Goal: Task Accomplishment & Management: Complete application form

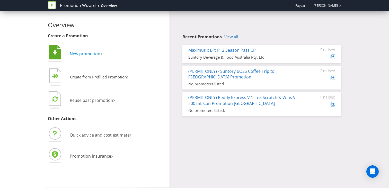
click at [78, 54] on span "New promotion" at bounding box center [85, 54] width 31 height 6
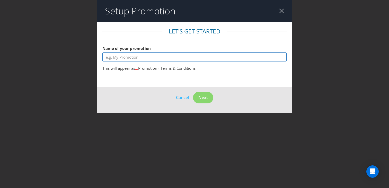
click at [125, 58] on input "text" at bounding box center [194, 56] width 184 height 9
click at [112, 56] on input "BP Total Shop" at bounding box center [194, 56] width 184 height 9
type input "BP Australia Total Shop"
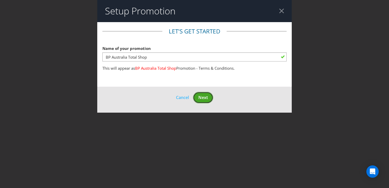
click at [202, 95] on span "Next" at bounding box center [203, 98] width 10 height 6
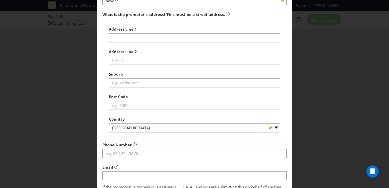
scroll to position [7, 0]
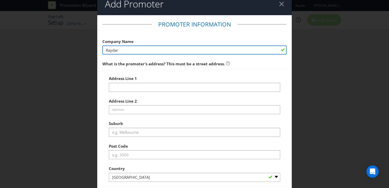
drag, startPoint x: 120, startPoint y: 51, endPoint x: 91, endPoint y: 51, distance: 29.1
click at [91, 51] on div "Add Promoter Promoter Information Company Name [PERSON_NAME] What is the promot…" at bounding box center [194, 94] width 389 height 188
paste input "B P AUSTRALIA PTY LTD"
type input "B P AUSTRALIA PTY LTD"
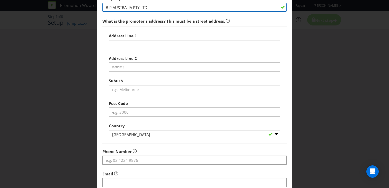
scroll to position [42, 0]
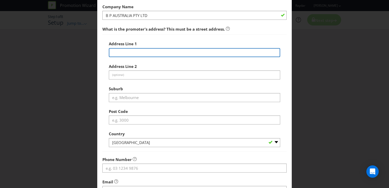
click at [134, 54] on input "text" at bounding box center [194, 52] width 171 height 9
paste input "Our offices | Contact us | Air bp BP [URL][DOMAIN_NAME] › Home › Contact us"
type input "Our offices | Contact us | Air bp BP [URL][DOMAIN_NAME] › Home › Contact us"
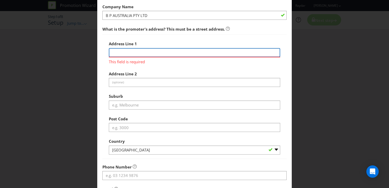
paste input "Level"
type input "Level"
paste input "[STREET_ADDRESS][PERSON_NAME]."
drag, startPoint x: 184, startPoint y: 53, endPoint x: 164, endPoint y: 52, distance: 19.6
click at [164, 52] on input "[STREET_ADDRESS][PERSON_NAME]." at bounding box center [194, 52] width 171 height 9
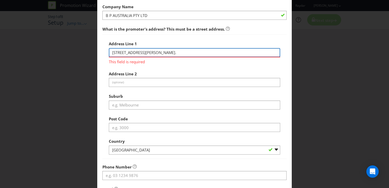
type input "[STREET_ADDRESS][PERSON_NAME]."
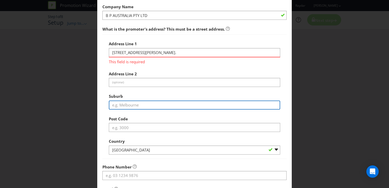
click at [130, 104] on div "Address [STREET_ADDRESS][PERSON_NAME]. This field is required Address Line 2 (o…" at bounding box center [194, 97] width 171 height 116
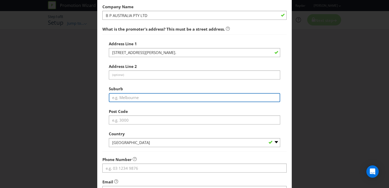
paste input "Parramatta"
type input "Parramatta"
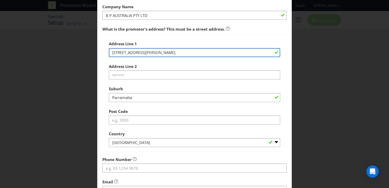
drag, startPoint x: 185, startPoint y: 52, endPoint x: 176, endPoint y: 52, distance: 8.8
click at [176, 52] on input "[STREET_ADDRESS][PERSON_NAME]." at bounding box center [194, 52] width 171 height 9
type input "Level [STREET_ADDRESS][PERSON_NAME] ."
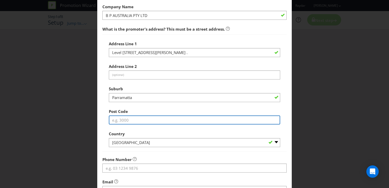
click at [122, 122] on input "text" at bounding box center [194, 120] width 171 height 9
paste input "2150"
type input "2150"
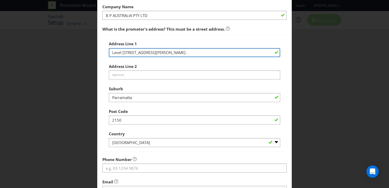
drag, startPoint x: 167, startPoint y: 53, endPoint x: 184, endPoint y: 52, distance: 16.7
click at [184, 52] on input "Level [STREET_ADDRESS][PERSON_NAME] ." at bounding box center [194, 52] width 171 height 9
type input "Level 16, [STREET_ADDRESS][PERSON_NAME]"
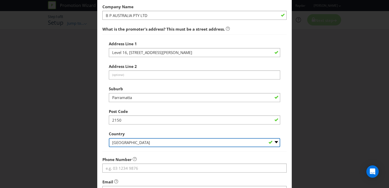
click at [134, 141] on select "-- Please Select [GEOGRAPHIC_DATA] [GEOGRAPHIC_DATA]" at bounding box center [194, 142] width 171 height 9
select select "AU"
click at [109, 138] on select "-- Please Select [GEOGRAPHIC_DATA] [GEOGRAPHIC_DATA]" at bounding box center [194, 142] width 171 height 9
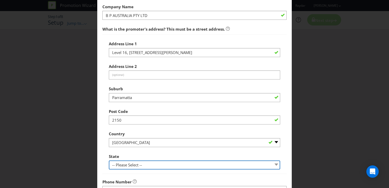
click at [126, 163] on select "-- Please Select -- [GEOGRAPHIC_DATA] [GEOGRAPHIC_DATA] [GEOGRAPHIC_DATA] [GEOG…" at bounding box center [194, 165] width 171 height 9
select select "[GEOGRAPHIC_DATA]"
click at [109, 161] on select "-- Please Select -- [GEOGRAPHIC_DATA] [GEOGRAPHIC_DATA] [GEOGRAPHIC_DATA] [GEOG…" at bounding box center [194, 165] width 171 height 9
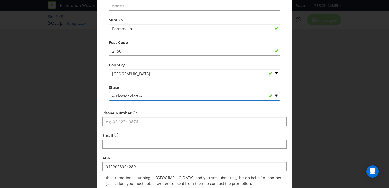
scroll to position [113, 0]
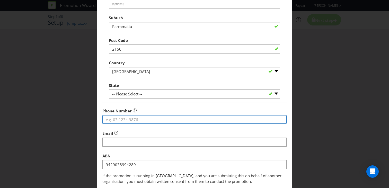
click at [125, 117] on input "tel" at bounding box center [194, 119] width 184 height 9
paste input "1300 13 88 88"
type input "1300 13 88 88"
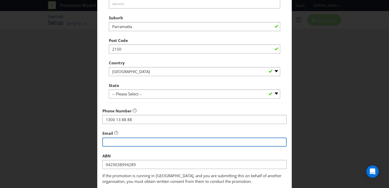
click at [123, 142] on input "string" at bounding box center [194, 142] width 184 height 9
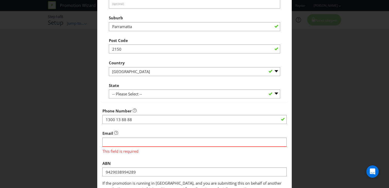
click at [125, 131] on div "Email This field is required" at bounding box center [194, 141] width 184 height 26
click at [122, 141] on input "string" at bounding box center [194, 142] width 184 height 9
paste input "[EMAIL_ADDRESS][DOMAIN_NAME]"
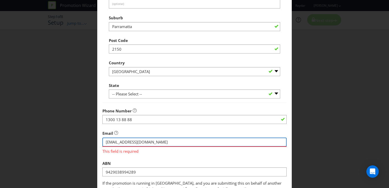
click at [106, 142] on input "string" at bounding box center [194, 142] width 184 height 9
type input "[EMAIL_ADDRESS][DOMAIN_NAME]"
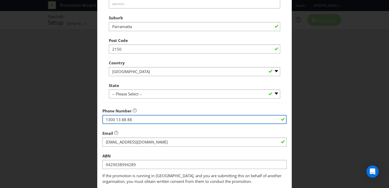
drag, startPoint x: 143, startPoint y: 120, endPoint x: 96, endPoint y: 119, distance: 47.3
click at [96, 119] on div "Add Promoter Promoter Information Company Name B P AUSTRALIA PTY LTD What is th…" at bounding box center [194, 94] width 389 height 188
paste input "277 392"
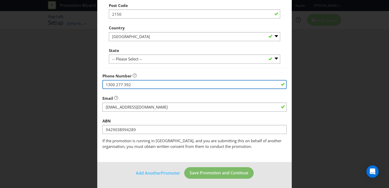
type input "1300 277 392"
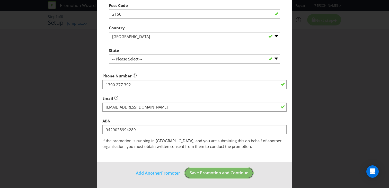
click at [214, 172] on span "Save Promotion and Continue" at bounding box center [219, 173] width 59 height 6
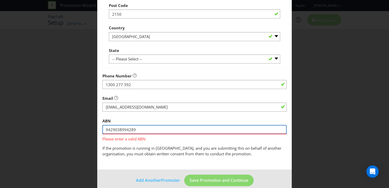
click at [105, 129] on input "9429038994289" at bounding box center [194, 129] width 184 height 9
drag, startPoint x: 126, startPoint y: 131, endPoint x: 43, endPoint y: 131, distance: 83.6
click at [43, 131] on div "Add Promoter Promoter Information Company Name B P AUSTRALIA PTY LTD What is th…" at bounding box center [194, 94] width 389 height 188
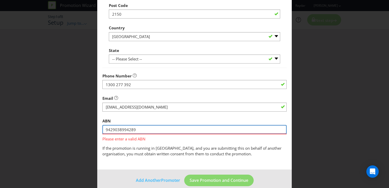
paste input "ABN 53 004 085 616"
drag, startPoint x: 115, startPoint y: 130, endPoint x: 83, endPoint y: 130, distance: 31.6
click at [83, 130] on div "Add Promoter Promoter Information Company Name B P AUSTRALIA PTY LTD What is th…" at bounding box center [194, 94] width 389 height 188
type input "53 004 085 616"
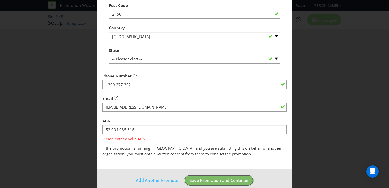
click at [234, 179] on footer "Add Another Promoter Save Promotion and Continue" at bounding box center [194, 183] width 195 height 26
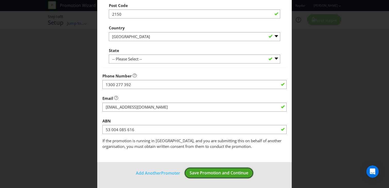
click at [214, 171] on span "Save Promotion and Continue" at bounding box center [219, 173] width 59 height 6
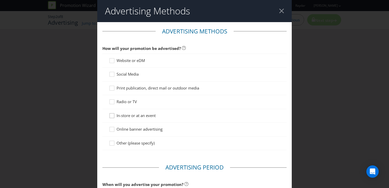
click at [111, 116] on icon at bounding box center [113, 117] width 8 height 8
click at [0, 0] on input "In-store or at an event" at bounding box center [0, 0] width 0 height 0
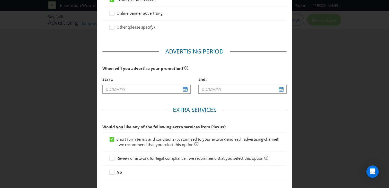
scroll to position [121, 0]
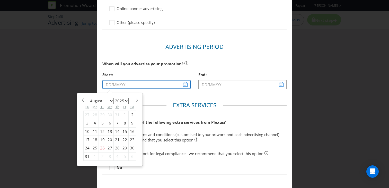
click at [186, 84] on input "text" at bounding box center [146, 84] width 88 height 9
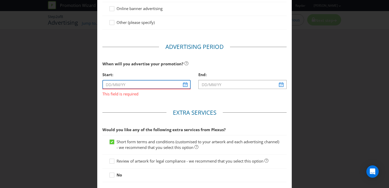
click at [180, 86] on input "text" at bounding box center [146, 84] width 88 height 9
click at [187, 85] on input "text" at bounding box center [146, 84] width 88 height 9
click at [186, 84] on input "text" at bounding box center [146, 84] width 88 height 9
click at [184, 84] on input "text" at bounding box center [146, 84] width 88 height 9
click at [132, 88] on input "text" at bounding box center [146, 84] width 88 height 9
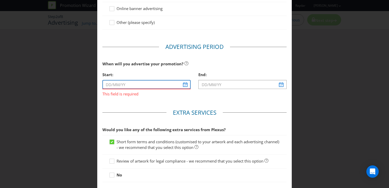
click at [113, 87] on input "text" at bounding box center [146, 84] width 88 height 9
click at [111, 123] on fieldset "Extra Services Would you like any of the following extra services from Plexus? …" at bounding box center [194, 147] width 184 height 76
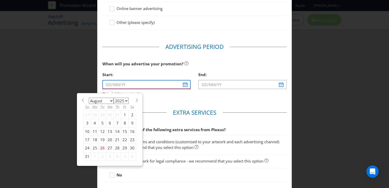
click at [177, 87] on input "text" at bounding box center [146, 84] width 88 height 9
click at [111, 102] on select "January February March April May June July August September October November De…" at bounding box center [101, 101] width 25 height 6
select select "10"
click at [89, 98] on select "January February March April May June July August September October November De…" at bounding box center [101, 101] width 25 height 6
click at [87, 122] on div "2" at bounding box center [87, 123] width 7 height 8
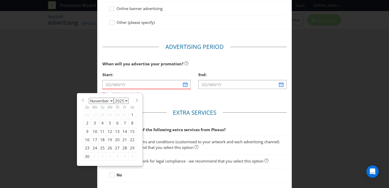
type input "[DATE]"
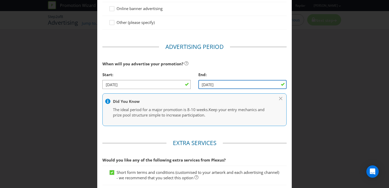
click at [282, 83] on input "[DATE]" at bounding box center [242, 84] width 88 height 9
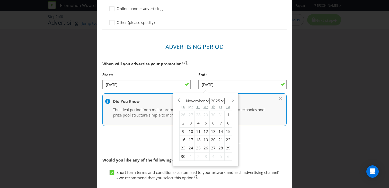
click at [229, 147] on div "29" at bounding box center [228, 148] width 7 height 8
type input "[DATE]"
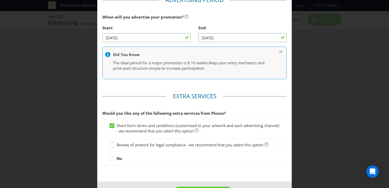
scroll to position [187, 0]
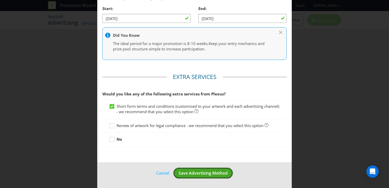
click at [201, 172] on span "Save Advertising Method" at bounding box center [203, 173] width 49 height 6
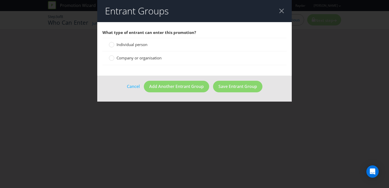
click at [138, 44] on span "Individual person" at bounding box center [132, 44] width 31 height 5
click at [0, 0] on input "Individual person" at bounding box center [0, 0] width 0 height 0
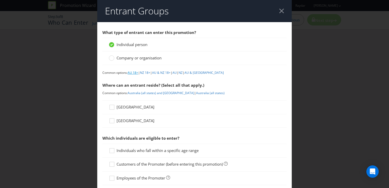
click at [136, 73] on link "AU 18+" at bounding box center [133, 73] width 11 height 4
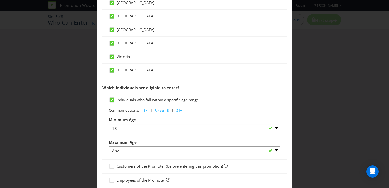
scroll to position [252, 0]
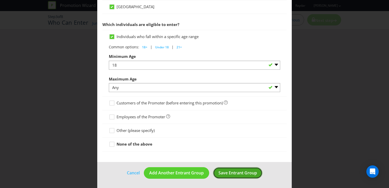
click at [226, 170] on span "Save Entrant Group" at bounding box center [237, 173] width 39 height 6
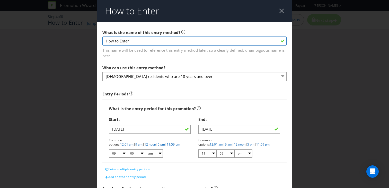
click at [238, 43] on input "How to Enter" at bounding box center [194, 41] width 184 height 9
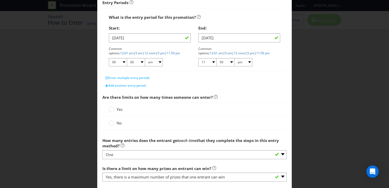
scroll to position [93, 0]
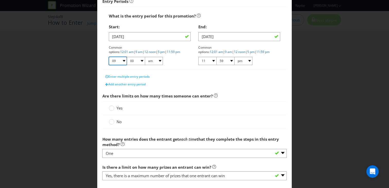
click at [124, 60] on select "01 02 03 04 05 06 07 08 09 10 11 12" at bounding box center [118, 61] width 18 height 8
select select "12"
click at [109, 57] on select "01 02 03 04 05 06 07 08 09 10 11 12" at bounding box center [118, 61] width 18 height 8
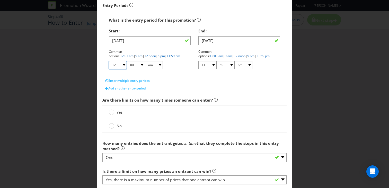
scroll to position [0, 0]
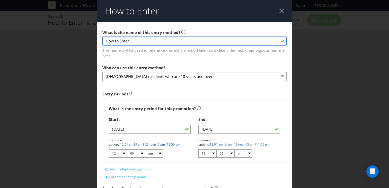
drag, startPoint x: 133, startPoint y: 41, endPoint x: 101, endPoint y: 43, distance: 32.0
click at [101, 43] on main "What is the name of this entry method? How to Enter This name will be used to r…" at bounding box center [194, 170] width 195 height 296
click at [107, 41] on input "Enter via [DOMAIN_NAME] website" at bounding box center [194, 41] width 184 height 9
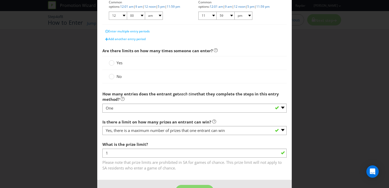
scroll to position [139, 0]
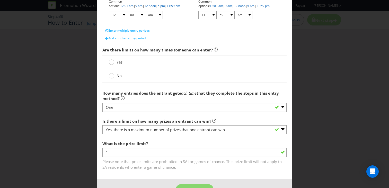
type input "Scan the QR code on promotional PoS or enter via [DOMAIN_NAME] website"
click at [112, 62] on circle at bounding box center [111, 62] width 5 height 5
click at [0, 0] on input "Yes" at bounding box center [0, 0] width 0 height 0
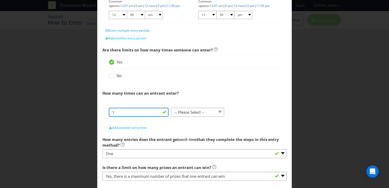
click at [163, 112] on input "1" at bounding box center [139, 112] width 60 height 9
click at [188, 112] on select "-- Please Select -- per person per day per purchase per transaction Other (plea…" at bounding box center [197, 112] width 53 height 9
select select "PER_DAY"
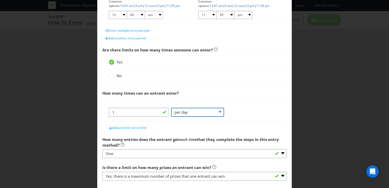
click at [171, 108] on select "-- Please Select -- per person per day per purchase per transaction Other (plea…" at bounding box center [197, 112] width 53 height 9
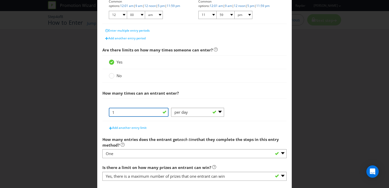
click at [130, 114] on input "1" at bounding box center [139, 112] width 60 height 9
type input "2"
click at [182, 131] on div "Add another entry limit" at bounding box center [194, 126] width 184 height 10
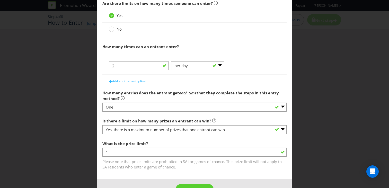
scroll to position [193, 0]
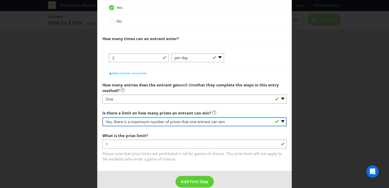
click at [283, 121] on select "-- Please select -- Yes, there is a maximum number of prizes that one entrant c…" at bounding box center [194, 121] width 184 height 9
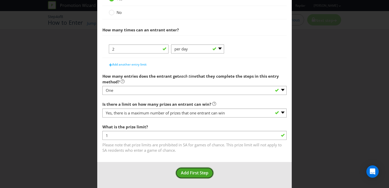
click at [199, 170] on span "Add First Step" at bounding box center [195, 173] width 28 height 6
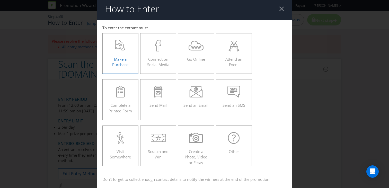
scroll to position [1, 0]
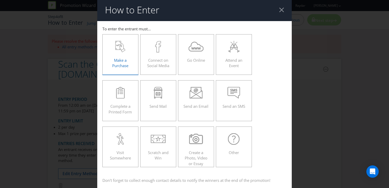
click at [124, 51] on icon at bounding box center [122, 48] width 6 height 7
click at [0, 0] on input "Make a Purchase" at bounding box center [0, 0] width 0 height 0
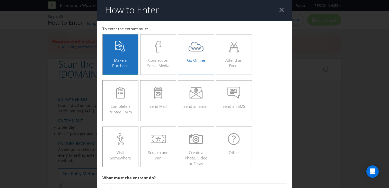
click at [204, 55] on div "Go Online" at bounding box center [195, 52] width 25 height 23
click at [0, 0] on input "Go Online" at bounding box center [0, 0] width 0 height 0
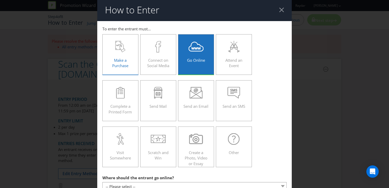
click at [114, 56] on div "Make a Purchase" at bounding box center [120, 52] width 25 height 23
click at [0, 0] on input "Make a Purchase" at bounding box center [0, 0] width 0 height 0
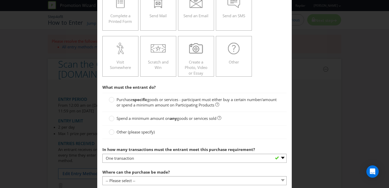
scroll to position [98, 0]
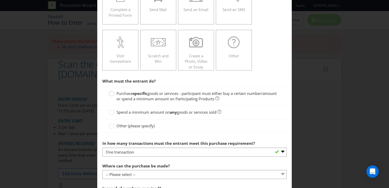
click at [111, 94] on circle at bounding box center [111, 93] width 5 height 5
click at [0, 0] on input "Purchase specific goods or services - participant must either buy a certain num…" at bounding box center [0, 0] width 0 height 0
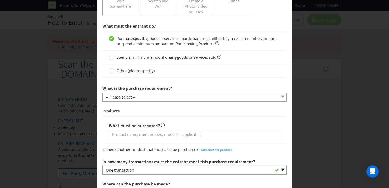
scroll to position [162, 0]
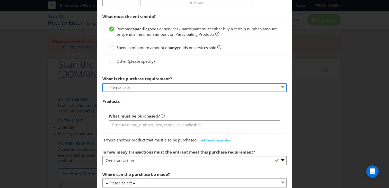
click at [166, 85] on select "-- Please select -- Buy a certain number of these products or services Spend a …" at bounding box center [194, 87] width 184 height 9
select select "MINIMUM_QUANTITY"
click at [102, 83] on select "-- Please select -- Buy a certain number of these products or services Spend a …" at bounding box center [194, 87] width 184 height 9
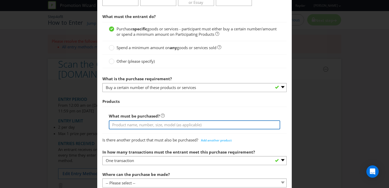
click at [135, 126] on input "text" at bounding box center [194, 124] width 171 height 9
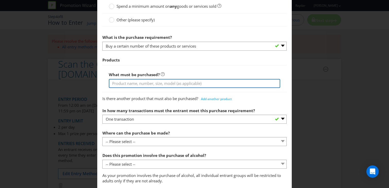
scroll to position [213, 0]
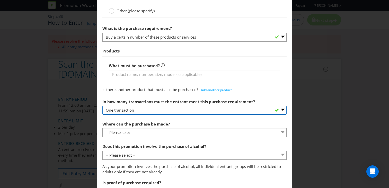
click at [158, 111] on div "In how many transactions must the entrant meet this purchase requirement? -- Pl…" at bounding box center [194, 105] width 184 height 19
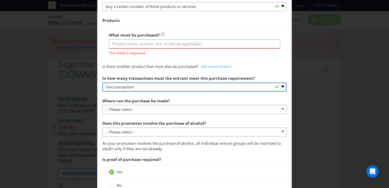
scroll to position [247, 0]
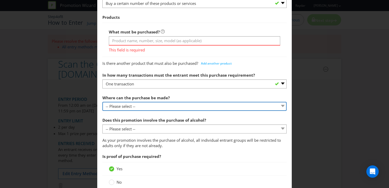
click at [164, 105] on select "-- Please select -- Any stores displaying promotional material (including onlin…" at bounding box center [194, 106] width 184 height 9
select select "ANY_DISPLAYING_NOT_ONLINE"
click at [102, 102] on select "-- Please select -- Any stores displaying promotional material (including onlin…" at bounding box center [194, 106] width 184 height 9
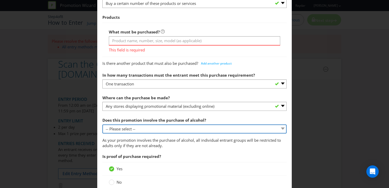
click at [153, 129] on select "-- Please select -- Yes, for on-premises consumption Yes, for off-premises cons…" at bounding box center [194, 129] width 184 height 9
select select "NO"
click at [102, 125] on select "-- Please select -- Yes, for on-premises consumption Yes, for off-premises cons…" at bounding box center [194, 129] width 184 height 9
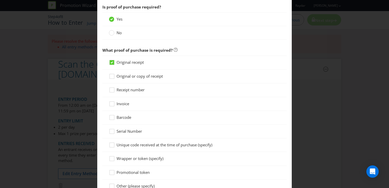
scroll to position [358, 0]
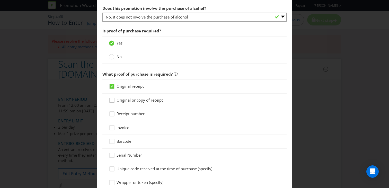
click at [110, 100] on icon at bounding box center [113, 102] width 8 height 8
click at [0, 0] on input "Original or copy of receipt" at bounding box center [0, 0] width 0 height 0
click at [113, 86] on icon at bounding box center [112, 86] width 3 height 2
click at [0, 0] on input "Original receipt" at bounding box center [0, 0] width 0 height 0
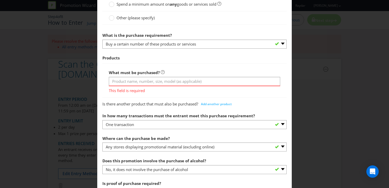
scroll to position [204, 0]
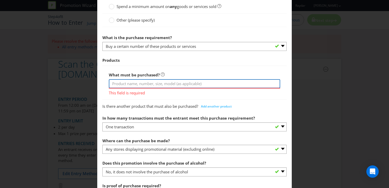
click at [130, 83] on input "text" at bounding box center [194, 83] width 171 height 9
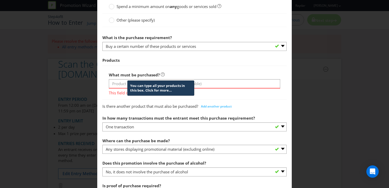
click at [161, 76] on icon at bounding box center [163, 75] width 4 height 4
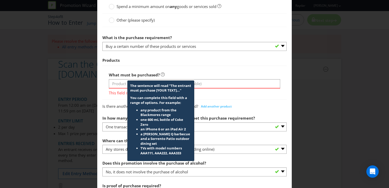
click at [171, 72] on div "What must be purchased? The sentence will read "The entrant must purchase [YOUR…" at bounding box center [194, 83] width 171 height 26
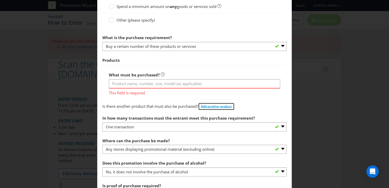
click at [212, 107] on span "Add another product" at bounding box center [216, 106] width 31 height 4
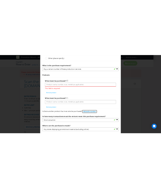
scroll to position [222, 0]
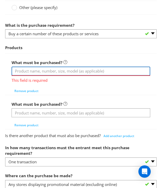
click at [33, 74] on input "text" at bounding box center [81, 71] width 139 height 9
type input "P"
type input "Celsius 330 mL"
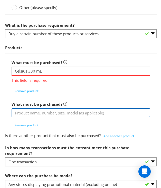
click at [25, 109] on input "text" at bounding box center [81, 112] width 139 height 9
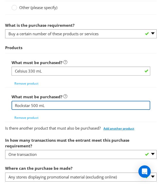
type input "Rockstar 500 mL"
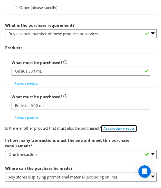
click at [118, 128] on span "Add another product" at bounding box center [119, 128] width 31 height 4
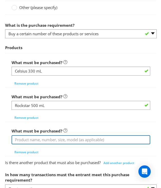
click at [58, 140] on input "text" at bounding box center [81, 139] width 139 height 9
click at [19, 139] on input "V 500 mL" at bounding box center [81, 139] width 139 height 9
type input "V Energy 500 mL"
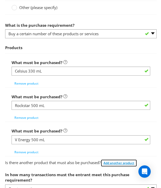
click at [108, 162] on span "Add another product" at bounding box center [119, 163] width 31 height 4
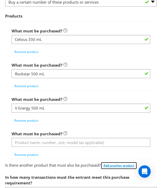
scroll to position [265, 0]
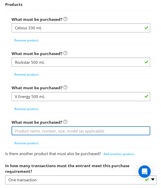
click at [39, 133] on input "text" at bounding box center [81, 130] width 139 height 9
type input "V Energy 250 mL"
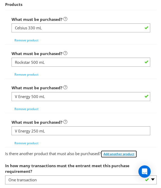
click at [128, 153] on span "Add another product" at bounding box center [119, 154] width 31 height 4
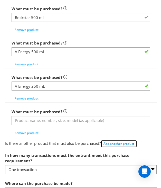
scroll to position [310, 0]
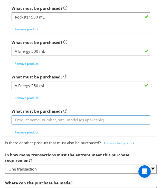
click at [40, 120] on input "text" at bounding box center [81, 120] width 139 height 9
type input "Suntory BOSS Coffee 237 mL"
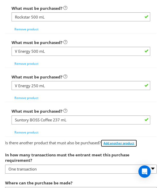
click at [129, 143] on span "Add another product" at bounding box center [119, 143] width 31 height 4
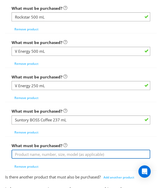
click at [42, 153] on input "text" at bounding box center [81, 154] width 139 height 9
type input "Maximus 1L"
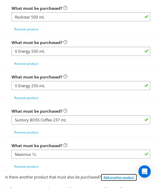
click at [127, 177] on span "Add another product" at bounding box center [119, 177] width 31 height 4
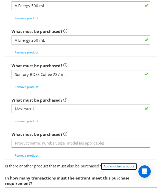
scroll to position [365, 0]
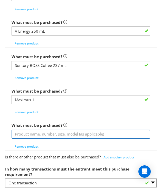
click at [74, 135] on input "text" at bounding box center [81, 134] width 139 height 9
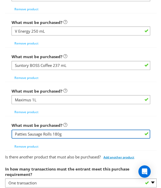
type input "Patties Sausage Rolls 180g"
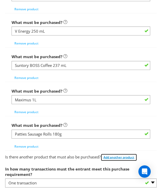
click at [112, 156] on span "Add another product" at bounding box center [119, 157] width 31 height 4
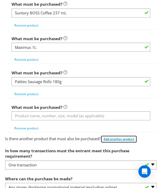
scroll to position [419, 0]
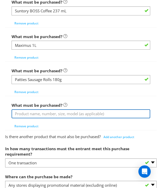
click at [37, 115] on input "text" at bounding box center [81, 113] width 139 height 9
type input "Twisties 65g & 90g"
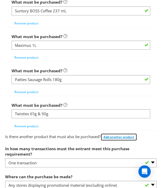
click at [126, 137] on span "Add another product" at bounding box center [119, 137] width 31 height 4
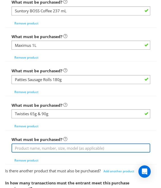
click at [39, 149] on input "text" at bounding box center [81, 148] width 139 height 9
type input "Smiths 70g, 80g & 90g"
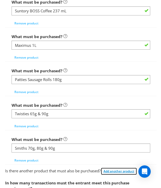
click at [117, 171] on span "Add another product" at bounding box center [119, 171] width 31 height 4
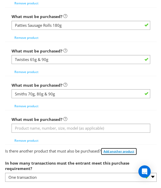
scroll to position [483, 0]
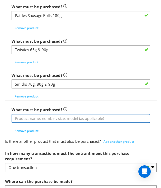
click at [55, 116] on input "text" at bounding box center [81, 118] width 139 height 9
click at [29, 119] on input "Cheetos80g" at bounding box center [81, 118] width 139 height 9
type input "Cheetos 80g"
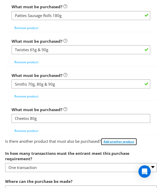
click at [127, 144] on button "Add another product" at bounding box center [119, 142] width 37 height 8
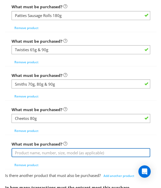
click at [95, 154] on input "text" at bounding box center [81, 152] width 139 height 9
type input "Burger Ring 90g"
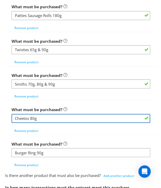
click at [43, 119] on input "Cheetos 80g" at bounding box center [81, 118] width 139 height 9
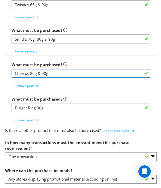
scroll to position [537, 0]
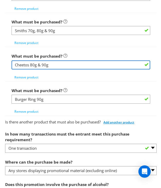
type input "Cheetos 80g & 90g"
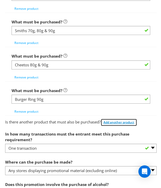
click at [113, 121] on span "Add another product" at bounding box center [119, 122] width 31 height 4
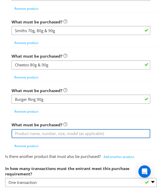
click at [102, 133] on input "text" at bounding box center [81, 133] width 139 height 9
type input "M"
type input "The Natural Confectionary Company 180g & 190g"
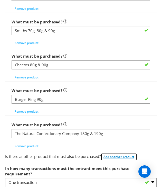
click at [122, 156] on span "Add another product" at bounding box center [119, 157] width 31 height 4
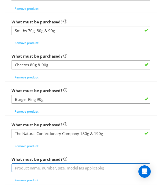
click at [51, 171] on input "text" at bounding box center [81, 167] width 139 height 9
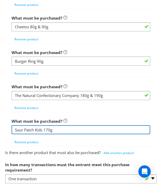
scroll to position [579, 0]
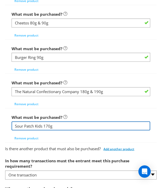
type input "Sour Patch Kids 170g"
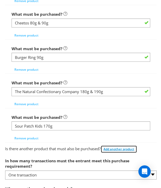
click at [109, 148] on span "Add another product" at bounding box center [119, 149] width 31 height 4
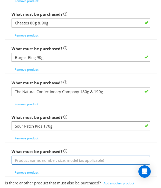
click at [75, 157] on input "text" at bounding box center [81, 160] width 139 height 9
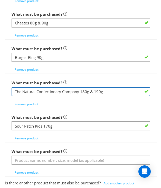
click at [82, 91] on input "The Natural Confectionary Company 180g & 190g" at bounding box center [81, 91] width 139 height 9
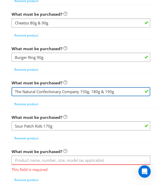
click at [82, 92] on input "The Natural Confectionary Company 150g, 180g & 190g" at bounding box center [81, 91] width 139 height 9
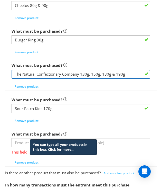
scroll to position [597, 0]
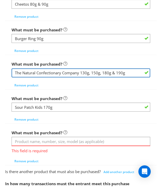
type input "The Natural Confectionary Company 130g, 150g, 180g & 190g"
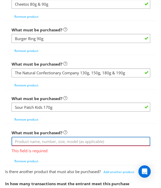
click at [101, 140] on input "text" at bounding box center [81, 141] width 139 height 9
click at [57, 141] on input "Cadbury 58g, 67g, 70g, 80g" at bounding box center [81, 141] width 139 height 9
click at [75, 142] on input "Cadbury 58g, 67g, 70g, 77g, 80g" at bounding box center [81, 141] width 139 height 9
click at [47, 142] on input "Cadbury 58g, 67g, 70g, 77g, 80g, 85g," at bounding box center [81, 141] width 139 height 9
click at [64, 141] on input "Cadbury 58g, 67g, 68g 70g, 77g, 80g, 85g," at bounding box center [81, 141] width 139 height 9
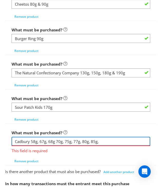
type input "Cadbury 58g, 67g, 68g 70g, 75g, 77g, 80g, 85g,"
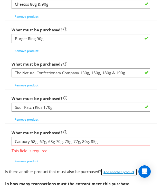
click at [113, 170] on section "What must the entrant do? Purchase specific goods or services - participant mus…" at bounding box center [81, 11] width 152 height 870
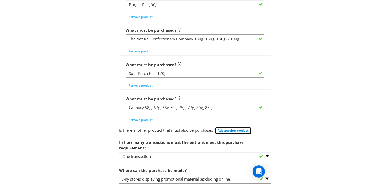
scroll to position [633, 0]
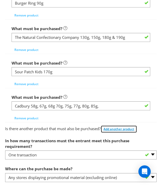
click at [112, 129] on span "Add another product" at bounding box center [119, 129] width 31 height 4
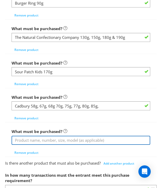
click at [84, 139] on input "text" at bounding box center [81, 140] width 139 height 9
type input "Golden Gaytime Slab 160 mL"
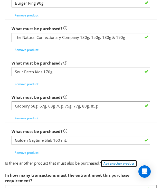
click at [118, 164] on span "Add another product" at bounding box center [119, 163] width 31 height 4
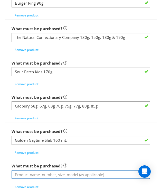
click at [67, 174] on input "text" at bounding box center [81, 174] width 139 height 9
type input "Wildbean Small Coffee 237 mL"
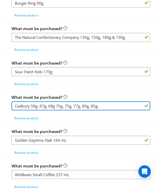
click at [30, 106] on input "Cadbury 58g, 67g, 68g 70g, 75g, 77g, 80g, 85g," at bounding box center [81, 105] width 139 height 9
type input "Cadbury Chocolate Bars 58g, 67g, 68g 70g, 75g, 77g, 80g, 85g,"
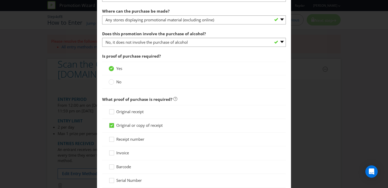
scroll to position [982, 0]
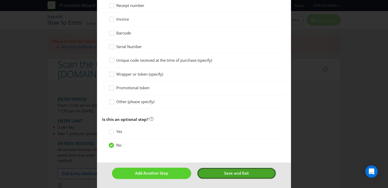
click at [225, 171] on span "Save and Exit" at bounding box center [236, 173] width 25 height 5
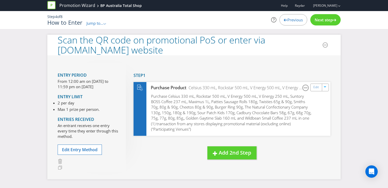
click at [142, 49] on h2 "Scan the QR code on promotional PoS or enter via [DOMAIN_NAME] website" at bounding box center [190, 45] width 265 height 20
click at [84, 150] on span "Edit Entry Method" at bounding box center [80, 150] width 36 height 6
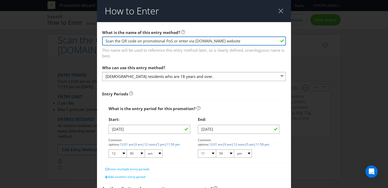
click at [216, 41] on input "Scan the QR code on promotional PoS or enter via [DOMAIN_NAME] website" at bounding box center [194, 41] width 184 height 9
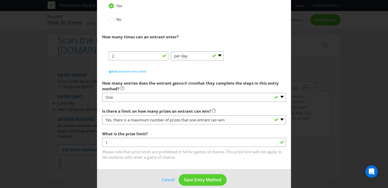
scroll to position [202, 0]
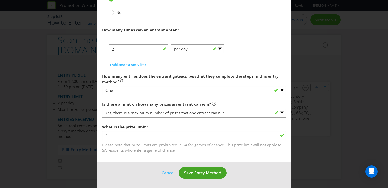
type input "How to Enter"
click at [198, 172] on span "Save Entry Method" at bounding box center [202, 173] width 37 height 6
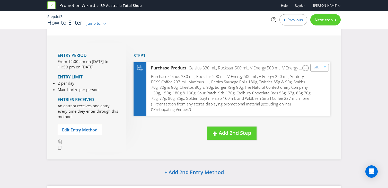
scroll to position [28, 0]
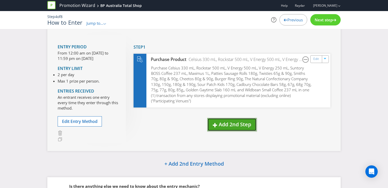
click at [224, 121] on span "Add 2nd Step" at bounding box center [235, 124] width 32 height 7
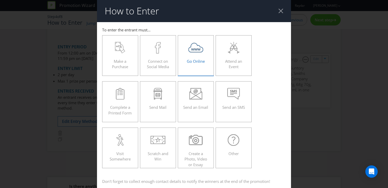
click at [204, 69] on label "Go Online" at bounding box center [196, 55] width 36 height 41
click at [0, 0] on input "Go Online" at bounding box center [0, 0] width 0 height 0
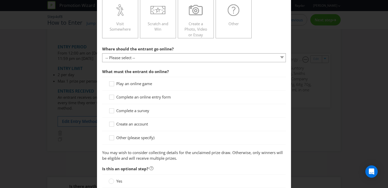
scroll to position [131, 0]
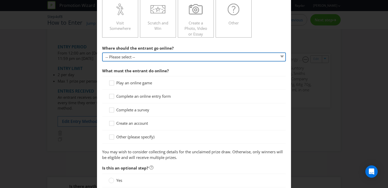
click at [205, 58] on select "-- Please select -- At a specific URL Using a direct link sent to the entrant b…" at bounding box center [194, 56] width 184 height 9
select select "SPECIFIC_URL"
click at [102, 52] on select "-- Please select -- At a specific URL Using a direct link sent to the entrant b…" at bounding box center [194, 56] width 184 height 9
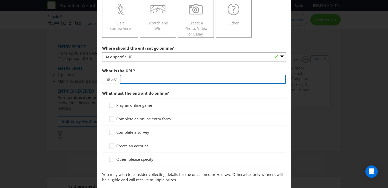
click at [168, 78] on input "text" at bounding box center [203, 79] width 166 height 9
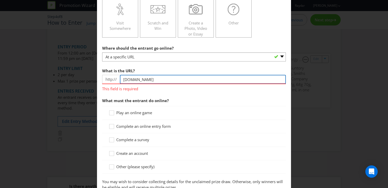
type input "[DOMAIN_NAME]"
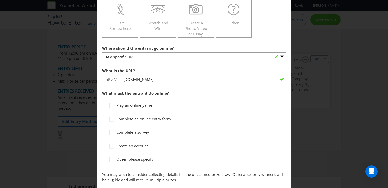
click at [170, 127] on div "Play an online game Complete an online entry form Complete a survey Create an a…" at bounding box center [194, 133] width 184 height 68
click at [169, 119] on span "Complete an online entry form" at bounding box center [143, 118] width 55 height 5
click at [0, 0] on input "Complete an online entry form" at bounding box center [0, 0] width 0 height 0
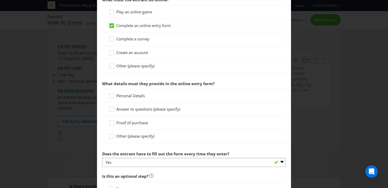
scroll to position [226, 0]
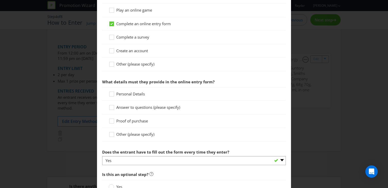
click at [140, 94] on span "Personal Details" at bounding box center [130, 93] width 29 height 5
click at [0, 0] on input "Personal Details" at bounding box center [0, 0] width 0 height 0
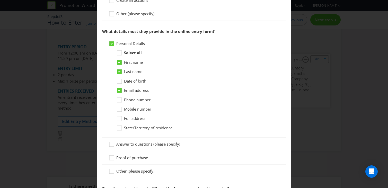
scroll to position [280, 0]
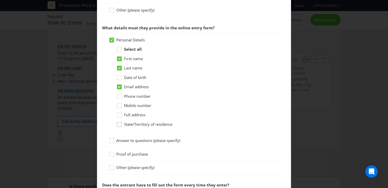
click at [120, 125] on icon at bounding box center [120, 126] width 8 height 8
click at [0, 0] on input "State/Territory of residence" at bounding box center [0, 0] width 0 height 0
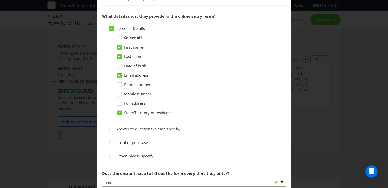
scroll to position [288, 0]
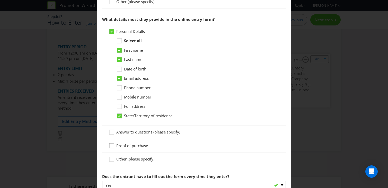
click at [111, 147] on icon at bounding box center [113, 147] width 8 height 8
click at [0, 0] on input "Proof of purchase" at bounding box center [0, 0] width 0 height 0
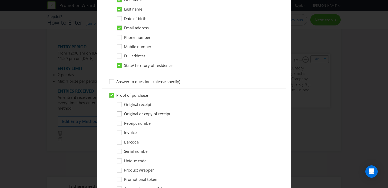
click at [121, 115] on icon at bounding box center [120, 115] width 8 height 8
click at [0, 0] on input "Original or copy of receipt" at bounding box center [0, 0] width 0 height 0
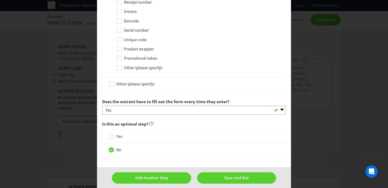
scroll to position [465, 0]
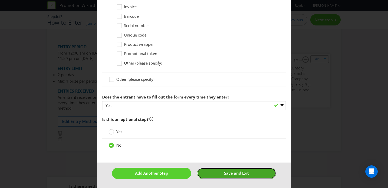
click at [223, 174] on button "Save and Exit" at bounding box center [236, 173] width 79 height 11
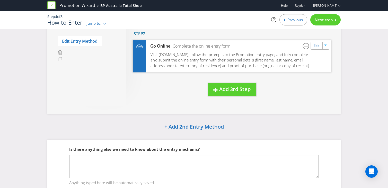
scroll to position [131, 0]
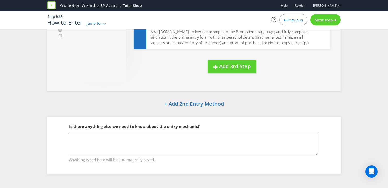
click at [331, 18] on span "Next step" at bounding box center [324, 19] width 18 height 5
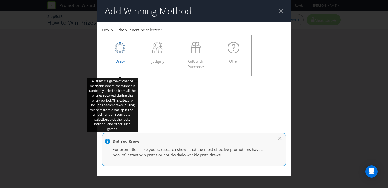
click at [120, 64] on div "Draw" at bounding box center [120, 53] width 25 height 23
click at [0, 0] on input "Draw" at bounding box center [0, 0] width 0 height 0
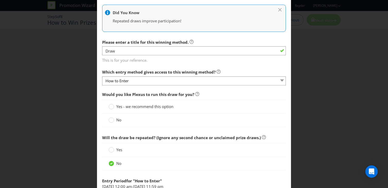
scroll to position [161, 0]
click at [258, 76] on div "Which entry method gives access to this winning method? How to Enter" at bounding box center [194, 76] width 184 height 19
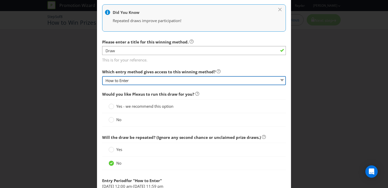
click at [258, 78] on select "How to Enter" at bounding box center [194, 80] width 184 height 9
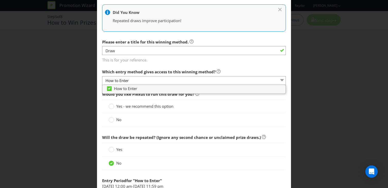
click at [255, 68] on div "Which entry method gives access to this winning method? How to Enter" at bounding box center [194, 76] width 184 height 19
click at [229, 67] on div "Which entry method gives access to this winning method? How to Enter" at bounding box center [194, 76] width 184 height 19
click at [281, 79] on select "How to Enter" at bounding box center [194, 80] width 184 height 9
click at [282, 81] on select "How to Enter" at bounding box center [194, 80] width 184 height 9
click at [210, 113] on div "No" at bounding box center [194, 119] width 184 height 13
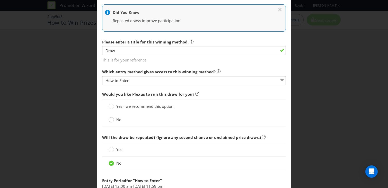
click at [111, 120] on circle at bounding box center [111, 119] width 5 height 5
click at [0, 0] on input "No" at bounding box center [0, 0] width 0 height 0
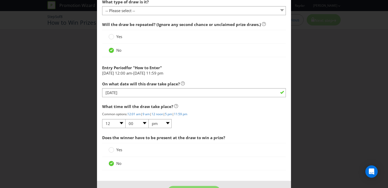
scroll to position [491, 0]
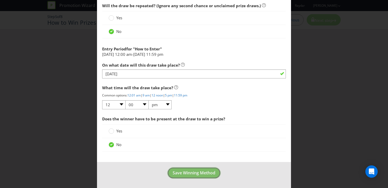
click at [188, 173] on span "Save Winning Method" at bounding box center [194, 173] width 43 height 6
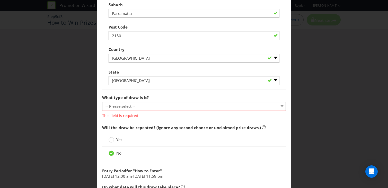
scroll to position [420, 0]
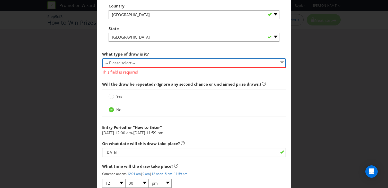
click at [199, 63] on select "-- Please select -- Computerised random selection Barrel draw Don't specify Oth…" at bounding box center [194, 62] width 184 height 9
select select "COMPUTERISED"
click at [102, 58] on select "-- Please select -- Computerised random selection Barrel draw Don't specify Oth…" at bounding box center [194, 62] width 184 height 9
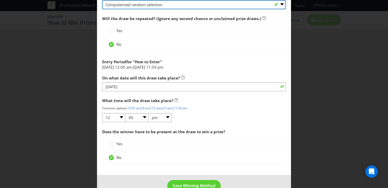
scroll to position [491, 0]
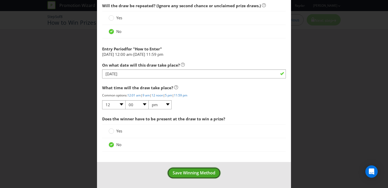
click at [196, 171] on span "Save Winning Method" at bounding box center [194, 173] width 43 height 6
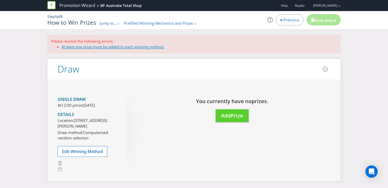
click at [131, 48] on link "At least one prize must be added to each winning method." at bounding box center [112, 46] width 103 height 5
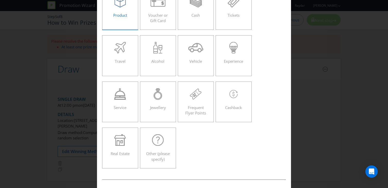
scroll to position [48, 0]
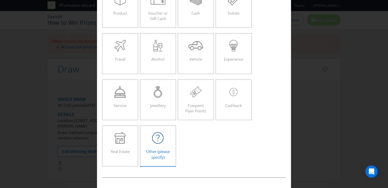
click at [149, 139] on div at bounding box center [157, 138] width 25 height 12
click at [0, 0] on input "Other (please specify)" at bounding box center [0, 0] width 0 height 0
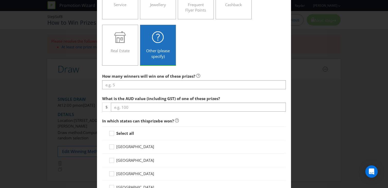
scroll to position [150, 0]
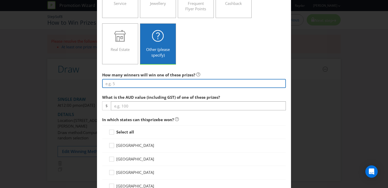
click at [162, 85] on input "number" at bounding box center [194, 83] width 184 height 9
type input "1"
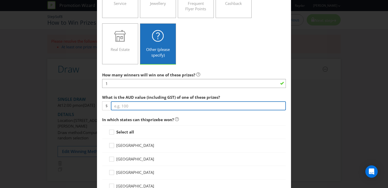
click at [143, 107] on input "number" at bounding box center [198, 105] width 175 height 9
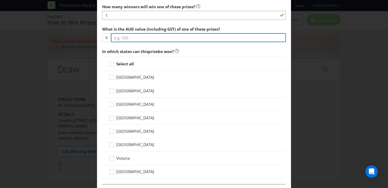
scroll to position [220, 0]
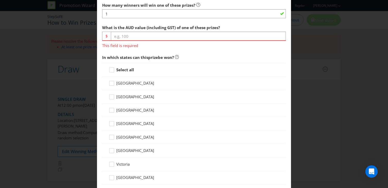
click at [111, 63] on div "Select all" at bounding box center [194, 70] width 184 height 14
click at [112, 71] on icon at bounding box center [113, 71] width 8 height 8
click at [0, 0] on input "Select all" at bounding box center [0, 0] width 0 height 0
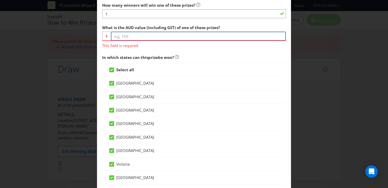
click at [132, 37] on input "number" at bounding box center [198, 36] width 175 height 9
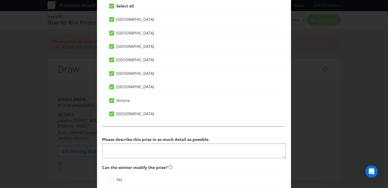
scroll to position [339, 0]
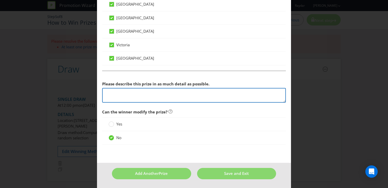
click at [125, 95] on textarea at bounding box center [194, 95] width 184 height 15
paste textarea "􀀤􀀯􀀃􀀔􀀗􀀘􀀓􀀃􀀵􀀤 􀀷􀀵􀀲􀀼􀀃􀀫􀀤􀀵􀀧􀀤􀀮􀀨􀀵􀀃􀁟􀀃􀀓􀀗􀀕􀀔􀀃􀀜􀀕􀀕􀀃􀀙􀀘􀀓􀀃􀁟􀀷􀀵􀀲􀀼􀀣􀀺􀀫􀀬􀀷􀀷􀀯􀀨􀀼􀀑􀀦􀀲􀀰􀀑􀀤􀀸􀀃􀁟􀀃􀀸􀀱􀀬􀀷􀀃􀀗􀀒􀀔􀀃􀀮􀀸􀀯􀀯􀀤􀀵…"
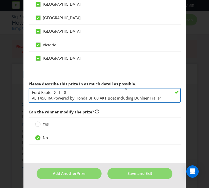
scroll to position [11, 0]
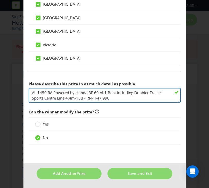
click at [32, 93] on textarea "The main prize will be winners choice of the following: Ford Raptor XLT - $ AL …" at bounding box center [105, 95] width 152 height 15
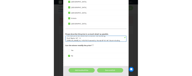
scroll to position [0, 0]
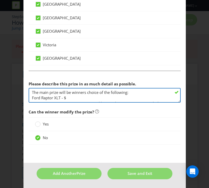
click at [60, 97] on textarea "The main prize will be winners choice of the following: Ford Raptor XLT - $ [PE…" at bounding box center [105, 95] width 152 height 15
click at [67, 98] on textarea "The main prize will be winners choice of the following: Ford Raptor XLS - $ [PE…" at bounding box center [105, 95] width 152 height 15
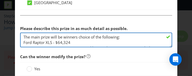
scroll to position [397, 0]
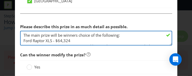
click at [52, 39] on textarea "The main prize will be winners choice of the following: Ford Raptor XLS - $64,3…" at bounding box center [96, 38] width 152 height 15
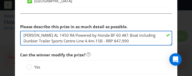
scroll to position [0, 0]
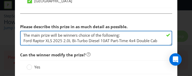
click at [96, 35] on textarea "The main prize will be winners choice of the following: Ford Raptor XLS 2025 2.…" at bounding box center [96, 38] width 152 height 15
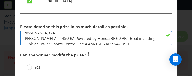
scroll to position [14, 0]
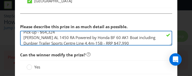
click at [40, 33] on textarea "The main prize will be winners choice of one of the following: Ford Raptor XLS …" at bounding box center [96, 38] width 152 height 15
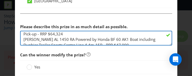
scroll to position [407, 0]
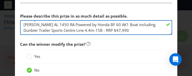
click at [116, 32] on textarea "The main prize will be winners choice of one of the following: Ford Raptor XLS …" at bounding box center [96, 27] width 152 height 15
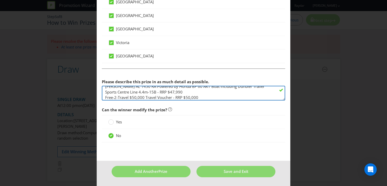
scroll to position [342, 0]
type textarea "The main prize will be winners choice of one of the following: Ford Raptor XLS …"
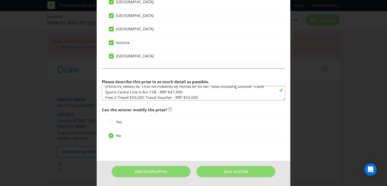
click at [169, 110] on icon at bounding box center [170, 109] width 4 height 4
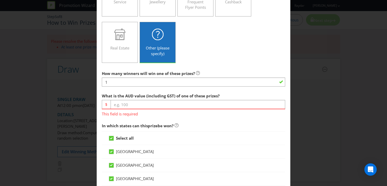
scroll to position [153, 0]
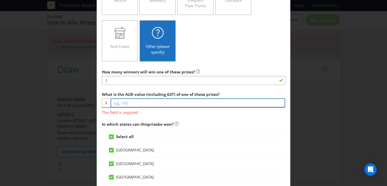
click at [131, 103] on input "number" at bounding box center [198, 102] width 175 height 9
click at [118, 102] on input "64324" at bounding box center [198, 102] width 175 height 9
type input "64324"
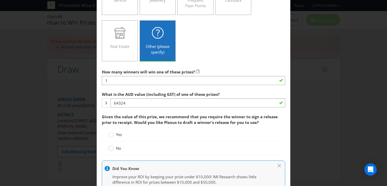
click at [111, 146] on div at bounding box center [111, 146] width 3 height 3
click at [0, 0] on input "No" at bounding box center [0, 0] width 0 height 0
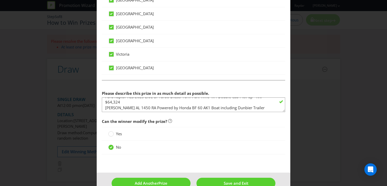
scroll to position [435, 0]
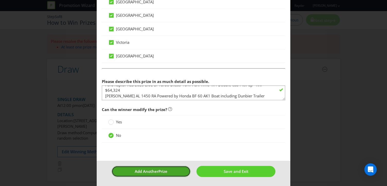
click at [153, 174] on button "Add Another Prize" at bounding box center [151, 171] width 79 height 11
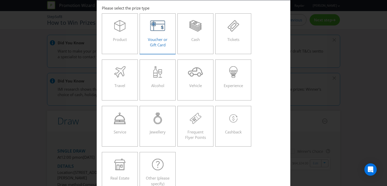
click at [156, 46] on span "Voucher or Gift Card" at bounding box center [158, 42] width 20 height 11
click at [0, 0] on input "Voucher or Gift Card" at bounding box center [0, 0] width 0 height 0
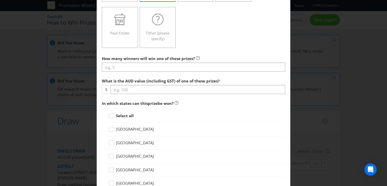
scroll to position [169, 0]
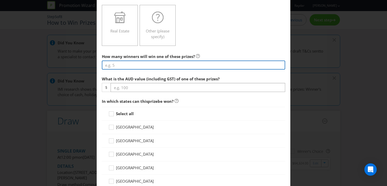
click at [131, 66] on input "number" at bounding box center [193, 64] width 183 height 9
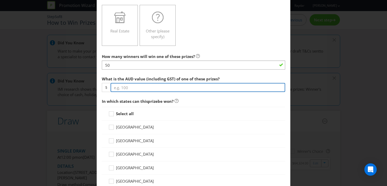
click at [129, 86] on input "number" at bounding box center [198, 87] width 175 height 9
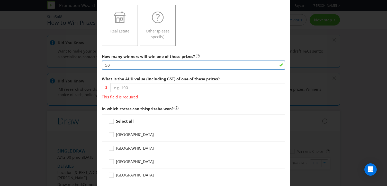
drag, startPoint x: 118, startPoint y: 64, endPoint x: 90, endPoint y: 64, distance: 28.3
click at [90, 64] on div "Add Prize This field is required [GEOGRAPHIC_DATA] [GEOGRAPHIC_DATA] [GEOGRAPHI…" at bounding box center [193, 93] width 387 height 186
type input "3"
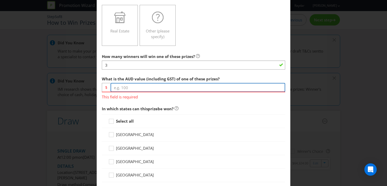
click at [132, 87] on input "number" at bounding box center [198, 87] width 175 height 9
type input "500"
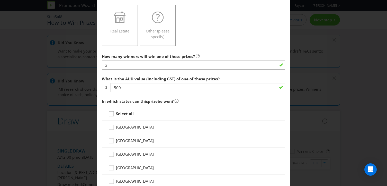
click at [111, 114] on icon at bounding box center [112, 115] width 8 height 8
click at [0, 0] on input "Select all" at bounding box center [0, 0] width 0 height 0
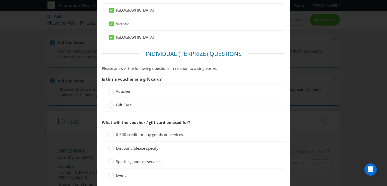
scroll to position [355, 0]
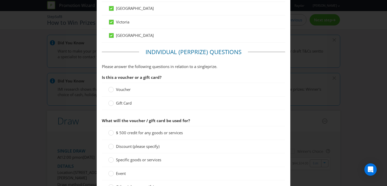
click at [115, 102] on label "Gift Card" at bounding box center [120, 102] width 24 height 5
click at [0, 0] on input "Gift Card" at bounding box center [0, 0] width 0 height 0
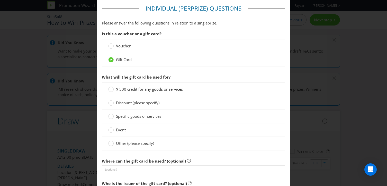
scroll to position [399, 0]
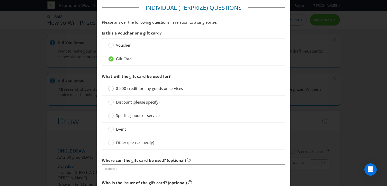
click at [109, 89] on circle at bounding box center [111, 88] width 5 height 5
click at [0, 0] on input "$ 500 credit for any goods or services" at bounding box center [0, 0] width 0 height 0
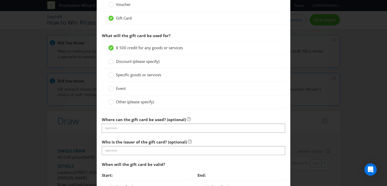
scroll to position [440, 0]
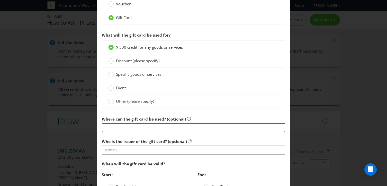
click at [121, 125] on input "text" at bounding box center [193, 127] width 183 height 9
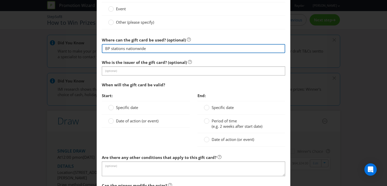
scroll to position [520, 0]
type input "BP stations nationwide"
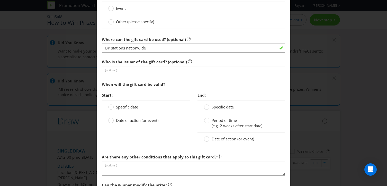
click at [207, 119] on div at bounding box center [207, 118] width 3 height 3
click at [0, 0] on input "Period of time (e.g. 2 weeks after start date)" at bounding box center [0, 0] width 0 height 0
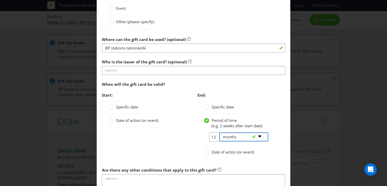
click at [238, 138] on select "-- Please select -- days weeks months years" at bounding box center [243, 136] width 49 height 9
select select "YEARS"
click at [219, 132] on select "-- Please select -- days weeks months years" at bounding box center [243, 136] width 49 height 9
drag, startPoint x: 215, startPoint y: 136, endPoint x: 210, endPoint y: 136, distance: 5.4
click at [210, 136] on tr "12 -- Please select -- days weeks months years" at bounding box center [236, 138] width 64 height 13
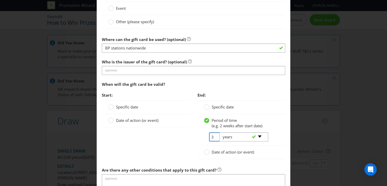
type input "3"
click at [196, 136] on div "End: Specific date Period of time (e.g. 2 weeks after start date) 3 -- Please s…" at bounding box center [241, 127] width 95 height 75
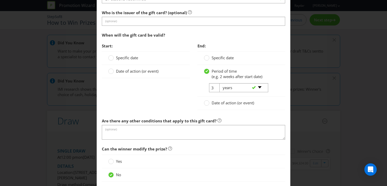
scroll to position [577, 0]
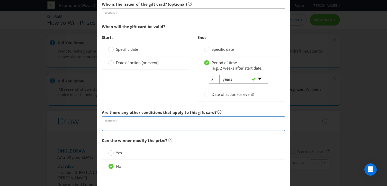
click at [128, 125] on textarea at bounding box center [193, 123] width 183 height 15
paste textarea "By using this gift card you agree to BP's terms and conditions (T&Cs). Gift car…"
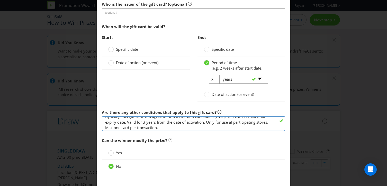
scroll to position [6, 0]
drag, startPoint x: 163, startPoint y: 126, endPoint x: 94, endPoint y: 126, distance: 69.0
click at [94, 126] on div "Add Prize [GEOGRAPHIC_DATA] [GEOGRAPHIC_DATA] [GEOGRAPHIC_DATA] [GEOGRAPHIC_DAT…" at bounding box center [193, 93] width 387 height 186
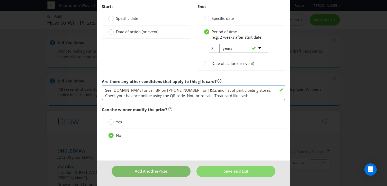
type textarea "By using this gift card you agree to BP's terms and conditions (T&Cs). Gift car…"
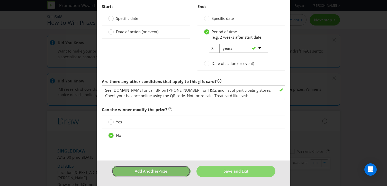
click at [152, 170] on span "Add Another" at bounding box center [147, 170] width 24 height 5
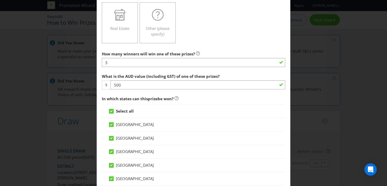
scroll to position [172, 0]
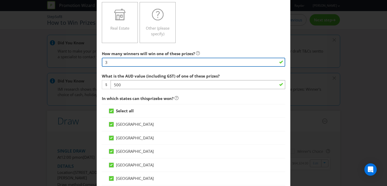
drag, startPoint x: 120, startPoint y: 63, endPoint x: 100, endPoint y: 63, distance: 20.8
type input "12"
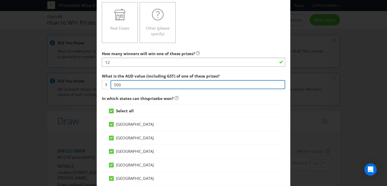
drag, startPoint x: 121, startPoint y: 86, endPoint x: 97, endPoint y: 86, distance: 24.2
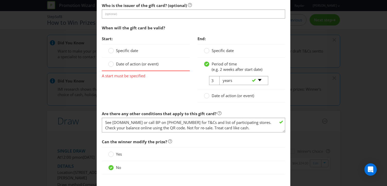
scroll to position [608, 0]
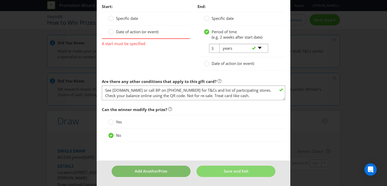
type input "300"
click at [144, 171] on span "Add Another" at bounding box center [147, 170] width 24 height 5
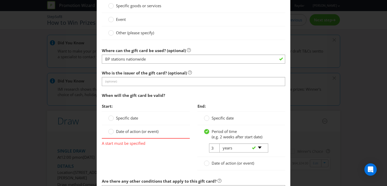
scroll to position [510, 0]
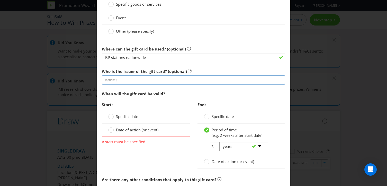
click at [152, 81] on input "text" at bounding box center [193, 79] width 183 height 9
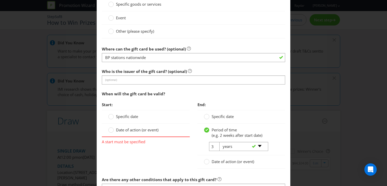
click at [162, 67] on label "Who is the issuer of the gift card? (optional)" at bounding box center [147, 70] width 90 height 8
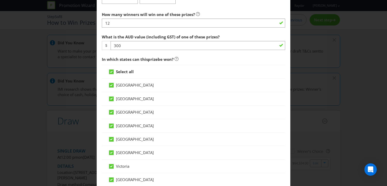
scroll to position [207, 0]
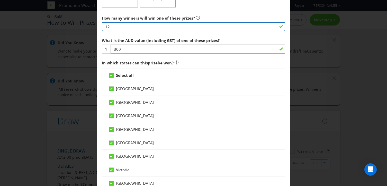
click at [117, 27] on input "12" at bounding box center [193, 26] width 183 height 9
type input "15"
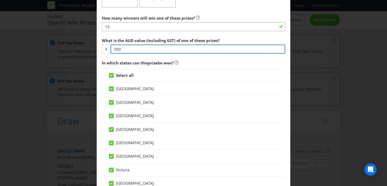
click at [115, 49] on input "300" at bounding box center [198, 49] width 175 height 9
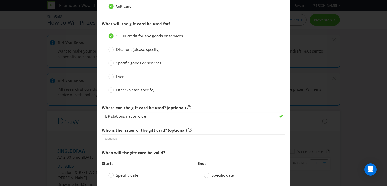
scroll to position [608, 0]
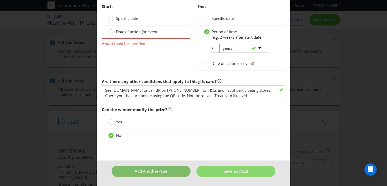
type input "200"
click at [165, 171] on span "Prize" at bounding box center [163, 170] width 9 height 5
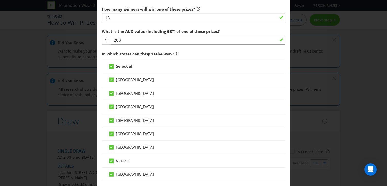
scroll to position [214, 0]
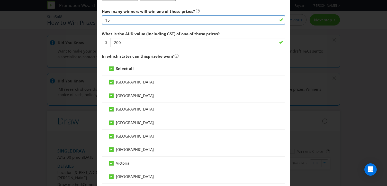
drag, startPoint x: 112, startPoint y: 20, endPoint x: 94, endPoint y: 20, distance: 17.2
click at [94, 20] on div "Add Prize [GEOGRAPHIC_DATA] [GEOGRAPHIC_DATA] [GEOGRAPHIC_DATA] [GEOGRAPHIC_DAT…" at bounding box center [193, 93] width 387 height 186
type input "20"
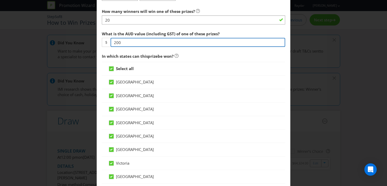
click at [115, 42] on input "200" at bounding box center [198, 42] width 175 height 9
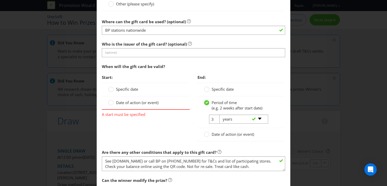
scroll to position [608, 0]
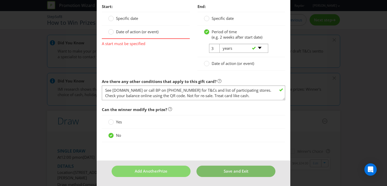
type input "100"
click at [222, 171] on button "Save and Exit" at bounding box center [236, 170] width 79 height 11
click at [236, 172] on span "Save and Exit" at bounding box center [236, 170] width 25 height 5
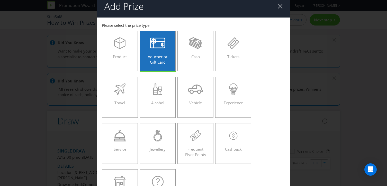
scroll to position [0, 0]
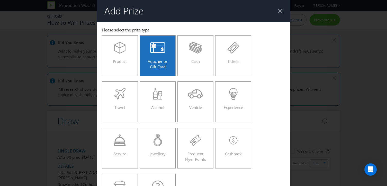
click at [281, 11] on div at bounding box center [280, 10] width 5 height 5
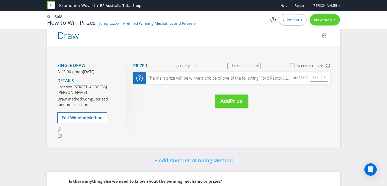
scroll to position [89, 0]
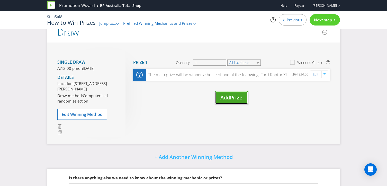
click at [239, 99] on span "Prize" at bounding box center [236, 97] width 13 height 7
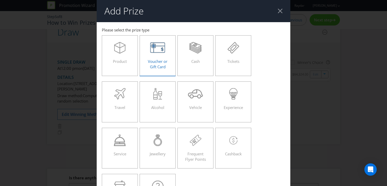
click at [164, 65] on div "Voucher or Gift Card" at bounding box center [157, 53] width 25 height 23
click at [0, 0] on input "Voucher or Gift Card" at bounding box center [0, 0] width 0 height 0
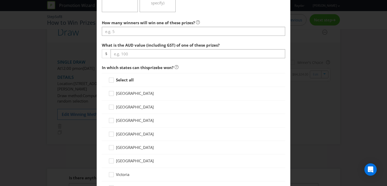
scroll to position [199, 0]
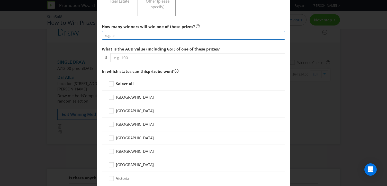
click at [138, 37] on input "number" at bounding box center [193, 35] width 183 height 9
type input "3"
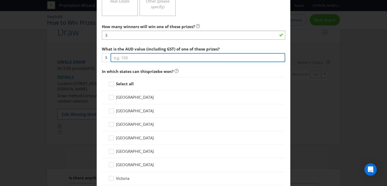
click at [128, 54] on input "number" at bounding box center [198, 57] width 175 height 9
type input "500"
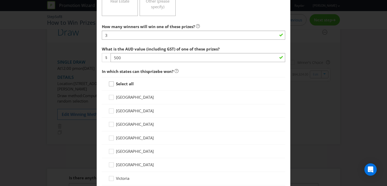
click at [110, 84] on icon at bounding box center [112, 85] width 8 height 8
click at [0, 0] on input "Select all" at bounding box center [0, 0] width 0 height 0
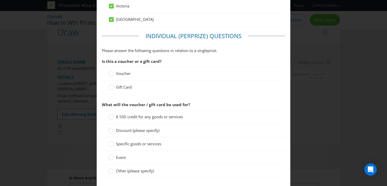
scroll to position [372, 0]
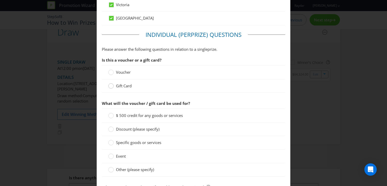
click at [111, 86] on circle at bounding box center [111, 85] width 5 height 5
click at [0, 0] on input "Gift Card" at bounding box center [0, 0] width 0 height 0
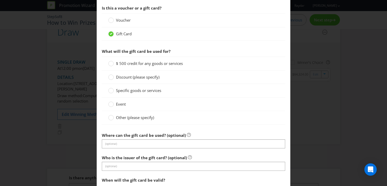
scroll to position [428, 0]
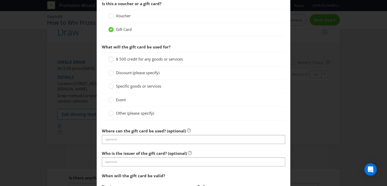
click at [109, 60] on circle at bounding box center [111, 59] width 5 height 5
click at [0, 0] on input "$ 500 credit for any goods or services" at bounding box center [0, 0] width 0 height 0
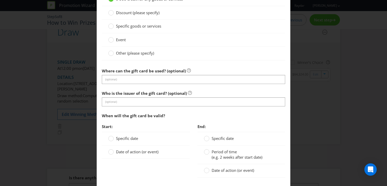
scroll to position [495, 0]
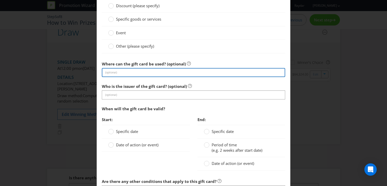
click at [114, 73] on input "text" at bounding box center [193, 72] width 183 height 9
type input "BP stations nationwide"
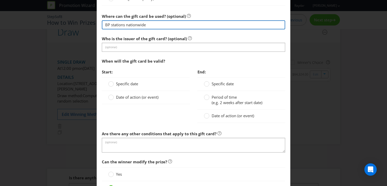
scroll to position [545, 0]
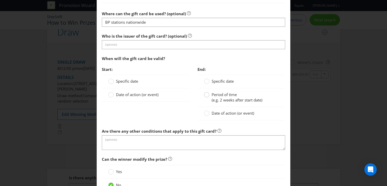
click at [208, 95] on circle at bounding box center [206, 94] width 5 height 5
click at [0, 0] on input "Period of time (e.g. 2 weeks after start date)" at bounding box center [0, 0] width 0 height 0
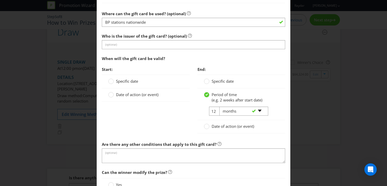
click at [218, 111] on div "-- Please select -- days weeks months years" at bounding box center [242, 111] width 52 height 9
click at [216, 111] on div "-- Please select -- days weeks months years" at bounding box center [242, 111] width 52 height 9
click at [215, 111] on tr "12 -- Please select -- days weeks months years" at bounding box center [236, 113] width 64 height 13
click at [215, 111] on input "12" at bounding box center [215, 111] width 12 height 9
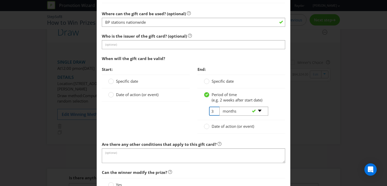
type input "3"
click at [237, 113] on select "-- Please select -- days weeks months years" at bounding box center [243, 111] width 49 height 9
select select "YEARS"
click at [219, 107] on select "-- Please select -- days weeks months years" at bounding box center [243, 111] width 49 height 9
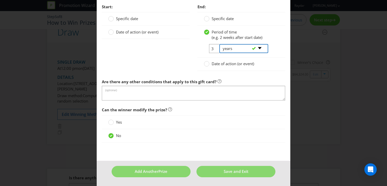
scroll to position [608, 0]
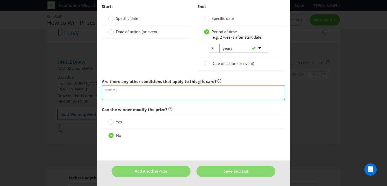
click at [153, 94] on textarea at bounding box center [193, 92] width 183 height 15
paste textarea "By using this gift card you agree to BP's terms and conditions (T&Cs). Gift car…"
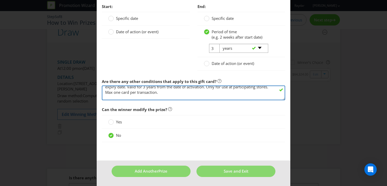
scroll to position [0, 0]
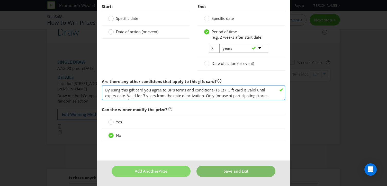
type textarea "By using this gift card you agree to BP's terms and conditions (T&Cs). Gift car…"
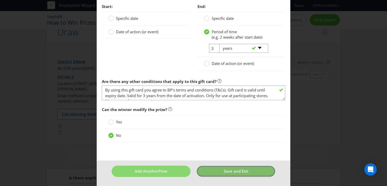
click at [217, 171] on button "Save and Exit" at bounding box center [236, 170] width 79 height 11
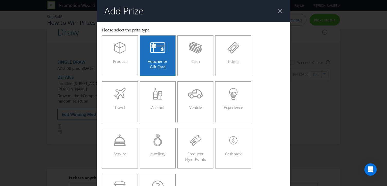
click at [280, 11] on div at bounding box center [280, 10] width 5 height 5
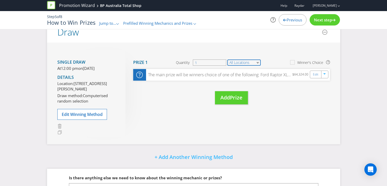
click at [240, 62] on select "All Locations" at bounding box center [243, 62] width 33 height 6
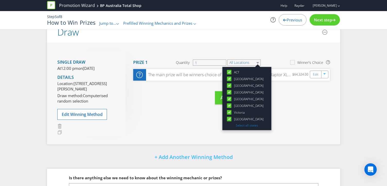
click at [241, 48] on div "Single draw At 12:00 pm [DATE][DATE] Details Location: [STREET_ADDRESS][PERSON_…" at bounding box center [193, 93] width 293 height 102
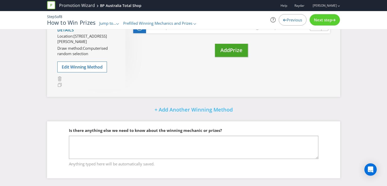
scroll to position [92, 0]
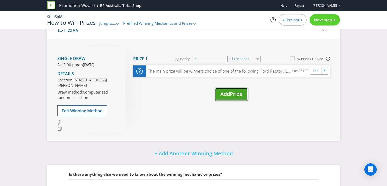
click at [233, 96] on span "Prize" at bounding box center [236, 93] width 13 height 7
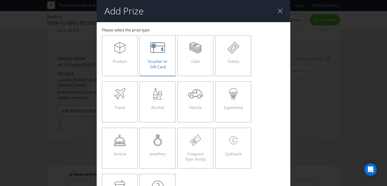
click at [164, 66] on span "Voucher or Gift Card" at bounding box center [158, 64] width 20 height 11
click at [0, 0] on input "Voucher or Gift Card" at bounding box center [0, 0] width 0 height 0
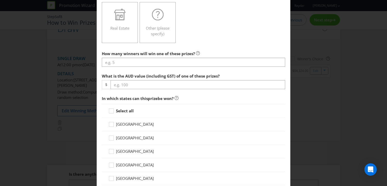
scroll to position [194, 0]
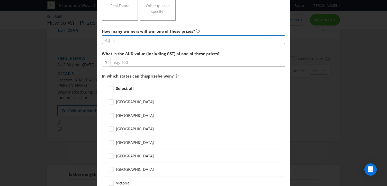
click at [149, 38] on input "number" at bounding box center [193, 39] width 183 height 9
type input "3"
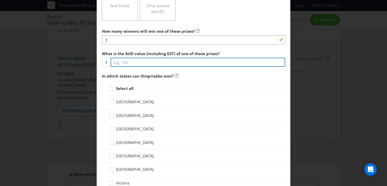
click at [136, 60] on input "number" at bounding box center [198, 62] width 175 height 9
type input "500"
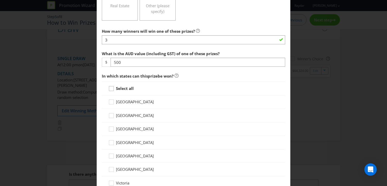
click at [113, 87] on icon at bounding box center [112, 90] width 8 height 8
click at [0, 0] on input "Select all" at bounding box center [0, 0] width 0 height 0
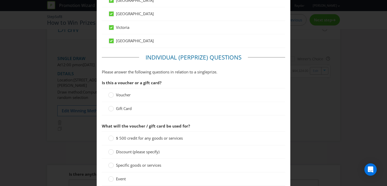
scroll to position [369, 0]
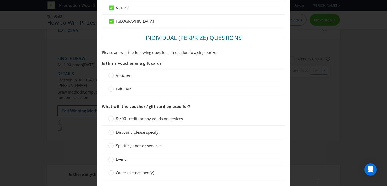
click at [111, 93] on div "Gift Card" at bounding box center [193, 88] width 183 height 13
click at [111, 90] on circle at bounding box center [111, 88] width 5 height 5
click at [0, 0] on input "Gift Card" at bounding box center [0, 0] width 0 height 0
click at [110, 119] on circle at bounding box center [111, 118] width 5 height 5
click at [0, 0] on input "$ 500 credit for any goods or services" at bounding box center [0, 0] width 0 height 0
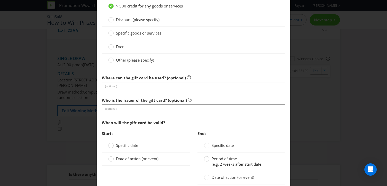
scroll to position [487, 0]
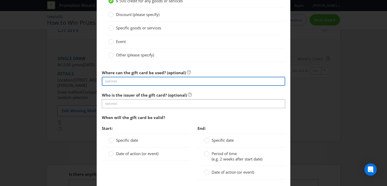
click at [125, 81] on input "text" at bounding box center [193, 81] width 183 height 9
type input "BP stations nationwide"
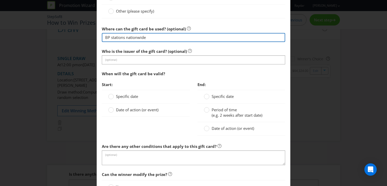
scroll to position [533, 0]
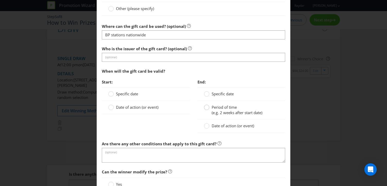
click at [207, 107] on circle at bounding box center [206, 107] width 5 height 5
click at [0, 0] on input "Period of time (e.g. 2 weeks after start date)" at bounding box center [0, 0] width 0 height 0
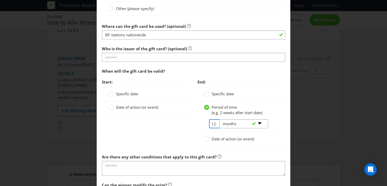
click at [215, 123] on input "12" at bounding box center [215, 123] width 12 height 9
drag, startPoint x: 215, startPoint y: 123, endPoint x: 204, endPoint y: 123, distance: 11.3
click at [204, 123] on span "12" at bounding box center [210, 123] width 12 height 9
type input "3"
click at [230, 126] on select "-- Please select -- days weeks months years" at bounding box center [243, 123] width 49 height 9
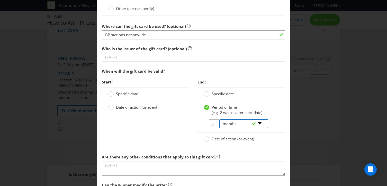
select select "YEARS"
click at [219, 119] on select "-- Please select -- days weeks months years" at bounding box center [243, 123] width 49 height 9
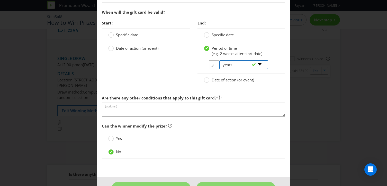
scroll to position [608, 0]
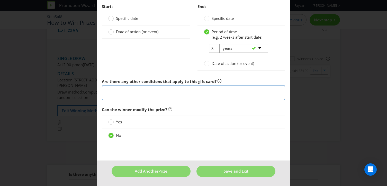
click at [138, 96] on textarea at bounding box center [193, 92] width 183 height 15
paste textarea "By using this gift card you agree to BP's terms and conditions (T&Cs). Gift car…"
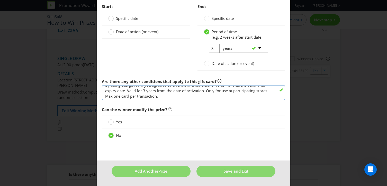
scroll to position [0, 0]
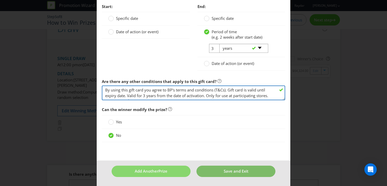
type textarea "By using this gift card you agree to BP's terms and conditions (T&Cs). Gift car…"
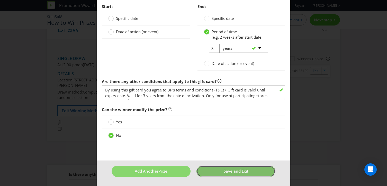
click at [207, 169] on button "Save and Exit" at bounding box center [236, 170] width 79 height 11
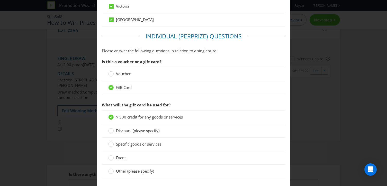
scroll to position [608, 0]
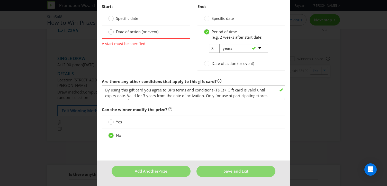
click at [112, 32] on circle at bounding box center [111, 31] width 5 height 5
click at [0, 0] on input "Date of action (or event)" at bounding box center [0, 0] width 0 height 0
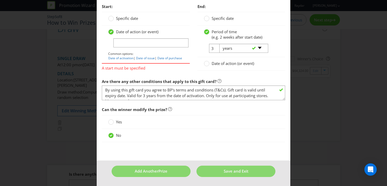
click at [113, 32] on circle at bounding box center [111, 31] width 5 height 5
click at [0, 0] on input "Date of action (or event)" at bounding box center [0, 0] width 0 height 0
click at [113, 18] on circle at bounding box center [111, 18] width 5 height 5
click at [0, 0] on input "Specific date" at bounding box center [0, 0] width 0 height 0
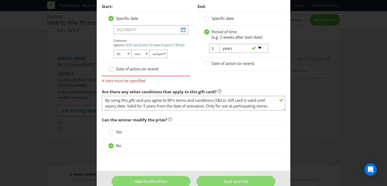
click at [111, 68] on div at bounding box center [111, 67] width 3 height 3
click at [0, 0] on input "Date of action (or event)" at bounding box center [0, 0] width 0 height 0
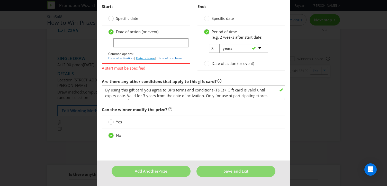
click at [143, 58] on link "Date of issue" at bounding box center [145, 58] width 19 height 4
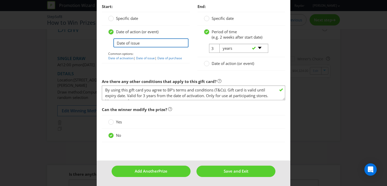
click at [143, 42] on input "Date of issue" at bounding box center [150, 42] width 75 height 9
type input "Date of activation"
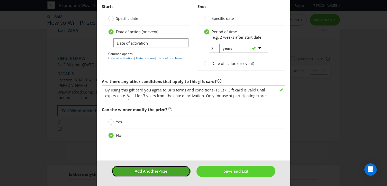
click at [164, 173] on span "Prize" at bounding box center [163, 170] width 9 height 5
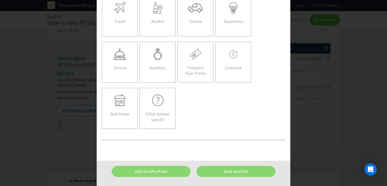
scroll to position [22, 0]
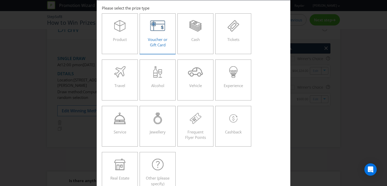
click at [166, 42] on div "Voucher or Gift Card" at bounding box center [157, 31] width 25 height 23
click at [0, 0] on input "Voucher or Gift Card" at bounding box center [0, 0] width 0 height 0
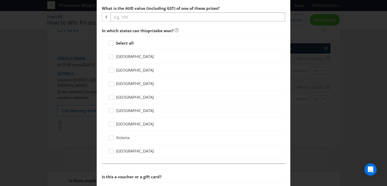
scroll to position [186, 0]
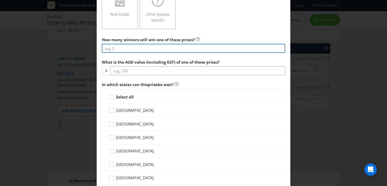
click at [120, 46] on input "number" at bounding box center [193, 48] width 183 height 9
type input "12"
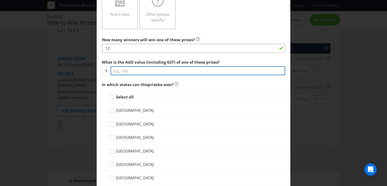
click at [131, 73] on input "number" at bounding box center [198, 70] width 175 height 9
type input "300"
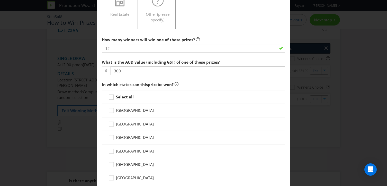
click at [112, 97] on icon at bounding box center [112, 98] width 8 height 8
click at [0, 0] on input "Select all" at bounding box center [0, 0] width 0 height 0
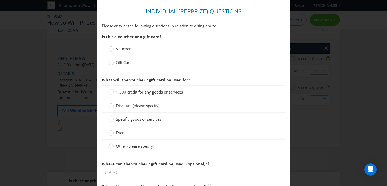
scroll to position [339, 0]
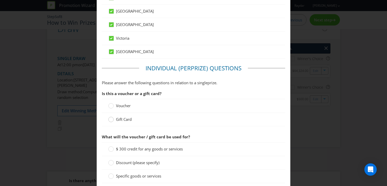
click at [112, 118] on circle at bounding box center [111, 119] width 5 height 5
click at [0, 0] on input "Gift Card" at bounding box center [0, 0] width 0 height 0
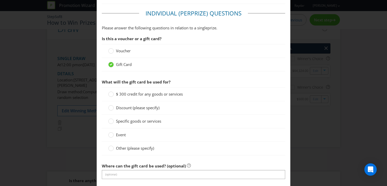
scroll to position [396, 0]
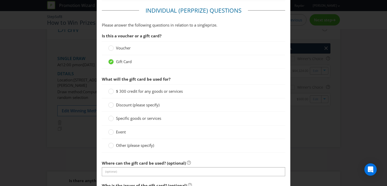
click at [111, 88] on div "$ 300 credit for any goods or services" at bounding box center [193, 91] width 183 height 14
click at [111, 91] on circle at bounding box center [111, 91] width 5 height 5
click at [0, 0] on input "$ 300 credit for any goods or services" at bounding box center [0, 0] width 0 height 0
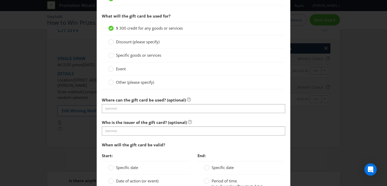
scroll to position [461, 0]
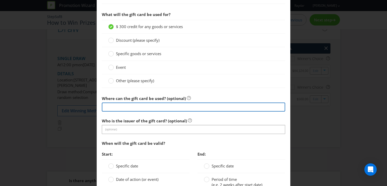
click at [110, 107] on input "text" at bounding box center [193, 106] width 183 height 9
type input "BP stations nationwide"
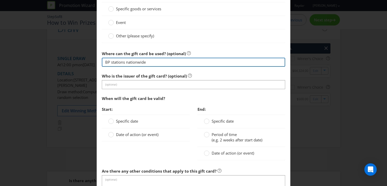
scroll to position [510, 0]
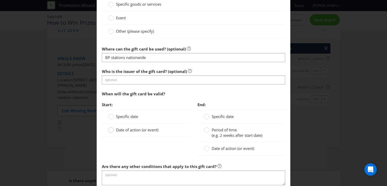
click at [111, 129] on circle at bounding box center [111, 129] width 5 height 5
click at [0, 0] on input "Date of action (or event)" at bounding box center [0, 0] width 0 height 0
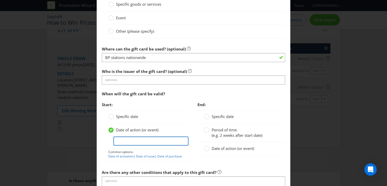
click at [128, 144] on input "text" at bounding box center [150, 140] width 75 height 9
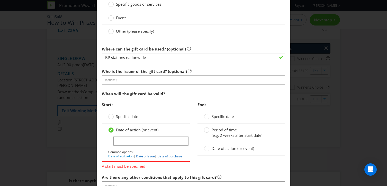
click at [123, 156] on link "Date of activation" at bounding box center [120, 156] width 25 height 4
type input "Date of activation"
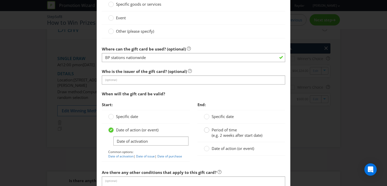
click at [207, 128] on div at bounding box center [207, 128] width 3 height 3
click at [0, 0] on input "Period of time (e.g. 2 weeks after start date)" at bounding box center [0, 0] width 0 height 0
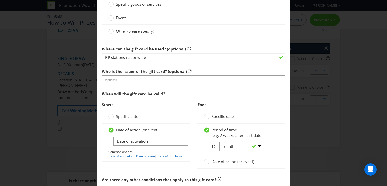
click at [216, 147] on div "-- Please select -- days weeks months years" at bounding box center [242, 146] width 52 height 9
click at [214, 145] on input "12" at bounding box center [215, 146] width 12 height 9
drag, startPoint x: 216, startPoint y: 147, endPoint x: 207, endPoint y: 147, distance: 9.3
click at [207, 147] on tr "12 -- Please select -- days weeks months years" at bounding box center [236, 148] width 64 height 13
click at [213, 147] on input "12" at bounding box center [215, 146] width 12 height 9
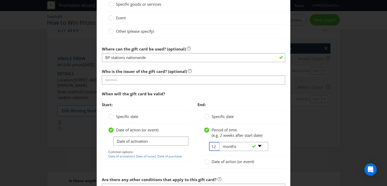
click at [213, 147] on input "12" at bounding box center [215, 146] width 12 height 9
type input "3"
click at [263, 145] on select "-- Please select -- days weeks months years" at bounding box center [243, 146] width 49 height 9
select select "YEARS"
click at [219, 142] on select "-- Please select -- days weeks months years" at bounding box center [243, 146] width 49 height 9
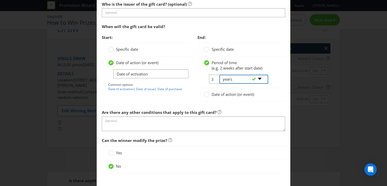
scroll to position [600, 0]
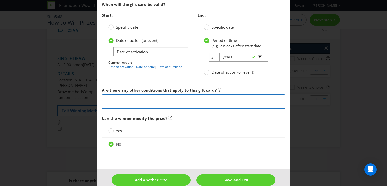
click at [179, 107] on textarea at bounding box center [193, 101] width 183 height 15
paste textarea "By using this gift card you agree to BP's terms and conditions (T&Cs). Gift car…"
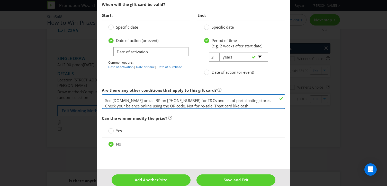
scroll to position [22, 0]
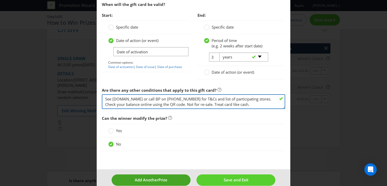
type textarea "By using this gift card you agree to BP's terms and conditions (T&Cs). Gift car…"
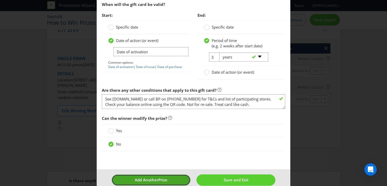
click at [157, 179] on span "Add Another" at bounding box center [147, 179] width 24 height 5
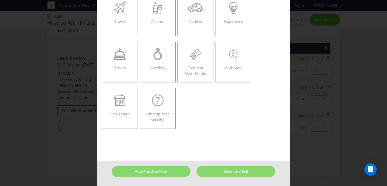
scroll to position [22, 0]
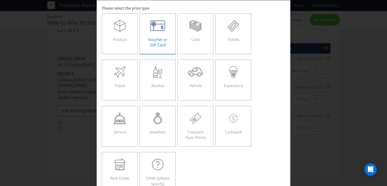
click at [157, 35] on div "Voucher or Gift Card" at bounding box center [157, 31] width 25 height 23
click at [0, 0] on input "Voucher or Gift Card" at bounding box center [0, 0] width 0 height 0
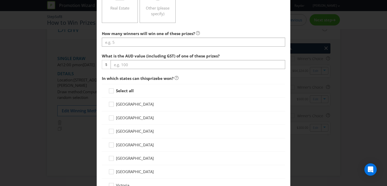
scroll to position [195, 0]
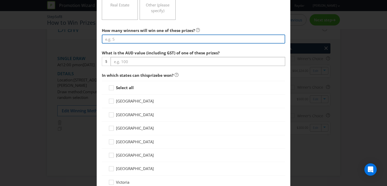
click at [143, 38] on input "number" at bounding box center [193, 38] width 183 height 9
type input "15"
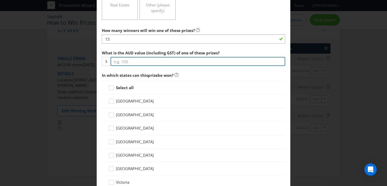
click at [128, 61] on input "number" at bounding box center [198, 61] width 175 height 9
type input "200"
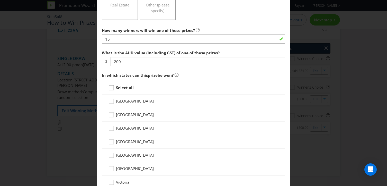
click at [114, 88] on icon at bounding box center [112, 89] width 8 height 8
click at [0, 0] on input "Select all" at bounding box center [0, 0] width 0 height 0
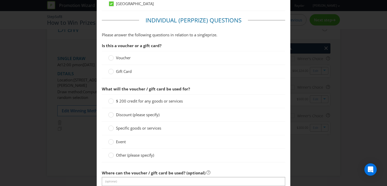
scroll to position [392, 0]
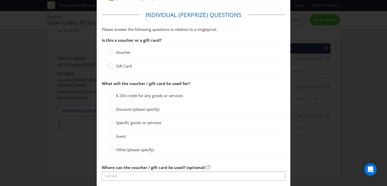
click at [112, 65] on circle at bounding box center [111, 66] width 5 height 5
click at [0, 0] on input "Gift Card" at bounding box center [0, 0] width 0 height 0
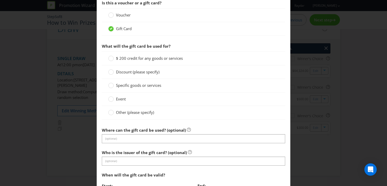
scroll to position [432, 0]
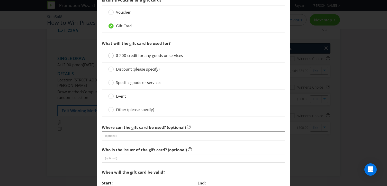
click at [111, 56] on circle at bounding box center [111, 55] width 5 height 5
click at [0, 0] on input "$ 200 credit for any goods or services" at bounding box center [0, 0] width 0 height 0
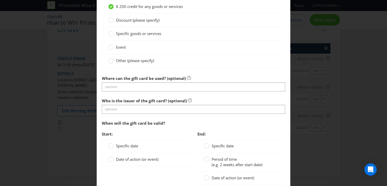
scroll to position [510, 0]
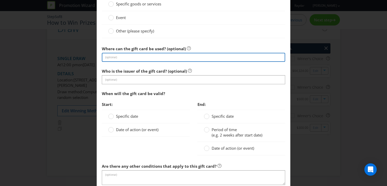
click at [120, 58] on input "text" at bounding box center [193, 57] width 183 height 9
type input "BP stations nationwide"
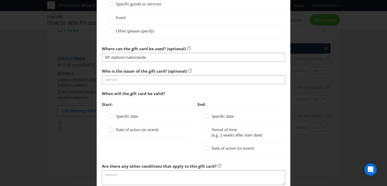
click at [112, 131] on circle at bounding box center [111, 129] width 5 height 5
click at [0, 0] on input "Date of action (or event)" at bounding box center [0, 0] width 0 height 0
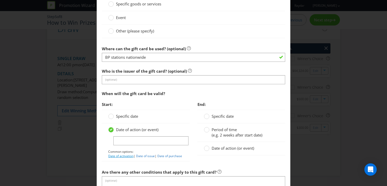
click at [124, 156] on link "Date of activation" at bounding box center [120, 156] width 25 height 4
type input "Date of activation"
click at [208, 130] on circle at bounding box center [206, 129] width 5 height 5
click at [0, 0] on input "Period of time (e.g. 2 weeks after start date)" at bounding box center [0, 0] width 0 height 0
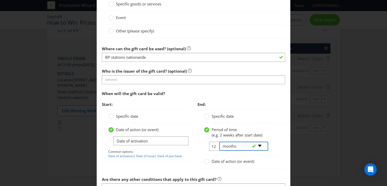
click at [231, 147] on select "-- Please select -- days weeks months years" at bounding box center [243, 146] width 49 height 9
select select "YEARS"
click at [219, 142] on select "-- Please select -- days weeks months years" at bounding box center [243, 146] width 49 height 9
click at [216, 145] on div "-- Please select -- days weeks months years" at bounding box center [242, 146] width 52 height 9
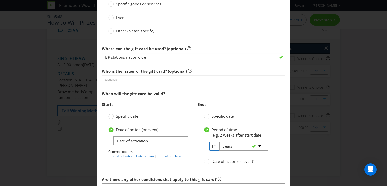
click at [213, 145] on input "12" at bounding box center [215, 146] width 12 height 9
type input "3"
click at [194, 156] on div "End: Specific date Period of time (e.g. 2 weeks after start date) 3 -- Please s…" at bounding box center [241, 136] width 95 height 75
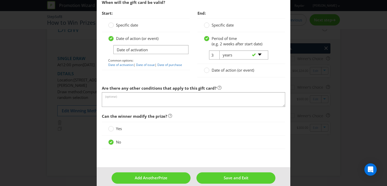
scroll to position [608, 0]
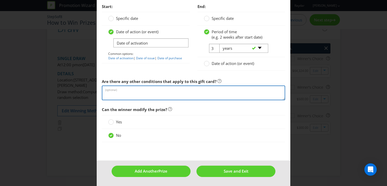
click at [156, 94] on textarea at bounding box center [193, 92] width 183 height 15
paste textarea "By using this gift card you agree to BP's terms and conditions (T&Cs). Gift car…"
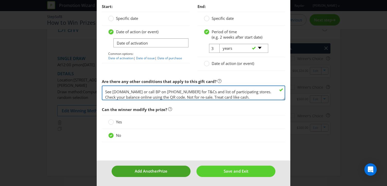
type textarea "By using this gift card you agree to BP's terms and conditions (T&Cs). Gift car…"
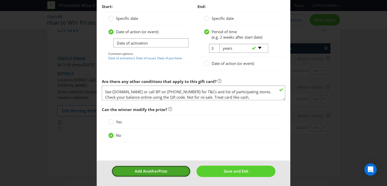
click at [145, 171] on span "Add Another" at bounding box center [147, 170] width 24 height 5
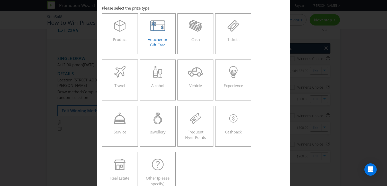
click at [162, 45] on span "Voucher or Gift Card" at bounding box center [158, 42] width 20 height 11
click at [0, 0] on input "Voucher or Gift Card" at bounding box center [0, 0] width 0 height 0
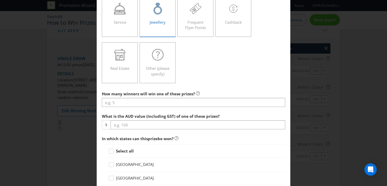
scroll to position [204, 0]
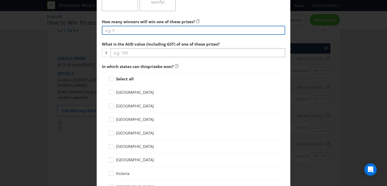
click at [140, 32] on input "number" at bounding box center [193, 30] width 183 height 9
type input "20"
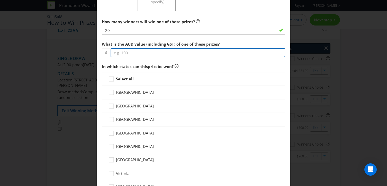
click at [126, 51] on input "number" at bounding box center [198, 52] width 175 height 9
type input "100"
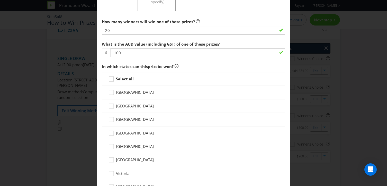
click at [111, 80] on icon at bounding box center [112, 80] width 8 height 8
click at [0, 0] on input "Select all" at bounding box center [0, 0] width 0 height 0
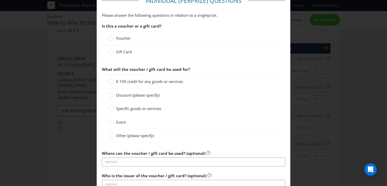
scroll to position [399, 0]
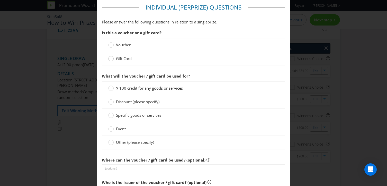
click at [111, 60] on circle at bounding box center [111, 58] width 5 height 5
click at [0, 0] on input "Gift Card" at bounding box center [0, 0] width 0 height 0
click at [109, 88] on circle at bounding box center [111, 88] width 5 height 5
click at [0, 0] on input "$ 100 credit for any goods or services" at bounding box center [0, 0] width 0 height 0
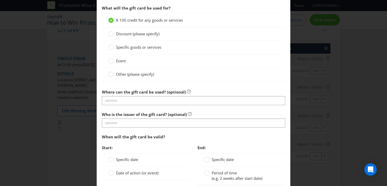
scroll to position [488, 0]
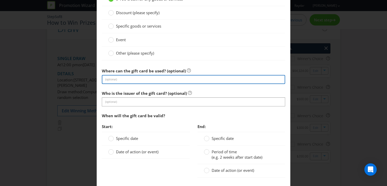
click at [125, 82] on input "text" at bounding box center [193, 79] width 183 height 9
type input "BP stations nationwide"
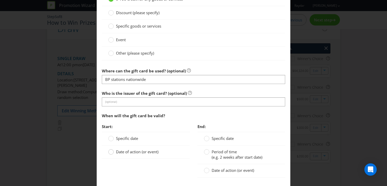
click at [111, 150] on div at bounding box center [111, 150] width 3 height 3
click at [0, 0] on input "Date of action (or event)" at bounding box center [0, 0] width 0 height 0
click at [121, 179] on link "Date of activation" at bounding box center [120, 178] width 25 height 4
type input "Date of activation"
click at [208, 152] on circle at bounding box center [206, 151] width 5 height 5
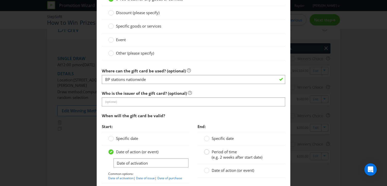
click at [0, 0] on input "Period of time (e.g. 2 weeks after start date)" at bounding box center [0, 0] width 0 height 0
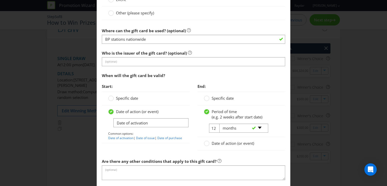
scroll to position [548, 0]
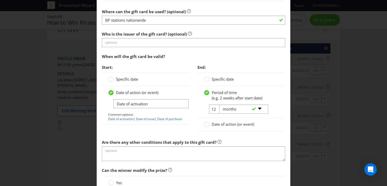
click at [217, 106] on div "-- Please select -- days weeks months years" at bounding box center [242, 108] width 52 height 9
click at [214, 109] on input "12" at bounding box center [215, 108] width 12 height 9
drag, startPoint x: 215, startPoint y: 109, endPoint x: 208, endPoint y: 108, distance: 7.0
click at [208, 108] on span "12" at bounding box center [210, 108] width 12 height 9
click at [216, 109] on div "-- Please select -- days weeks months years" at bounding box center [242, 108] width 52 height 9
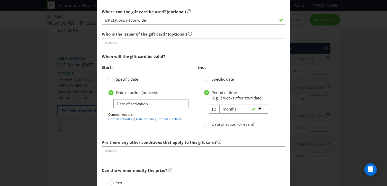
click at [216, 109] on div "-- Please select -- days weeks months years" at bounding box center [242, 108] width 52 height 9
click at [214, 109] on input "12" at bounding box center [215, 108] width 12 height 9
type input "3"
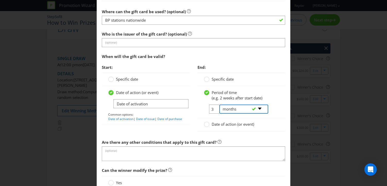
click at [261, 109] on select "-- Please select -- days weeks months years" at bounding box center [243, 108] width 49 height 9
select select "YEARS"
click at [219, 104] on select "-- Please select -- days weeks months years" at bounding box center [243, 108] width 49 height 9
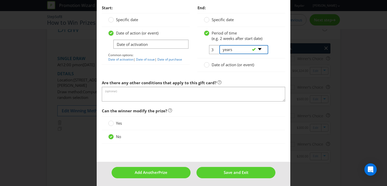
scroll to position [608, 0]
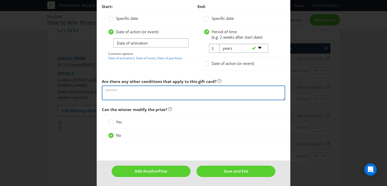
click at [151, 93] on textarea at bounding box center [193, 92] width 183 height 15
paste textarea "By using this gift card you agree to BP's terms and conditions (T&Cs). Gift car…"
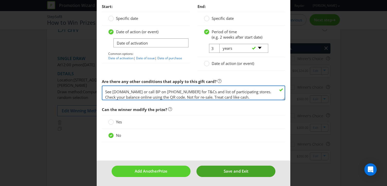
type textarea "By using this gift card you agree to BP's terms and conditions (T&Cs). Gift car…"
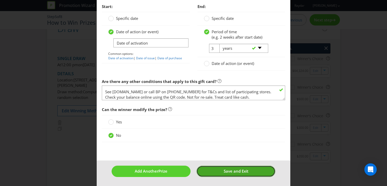
click at [211, 171] on button "Save and Exit" at bounding box center [236, 170] width 79 height 11
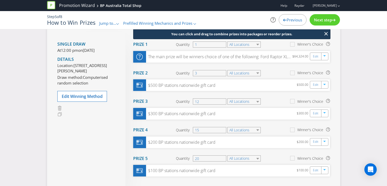
scroll to position [69, 0]
click at [294, 43] on div at bounding box center [293, 42] width 3 height 3
click at [0, 0] on input "Winner's Choice" at bounding box center [0, 0] width 0 height 0
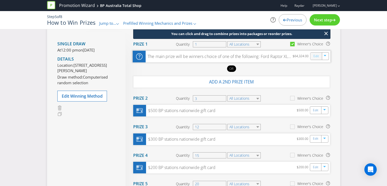
click at [316, 58] on link "Edit" at bounding box center [315, 56] width 5 height 6
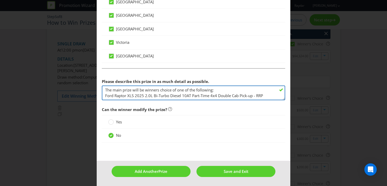
scroll to position [22, 0]
drag, startPoint x: 106, startPoint y: 90, endPoint x: 231, endPoint y: 138, distance: 134.2
click at [231, 138] on fieldset "Please describe this prize in as much detail as possible. The main prize will b…" at bounding box center [193, 108] width 183 height 80
click at [109, 94] on textarea "The main prize will be winners choice of one of the following: Ford Raptor XLS …" at bounding box center [193, 92] width 183 height 15
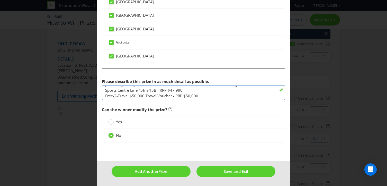
drag, startPoint x: 106, startPoint y: 94, endPoint x: 193, endPoint y: 130, distance: 93.8
click at [193, 130] on fieldset "Please describe this prize in as much detail as possible. The main prize will b…" at bounding box center [193, 108] width 183 height 80
drag, startPoint x: 216, startPoint y: 91, endPoint x: 69, endPoint y: 89, distance: 147.7
click at [69, 89] on div "Edit Prize [GEOGRAPHIC_DATA] [GEOGRAPHIC_DATA] [GEOGRAPHIC_DATA] [GEOGRAPHIC_DA…" at bounding box center [193, 93] width 387 height 186
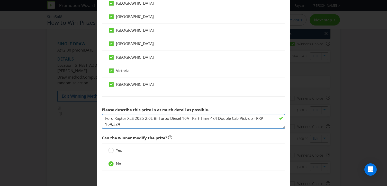
scroll to position [407, 0]
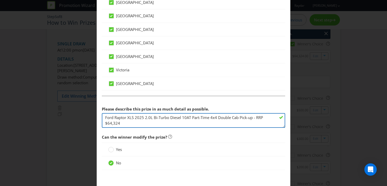
drag, startPoint x: 255, startPoint y: 124, endPoint x: 254, endPoint y: 117, distance: 7.3
click at [254, 117] on textarea "The main prize will be winners choice of one of the following: Ford Raptor XLS …" at bounding box center [193, 120] width 183 height 15
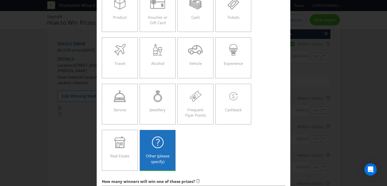
scroll to position [23, 0]
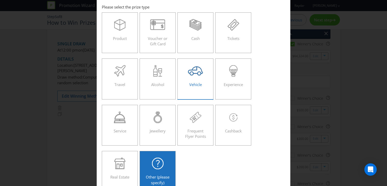
type textarea "Ford Raptor XLS 2025 2.0L Bi-Turbo Diesel 10AT Part-Time 4x4 Double Cab Pick-up"
click at [201, 80] on div "Vehicle" at bounding box center [195, 76] width 25 height 23
click at [0, 0] on input "Vehicle" at bounding box center [0, 0] width 0 height 0
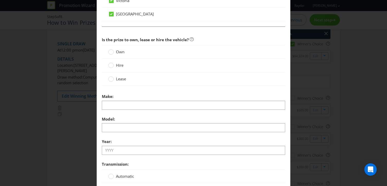
scroll to position [501, 0]
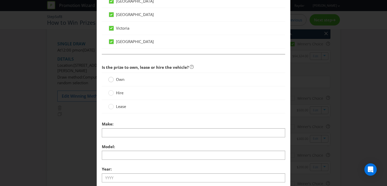
click at [111, 78] on div at bounding box center [111, 77] width 3 height 3
click at [0, 0] on input "Own" at bounding box center [0, 0] width 0 height 0
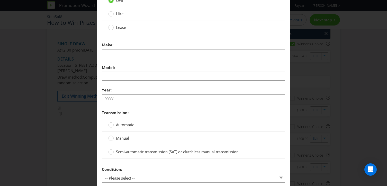
scroll to position [584, 0]
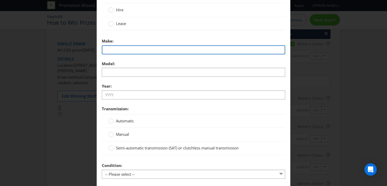
click at [125, 47] on input "text" at bounding box center [193, 49] width 183 height 9
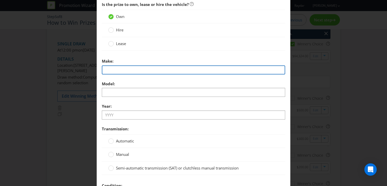
scroll to position [568, 0]
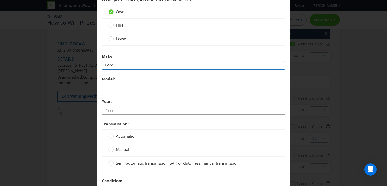
type input "Ford"
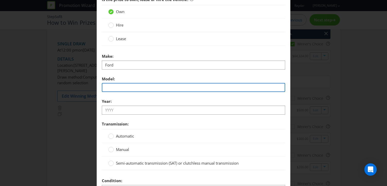
click at [129, 86] on input "text" at bounding box center [193, 87] width 183 height 9
type input "Raptor"
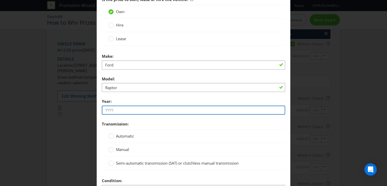
click at [118, 109] on input "text" at bounding box center [193, 109] width 183 height 9
type input "2025"
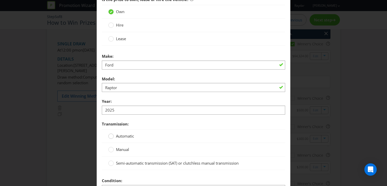
click at [111, 135] on div at bounding box center [111, 134] width 3 height 3
click at [0, 0] on input "Automatic" at bounding box center [0, 0] width 0 height 0
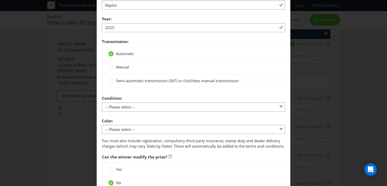
scroll to position [656, 0]
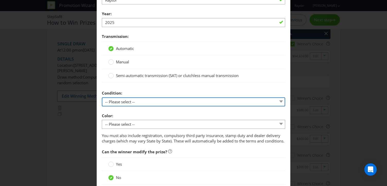
click at [145, 101] on select "-- Please select -- New Demonstrated Second-hand" at bounding box center [193, 101] width 183 height 9
select select "NEW"
click at [102, 97] on select "-- Please select -- New Demonstrated Second-hand" at bounding box center [193, 101] width 183 height 9
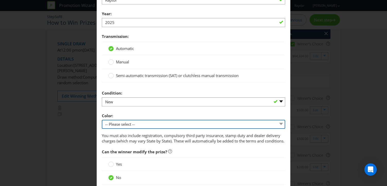
click at [136, 122] on select "-- Please select -- Winner's choice of colour subject to availability and exclu…" at bounding box center [193, 124] width 183 height 9
select select "PROMOTERS_CHOICE"
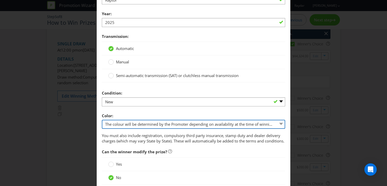
click at [102, 120] on select "-- Please select -- Winner's choice of colour subject to availability and exclu…" at bounding box center [193, 124] width 183 height 9
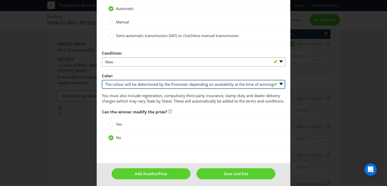
scroll to position [703, 0]
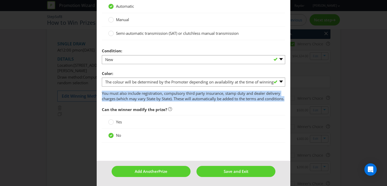
drag, startPoint x: 122, startPoint y: 99, endPoint x: 101, endPoint y: 89, distance: 22.9
copy p "You must also include registration, compulsory third party insurance, stamp dut…"
click at [210, 171] on button "Save and Exit" at bounding box center [236, 171] width 79 height 11
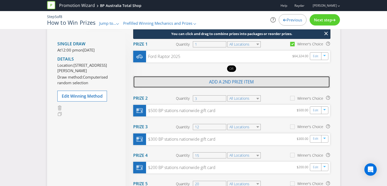
click at [237, 83] on span "Add a 2nd prize item" at bounding box center [231, 82] width 45 height 6
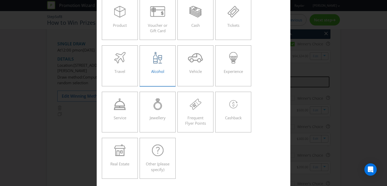
scroll to position [37, 0]
click at [158, 149] on icon at bounding box center [158, 149] width 4 height 7
click at [0, 0] on input "Other (please specify)" at bounding box center [0, 0] width 0 height 0
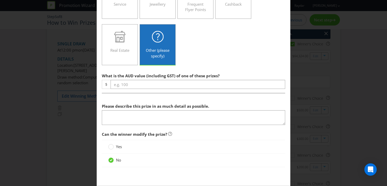
scroll to position [154, 0]
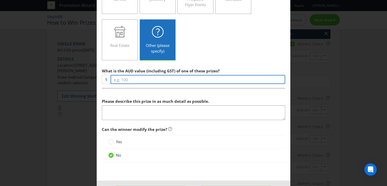
click at [161, 79] on input "number" at bounding box center [198, 79] width 175 height 9
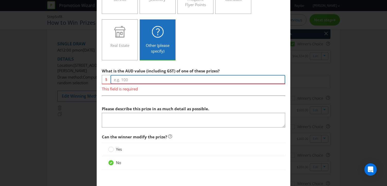
click at [152, 82] on input "number" at bounding box center [198, 79] width 175 height 9
paste input "47990"
type input "47990"
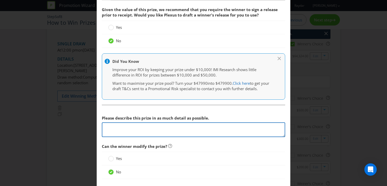
click at [142, 127] on textarea at bounding box center [193, 129] width 183 height 15
paste textarea "[PERSON_NAME] AL 1450 RA Powered by Honda BF 60 AK1 Boat including Dunbier Trai…"
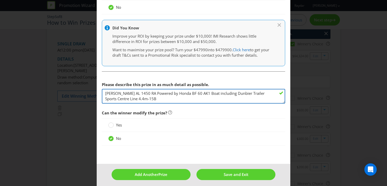
scroll to position [272, 0]
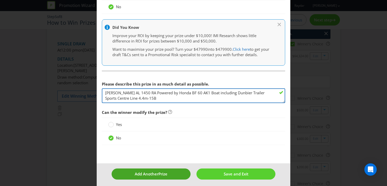
type textarea "[PERSON_NAME] AL 1450 RA Powered by Honda BF 60 AK1 Boat including Dunbier Trai…"
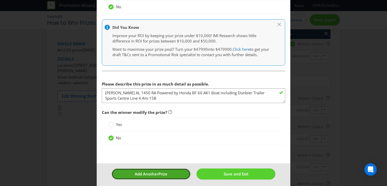
click at [162, 172] on span "Prize" at bounding box center [163, 173] width 9 height 5
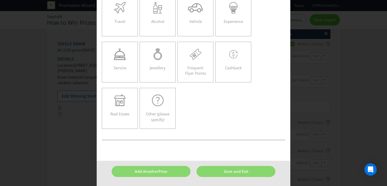
scroll to position [22, 0]
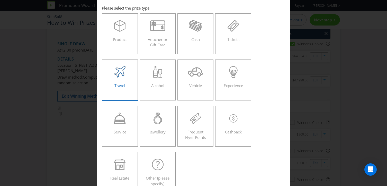
click at [108, 89] on label "Travel" at bounding box center [120, 79] width 36 height 41
click at [0, 0] on input "Travel" at bounding box center [0, 0] width 0 height 0
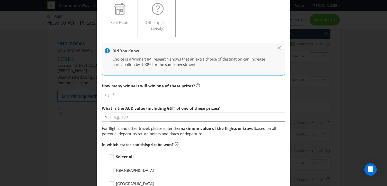
scroll to position [180, 0]
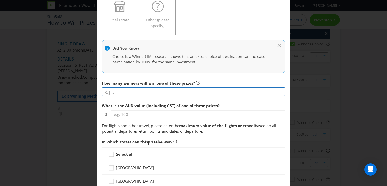
click at [127, 94] on input "number" at bounding box center [193, 91] width 183 height 9
type input "1"
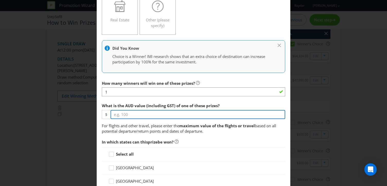
click at [131, 112] on input "number" at bounding box center [198, 114] width 175 height 9
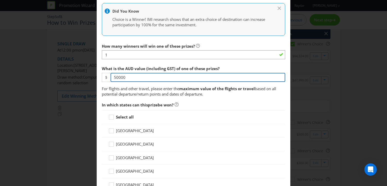
scroll to position [235, 0]
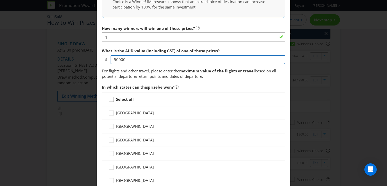
type input "50000"
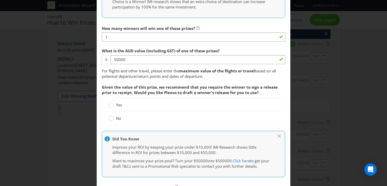
click at [109, 116] on icon at bounding box center [110, 118] width 5 height 5
click at [0, 0] on input "No" at bounding box center [0, 0] width 0 height 0
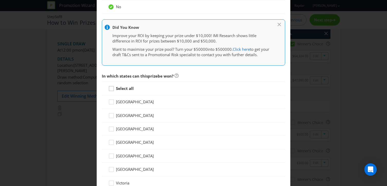
click at [111, 88] on icon at bounding box center [112, 90] width 8 height 8
click at [0, 0] on input "Select all" at bounding box center [0, 0] width 0 height 0
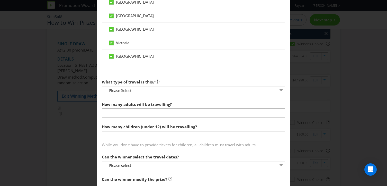
scroll to position [487, 0]
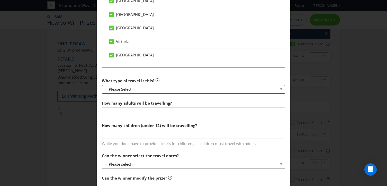
click at [128, 91] on select "-- Please Select -- Flight Accommodation Car Hire Bus Train Cruise Transfers Ot…" at bounding box center [193, 89] width 183 height 9
select select "OTHER"
click at [102, 85] on select "-- Please Select -- Flight Accommodation Car Hire Bus Train Cruise Transfers Ot…" at bounding box center [193, 89] width 183 height 9
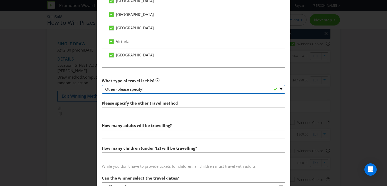
scroll to position [504, 0]
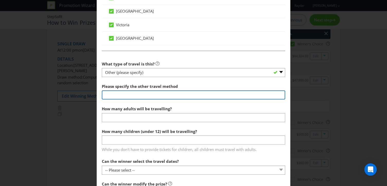
click at [127, 94] on input "text" at bounding box center [193, 94] width 183 height 9
type input "Travel Voucher to the value of $50,000"
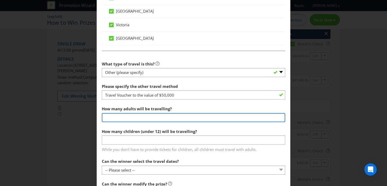
click at [120, 118] on input "number" at bounding box center [193, 117] width 183 height 9
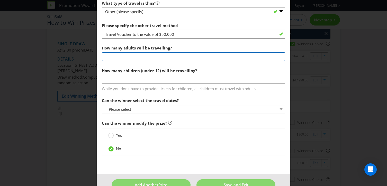
scroll to position [568, 0]
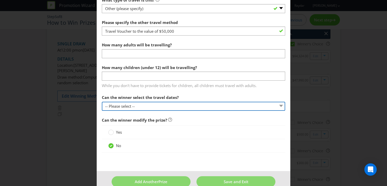
click at [128, 109] on div "Can the winner select the travel dates? -- Please select -- Yes No, travel must…" at bounding box center [193, 101] width 183 height 19
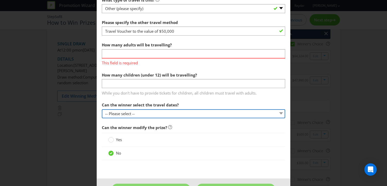
select select "YES"
click at [102, 109] on select "-- Please select -- Yes No, travel must be taken on specific dates No, the Prom…" at bounding box center [193, 113] width 183 height 9
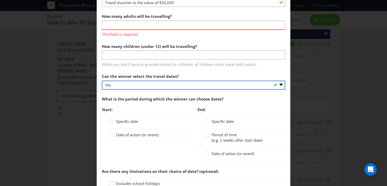
scroll to position [601, 0]
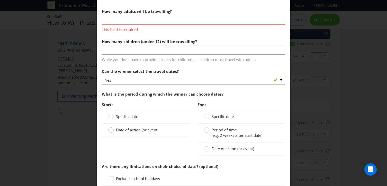
click at [112, 131] on circle at bounding box center [111, 129] width 5 height 5
click at [0, 0] on input "Date of action (or event)" at bounding box center [0, 0] width 0 height 0
click at [125, 142] on input "text" at bounding box center [150, 140] width 75 height 9
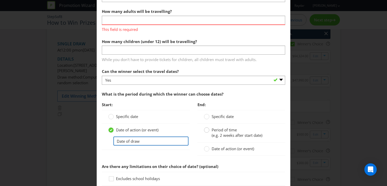
type input "Date of draw"
click at [207, 130] on circle at bounding box center [206, 129] width 5 height 5
click at [0, 0] on input "Period of time (e.g. 2 weeks after start date)" at bounding box center [0, 0] width 0 height 0
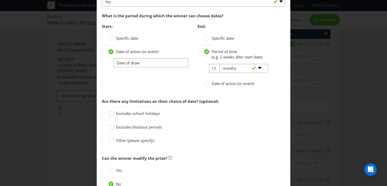
scroll to position [680, 0]
click at [214, 69] on input "12" at bounding box center [215, 67] width 12 height 9
click at [226, 67] on select "-- Please select -- days weeks months years" at bounding box center [243, 67] width 49 height 9
click at [219, 63] on select "-- Please select -- days weeks months years" at bounding box center [243, 67] width 49 height 9
click at [215, 67] on input "12" at bounding box center [215, 67] width 12 height 9
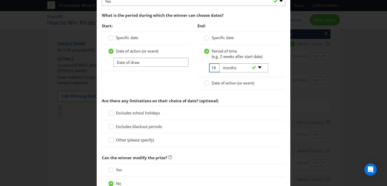
type input "18"
click at [148, 102] on span "Are there any limitations on their choice of date? (optional)" at bounding box center [160, 100] width 117 height 5
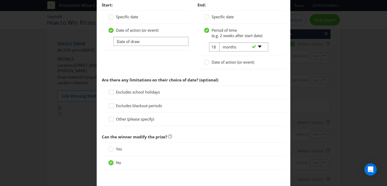
scroll to position [712, 0]
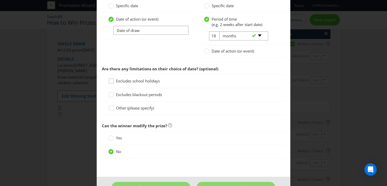
click at [112, 81] on icon at bounding box center [112, 82] width 8 height 8
click at [0, 0] on input "Excludes school holidays" at bounding box center [0, 0] width 0 height 0
click at [112, 96] on icon at bounding box center [112, 96] width 8 height 8
click at [0, 0] on input "Excludes blackout periods" at bounding box center [0, 0] width 0 height 0
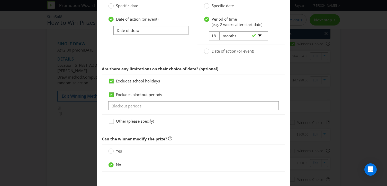
click at [112, 98] on icon at bounding box center [112, 96] width 8 height 8
click at [0, 0] on input "Excludes blackout periods" at bounding box center [0, 0] width 0 height 0
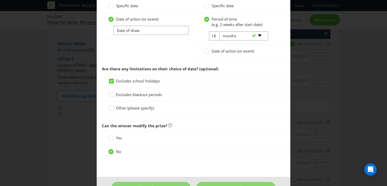
scroll to position [728, 0]
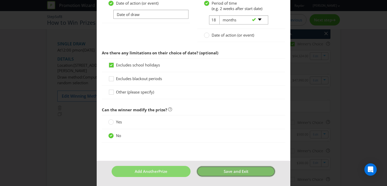
click at [221, 169] on button "Save and Exit" at bounding box center [236, 171] width 79 height 11
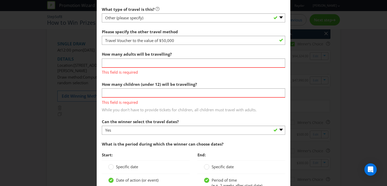
scroll to position [535, 0]
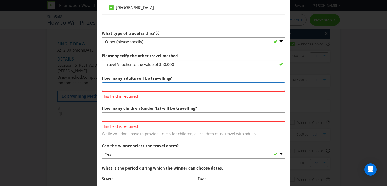
click at [145, 88] on input "number" at bounding box center [193, 86] width 183 height 9
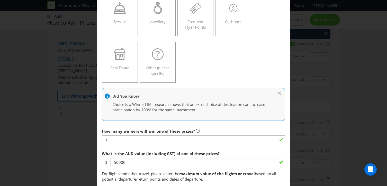
scroll to position [0, 0]
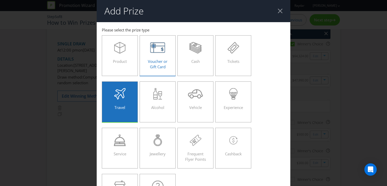
click at [154, 65] on span "Voucher or Gift Card" at bounding box center [158, 64] width 20 height 11
click at [0, 0] on input "Voucher or Gift Card" at bounding box center [0, 0] width 0 height 0
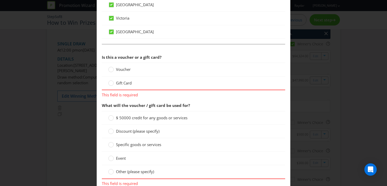
scroll to position [460, 0]
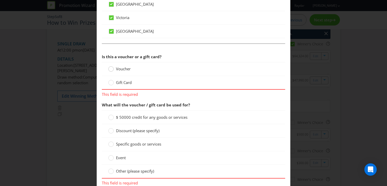
click at [111, 69] on circle at bounding box center [111, 68] width 5 height 5
click at [0, 0] on input "Voucher" at bounding box center [0, 0] width 0 height 0
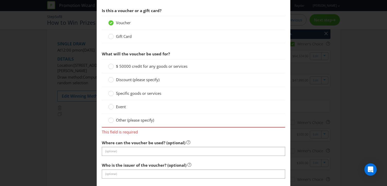
scroll to position [509, 0]
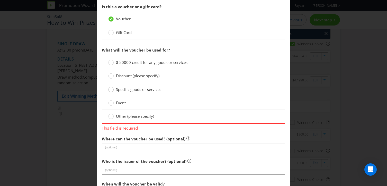
click at [109, 89] on circle at bounding box center [111, 89] width 5 height 5
click at [0, 0] on input "Specific goods or services" at bounding box center [0, 0] width 0 height 0
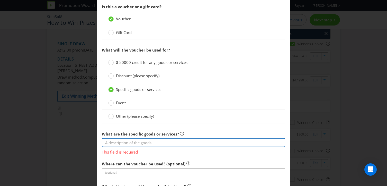
click at [126, 139] on input "text" at bounding box center [193, 142] width 183 height 9
paste input "d. The Free-2-Travel voucher may be used on flights, accommodation, tours, crui…"
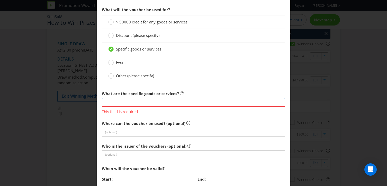
scroll to position [575, 0]
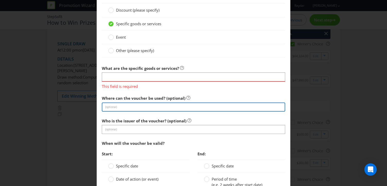
click at [145, 107] on section "Is this a voucher or a gift card? Voucher Gift Card What will the voucher be us…" at bounding box center [193, 88] width 183 height 304
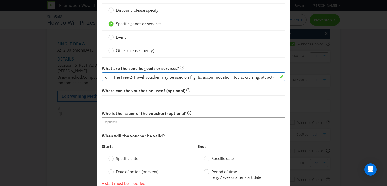
click at [113, 78] on input "d. The Free-2-Travel voucher may be used on flights, accommodation, tours, crui…" at bounding box center [193, 76] width 183 height 9
type input "The Free-2-Travel voucher may be used on flights, accommodation, [GEOGRAPHIC_DA…"
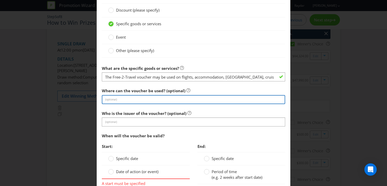
click at [110, 98] on input "text" at bounding box center [193, 99] width 183 height 9
type input "Free-2-Travel"
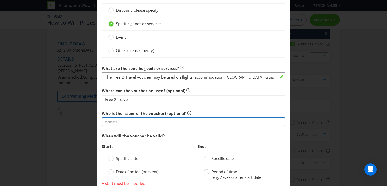
click at [124, 121] on input "text" at bounding box center [193, 121] width 183 height 9
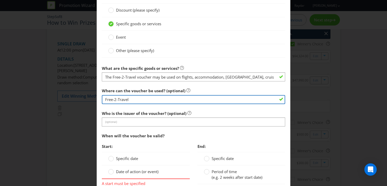
drag, startPoint x: 131, startPoint y: 100, endPoint x: 79, endPoint y: 100, distance: 51.7
click at [79, 100] on div "Add Prize [GEOGRAPHIC_DATA] [GEOGRAPHIC_DATA] [GEOGRAPHIC_DATA] [GEOGRAPHIC_DAT…" at bounding box center [193, 93] width 387 height 186
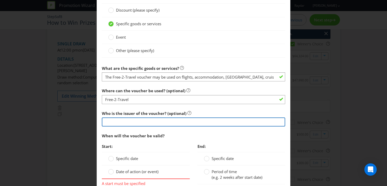
click at [118, 122] on input "text" at bounding box center [193, 121] width 183 height 9
paste input "Free-2-Travel"
type input "Free-2-Travel"
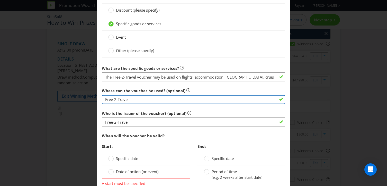
drag, startPoint x: 132, startPoint y: 99, endPoint x: 85, endPoint y: 99, distance: 47.1
click at [85, 99] on div "Add Prize [GEOGRAPHIC_DATA] [GEOGRAPHIC_DATA] [GEOGRAPHIC_DATA] [GEOGRAPHIC_DAT…" at bounding box center [193, 93] width 387 height 186
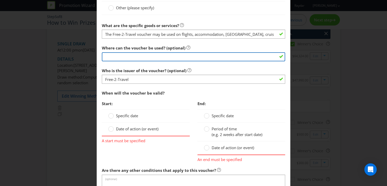
scroll to position [623, 0]
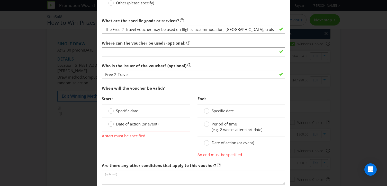
click at [112, 125] on circle at bounding box center [111, 123] width 5 height 5
click at [0, 0] on input "Date of action (or event)" at bounding box center [0, 0] width 0 height 0
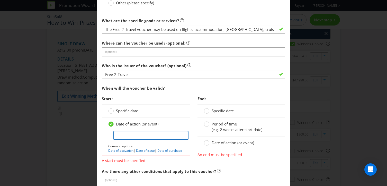
click at [128, 135] on input "text" at bounding box center [150, 135] width 75 height 9
type input "Date of draw"
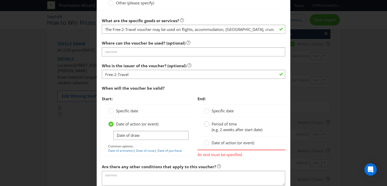
click at [206, 125] on circle at bounding box center [206, 123] width 5 height 5
click at [0, 0] on input "Period of time (e.g. 2 weeks after start date)" at bounding box center [0, 0] width 0 height 0
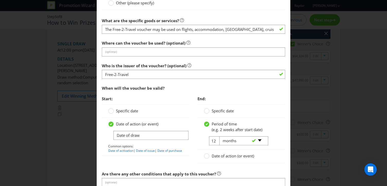
click at [216, 139] on div "-- Please select -- days weeks months years" at bounding box center [242, 140] width 52 height 9
click at [216, 140] on div "-- Please select -- days weeks months years" at bounding box center [242, 140] width 52 height 9
click at [216, 142] on div "-- Please select -- days weeks months years" at bounding box center [242, 140] width 52 height 9
click at [214, 141] on input "12" at bounding box center [215, 140] width 12 height 9
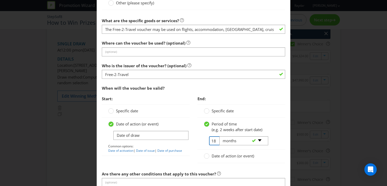
type input "18"
click at [189, 148] on div "Date of action (or event) Date of draw Common options: Date of activation | Dat…" at bounding box center [146, 137] width 88 height 38
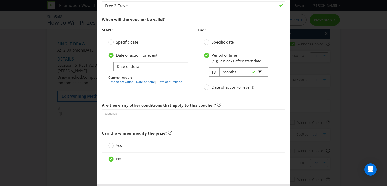
scroll to position [692, 0]
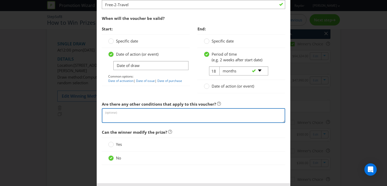
click at [116, 113] on textarea at bounding box center [193, 115] width 183 height 15
paste textarea "a. The winner and any travel companions must be 18 years or over. b. The Major …"
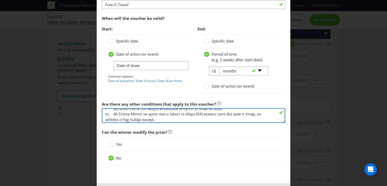
scroll to position [4, 0]
drag, startPoint x: 194, startPoint y: 119, endPoint x: 182, endPoint y: 119, distance: 11.3
click at [182, 119] on textarea at bounding box center [193, 115] width 183 height 15
click at [205, 120] on textarea at bounding box center [193, 115] width 183 height 15
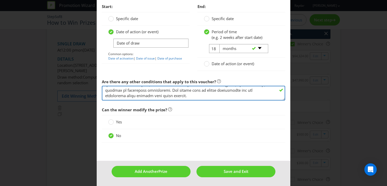
scroll to position [265, 0]
type textarea "a. The winner and any travel companions must be 18 years or over. b. The Major …"
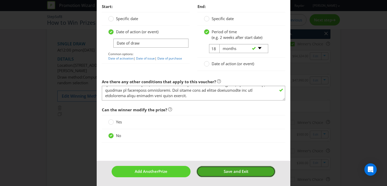
click at [225, 172] on span "Save and Exit" at bounding box center [236, 171] width 25 height 5
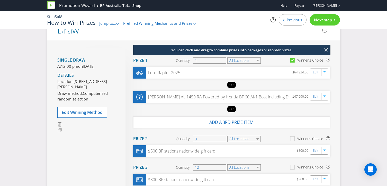
scroll to position [29, 0]
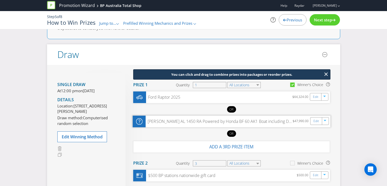
click at [250, 122] on div "[PERSON_NAME] AL 1450 RA Powered by Honda BF 60 AK1 Boat including Dunbier Trai…" at bounding box center [219, 121] width 147 height 6
click at [312, 121] on div "Edit" at bounding box center [317, 120] width 12 height 7
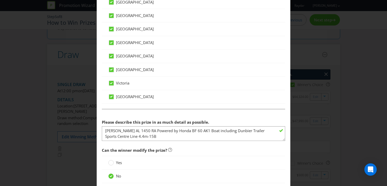
scroll to position [435, 0]
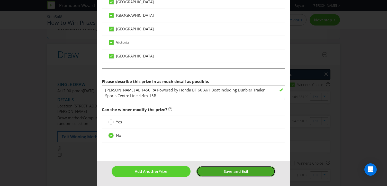
click at [241, 173] on span "Save and Exit" at bounding box center [236, 171] width 25 height 5
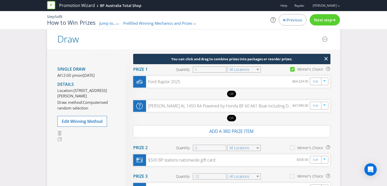
scroll to position [51, 0]
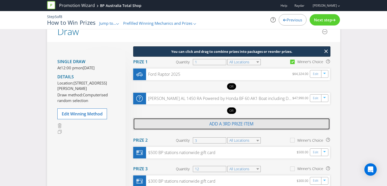
click at [241, 125] on span "Add a 3rd prize item" at bounding box center [231, 124] width 44 height 6
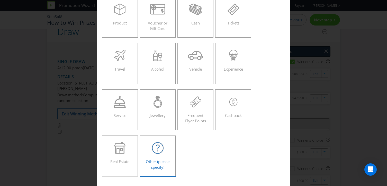
scroll to position [6, 0]
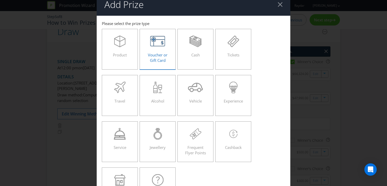
click at [156, 47] on div "Voucher or Gift Card" at bounding box center [157, 47] width 25 height 23
click at [0, 0] on input "Voucher or Gift Card" at bounding box center [0, 0] width 0 height 0
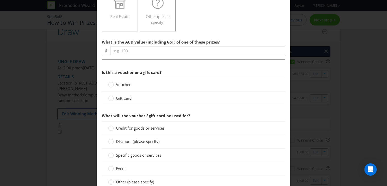
scroll to position [185, 0]
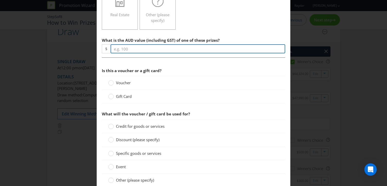
click at [138, 49] on input "number" at bounding box center [198, 48] width 175 height 9
type input "50000"
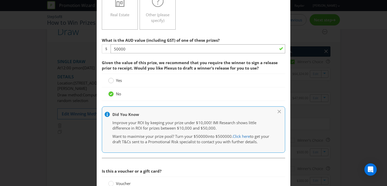
click at [110, 81] on circle at bounding box center [111, 80] width 5 height 5
click at [0, 0] on input "Yes" at bounding box center [0, 0] width 0 height 0
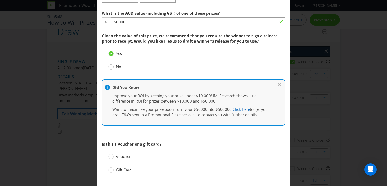
scroll to position [215, 0]
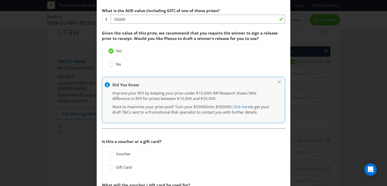
click at [111, 65] on circle at bounding box center [111, 64] width 5 height 5
click at [0, 0] on input "No" at bounding box center [0, 0] width 0 height 0
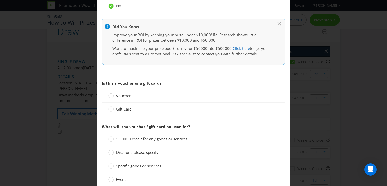
scroll to position [275, 0]
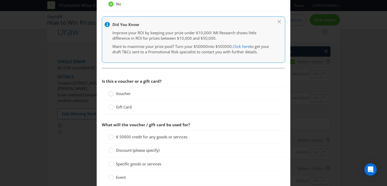
click at [112, 93] on circle at bounding box center [111, 93] width 5 height 5
click at [0, 0] on input "Voucher" at bounding box center [0, 0] width 0 height 0
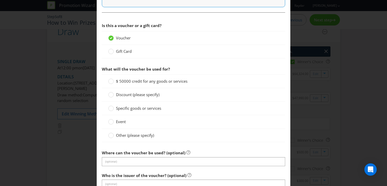
scroll to position [333, 0]
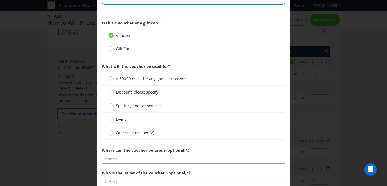
click at [112, 78] on div at bounding box center [111, 77] width 3 height 3
click at [0, 0] on input "$ 50000 credit for any goods or services" at bounding box center [0, 0] width 0 height 0
click at [112, 78] on icon at bounding box center [111, 79] width 3 height 2
click at [0, 0] on input "$ 50000 credit for any goods or services" at bounding box center [0, 0] width 0 height 0
click at [112, 106] on circle at bounding box center [111, 105] width 5 height 5
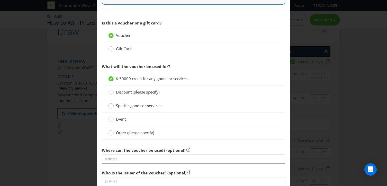
click at [0, 0] on input "Specific goods or services" at bounding box center [0, 0] width 0 height 0
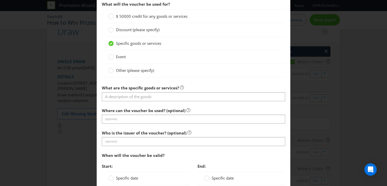
scroll to position [398, 0]
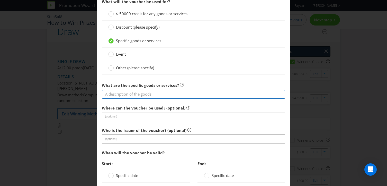
click at [127, 95] on input "text" at bounding box center [193, 94] width 183 height 9
type input "The Free-2-Travel voucher may be used on flights, accommodation, [GEOGRAPHIC_DA…"
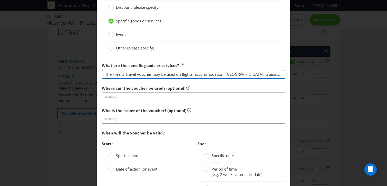
scroll to position [419, 0]
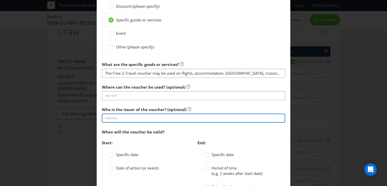
click at [126, 118] on input "text" at bounding box center [193, 117] width 183 height 9
type input "Free-2-Travel"
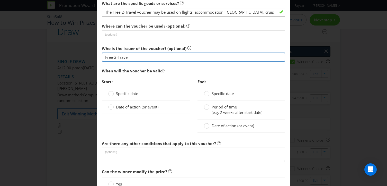
scroll to position [483, 0]
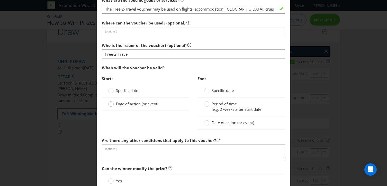
click at [111, 105] on circle at bounding box center [111, 103] width 5 height 5
click at [0, 0] on input "Date of action (or event)" at bounding box center [0, 0] width 0 height 0
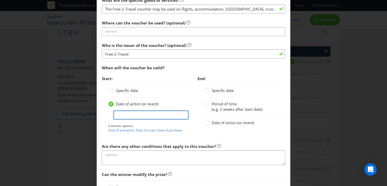
click at [129, 117] on input "text" at bounding box center [150, 114] width 75 height 9
type input "Date of draw"
click at [207, 103] on circle at bounding box center [206, 103] width 5 height 5
click at [0, 0] on input "Period of time (e.g. 2 weeks after start date)" at bounding box center [0, 0] width 0 height 0
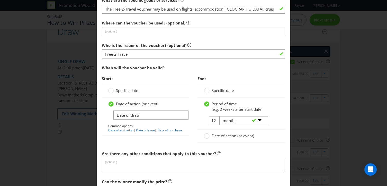
click at [216, 121] on div "-- Please select -- days weeks months years" at bounding box center [242, 120] width 52 height 9
click at [214, 121] on input "12" at bounding box center [215, 120] width 12 height 9
type input "18"
click at [169, 135] on div "Date of action (or event) Date of draw Common options: Date of activation | Dat…" at bounding box center [146, 117] width 88 height 38
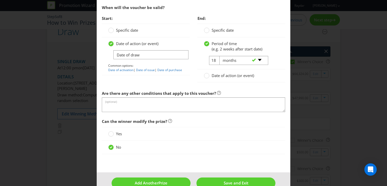
scroll to position [548, 0]
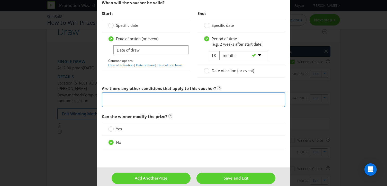
click at [158, 99] on textarea at bounding box center [193, 99] width 183 height 15
paste textarea "a. The winner and any travel companions must be 18 years or over. b. The Major …"
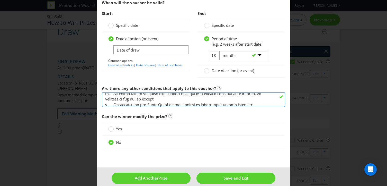
scroll to position [10, 0]
drag, startPoint x: 194, startPoint y: 98, endPoint x: 182, endPoint y: 98, distance: 11.6
click at [182, 98] on textarea at bounding box center [193, 99] width 183 height 15
click at [205, 99] on textarea at bounding box center [193, 99] width 183 height 15
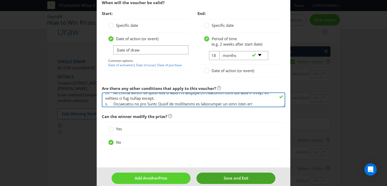
type textarea "a. The winner and any travel companions must be 18 years or over. b. The Major …"
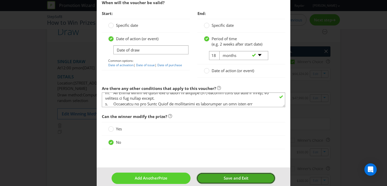
click at [209, 177] on button "Save and Exit" at bounding box center [236, 177] width 79 height 11
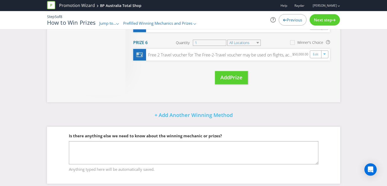
scroll to position [293, 0]
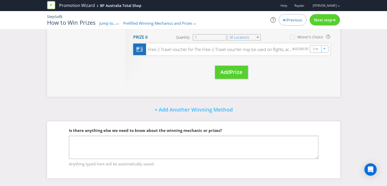
click at [325, 20] on span "Next step" at bounding box center [323, 19] width 18 height 5
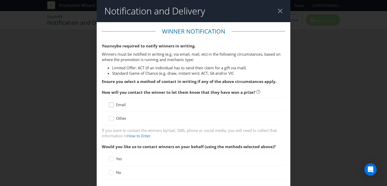
click at [111, 103] on div at bounding box center [111, 103] width 3 height 3
click at [0, 0] on input "Email" at bounding box center [0, 0] width 0 height 0
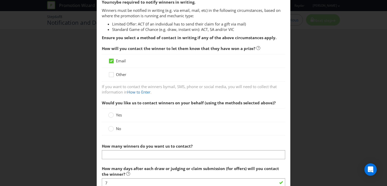
scroll to position [47, 0]
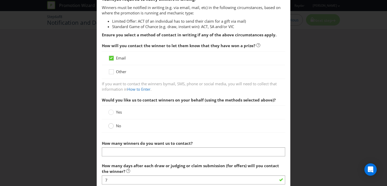
click at [112, 125] on circle at bounding box center [111, 125] width 5 height 5
click at [0, 0] on input "No" at bounding box center [0, 0] width 0 height 0
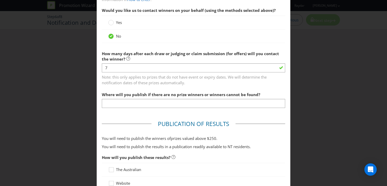
scroll to position [137, 0]
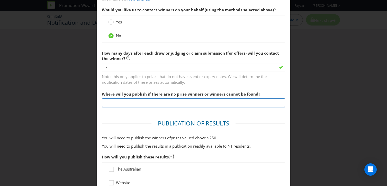
click at [134, 105] on input "text" at bounding box center [193, 102] width 183 height 9
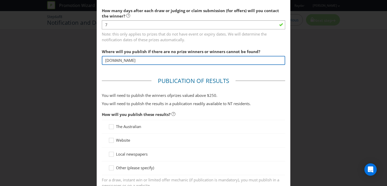
scroll to position [191, 0]
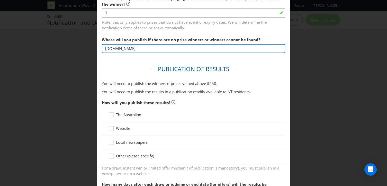
type input "[DOMAIN_NAME]"
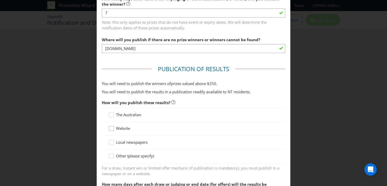
click at [113, 129] on icon at bounding box center [112, 130] width 8 height 8
click at [0, 0] on input "Website" at bounding box center [0, 0] width 0 height 0
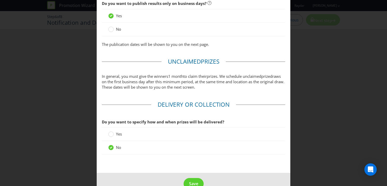
scroll to position [442, 0]
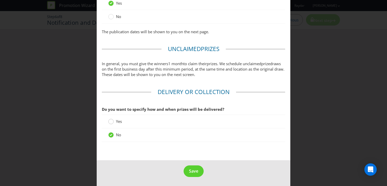
click at [110, 121] on div at bounding box center [111, 119] width 3 height 3
click at [0, 0] on input "Yes" at bounding box center [0, 0] width 0 height 0
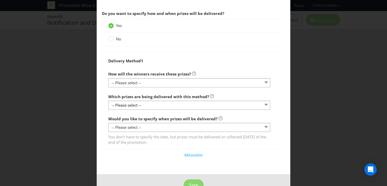
scroll to position [538, 0]
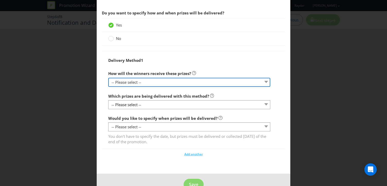
click at [172, 79] on select "-- Please select -- Delivered by mail Delivered by email Delivered in-person Co…" at bounding box center [189, 82] width 162 height 9
click at [165, 83] on select "-- Please select -- Delivered by mail Delivered by email Delivered in-person Co…" at bounding box center [189, 82] width 162 height 9
select select "ADDRESS"
click at [108, 78] on select "-- Please select -- Delivered by mail Delivered by email Delivered in-person Co…" at bounding box center [189, 82] width 162 height 9
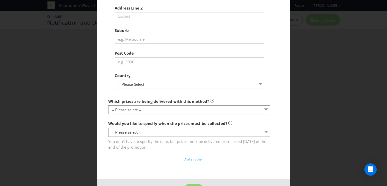
scroll to position [656, 0]
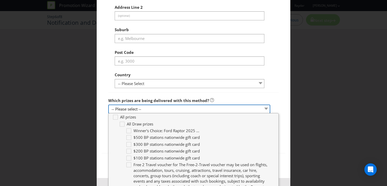
click at [152, 108] on select "-- Please select --" at bounding box center [189, 108] width 162 height 9
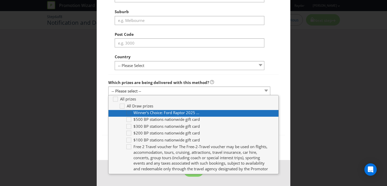
click at [129, 112] on icon at bounding box center [130, 114] width 8 height 8
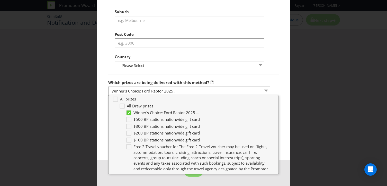
click at [107, 80] on div "Delivery Method 1 How will the winners receive these prizes? -- Please select -…" at bounding box center [193, 25] width 183 height 220
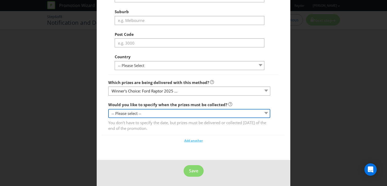
click at [135, 112] on select "-- Please select -- Yes, specific date (please specify) Yes, within a certain p…" at bounding box center [189, 113] width 162 height 9
select select "YES_PERIOD"
click at [108, 109] on select "-- Please select -- Yes, specific date (please specify) Yes, within a certain p…" at bounding box center [189, 113] width 162 height 9
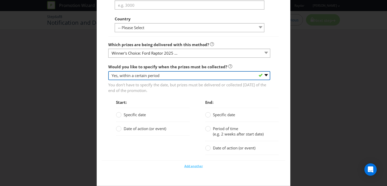
scroll to position [712, 0]
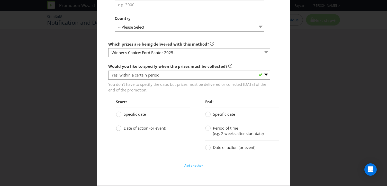
click at [119, 128] on circle at bounding box center [118, 128] width 5 height 5
click at [0, 0] on input "Date of action (or event)" at bounding box center [0, 0] width 0 height 0
click at [133, 154] on link "Date of winner notification" at bounding box center [135, 154] width 38 height 4
type input "date of winner notification"
click at [209, 128] on circle at bounding box center [207, 128] width 5 height 5
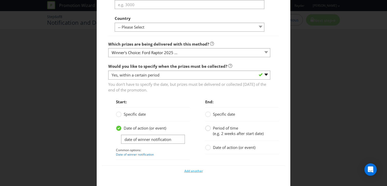
click at [0, 0] on input "Period of time (e.g. 2 weeks after start date)" at bounding box center [0, 0] width 0 height 0
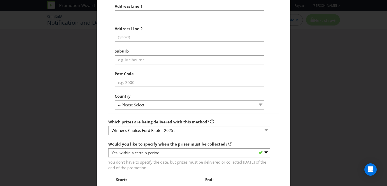
scroll to position [581, 0]
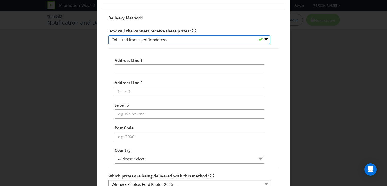
click at [226, 40] on select "-- Please select -- Delivered by mail Delivered by email Delivered in-person Co…" at bounding box center [189, 39] width 162 height 9
select select "OTHER"
click at [108, 35] on select "-- Please select -- Delivered by mail Delivered by email Delivered in-person Co…" at bounding box center [189, 39] width 162 height 9
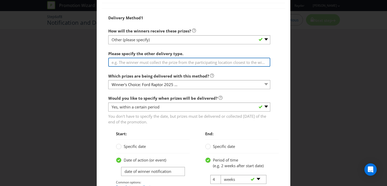
click at [146, 63] on input "text" at bounding box center [189, 62] width 162 height 9
drag, startPoint x: 151, startPoint y: 63, endPoint x: 279, endPoint y: 65, distance: 127.4
click at [279, 65] on div "Delivery Method 1 How will the winners receive these prizes? -- Please select -…" at bounding box center [193, 110] width 171 height 195
click at [254, 59] on input "text" at bounding box center [189, 62] width 162 height 9
click at [253, 61] on input "text" at bounding box center [189, 62] width 162 height 9
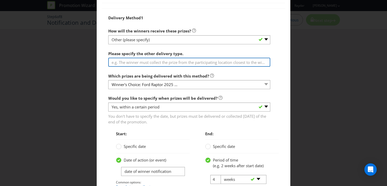
drag, startPoint x: 243, startPoint y: 61, endPoint x: 284, endPoint y: 62, distance: 40.4
click at [284, 62] on div "Delivery Method 1 How will the winners receive these prizes? -- Please select -…" at bounding box center [193, 107] width 183 height 199
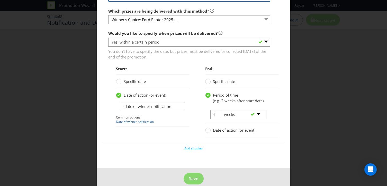
scroll to position [653, 0]
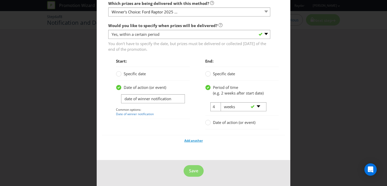
type input "The winner must collect their prize from their nearest Ford dealership. To be s…"
click at [191, 141] on span "Add another" at bounding box center [193, 140] width 19 height 4
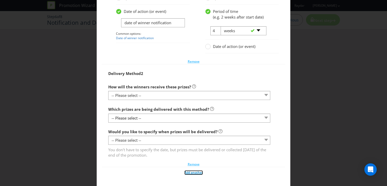
scroll to position [740, 0]
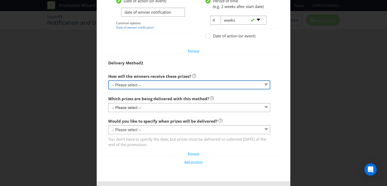
click at [199, 84] on select "-- Please select -- Delivered by mail Delivered by email Delivered in-person Co…" at bounding box center [189, 84] width 162 height 9
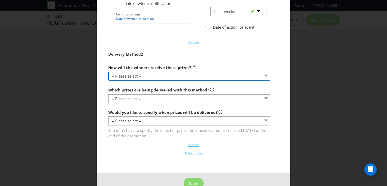
scroll to position [761, 0]
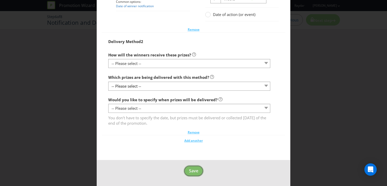
click at [192, 171] on footer "Save" at bounding box center [194, 173] width 194 height 26
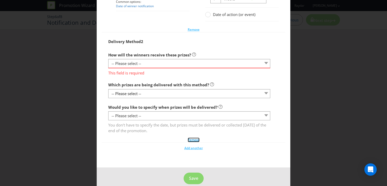
click at [196, 141] on span "Remove" at bounding box center [194, 139] width 12 height 4
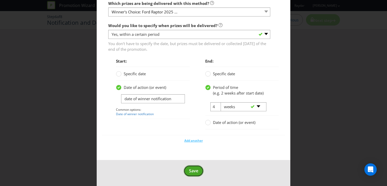
click at [198, 170] on button "Save" at bounding box center [194, 171] width 20 height 12
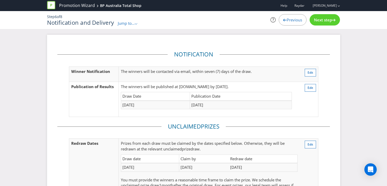
click at [297, 19] on span "Previous" at bounding box center [294, 19] width 15 height 5
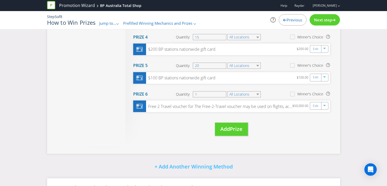
scroll to position [232, 0]
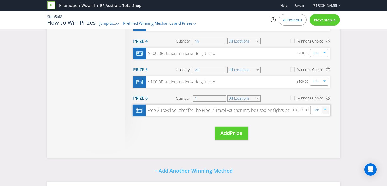
click at [326, 110] on icon "button" at bounding box center [325, 110] width 3 height 3
click at [322, 127] on link "Delete" at bounding box center [321, 127] width 11 height 5
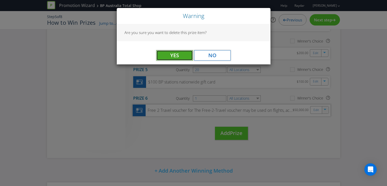
click at [181, 57] on button "Yes" at bounding box center [174, 55] width 37 height 10
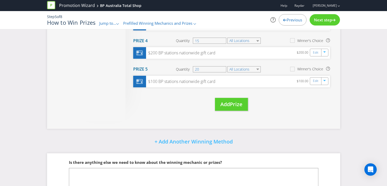
scroll to position [264, 0]
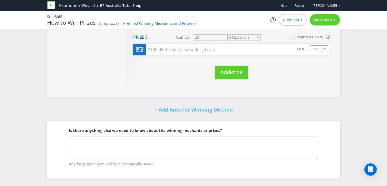
click at [327, 19] on span "Next step" at bounding box center [323, 19] width 18 height 5
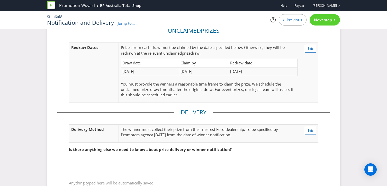
scroll to position [115, 0]
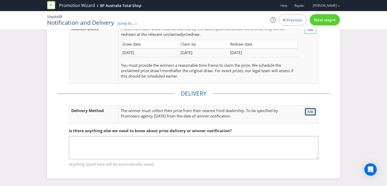
click at [309, 110] on span "Edit" at bounding box center [311, 111] width 6 height 4
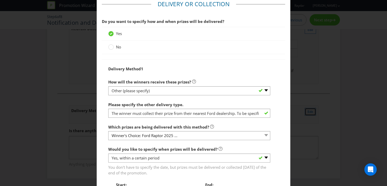
scroll to position [653, 0]
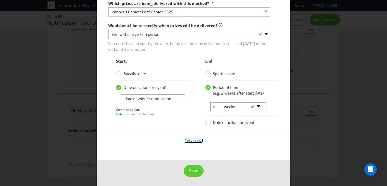
click at [195, 141] on span "Add another" at bounding box center [193, 140] width 19 height 4
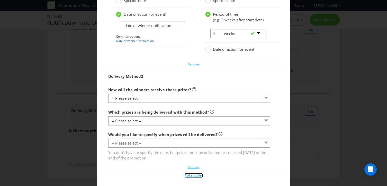
scroll to position [750, 0]
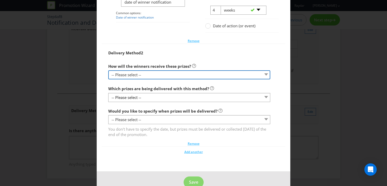
click at [200, 77] on select "-- Please select -- Delivered by mail Delivered by email Delivered in-person Co…" at bounding box center [189, 74] width 162 height 9
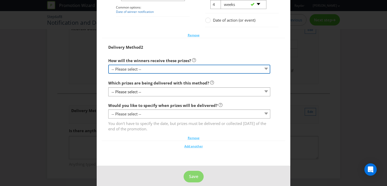
scroll to position [757, 0]
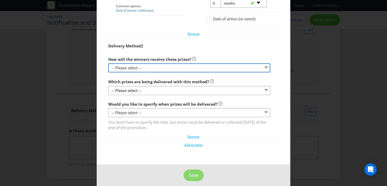
click at [196, 67] on select "-- Please select -- Delivered by mail Delivered by email Delivered in-person Co…" at bounding box center [189, 67] width 162 height 9
click at [108, 63] on select "-- Please select -- Delivered by mail Delivered by email Delivered in-person Co…" at bounding box center [189, 67] width 162 height 9
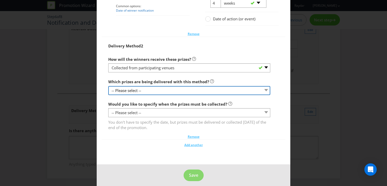
click at [152, 89] on select "-- Please select --" at bounding box center [189, 90] width 162 height 9
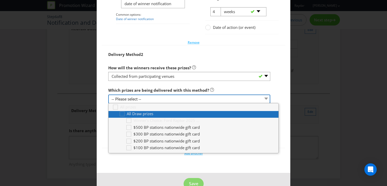
scroll to position [747, 0]
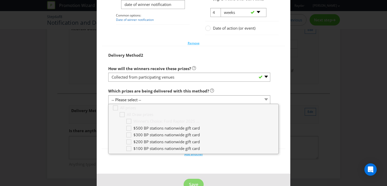
click at [172, 87] on label "Which prizes are being delivered with this method?" at bounding box center [161, 90] width 106 height 8
click at [268, 97] on select "-- Please select --" at bounding box center [189, 99] width 162 height 9
click at [267, 98] on select "-- Please select --" at bounding box center [189, 99] width 162 height 9
click at [280, 97] on div "Delivery Method 2 How will the winners receive these prizes? -- Please select -…" at bounding box center [193, 97] width 183 height 103
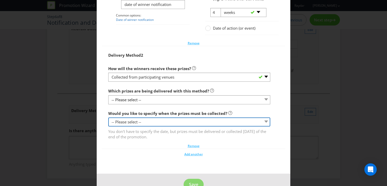
click at [269, 119] on select "-- Please select -- Yes, specific date (please specify) Yes, within a certain p…" at bounding box center [189, 121] width 162 height 9
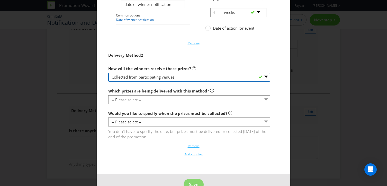
click at [267, 76] on select "-- Please select -- Delivered by mail Delivered by email Delivered in-person Co…" at bounding box center [189, 77] width 162 height 9
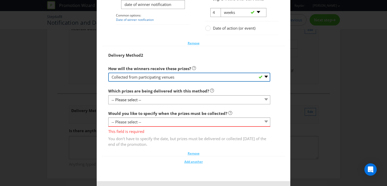
select select "EMAIL"
click at [108, 73] on select "-- Please select -- Delivered by mail Delivered by email Delivered in-person Co…" at bounding box center [189, 77] width 162 height 9
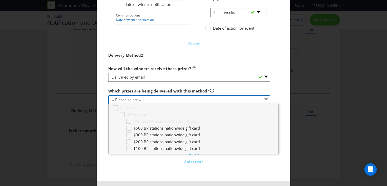
click at [267, 100] on select "-- Please select --" at bounding box center [189, 99] width 162 height 9
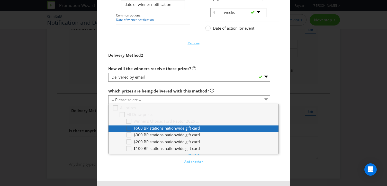
click at [128, 127] on div at bounding box center [129, 126] width 3 height 3
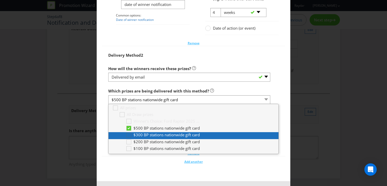
click at [128, 136] on icon at bounding box center [130, 136] width 8 height 8
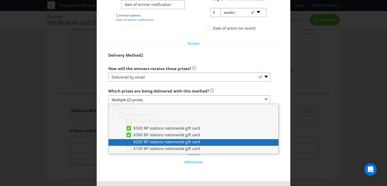
click at [128, 140] on div at bounding box center [129, 140] width 3 height 3
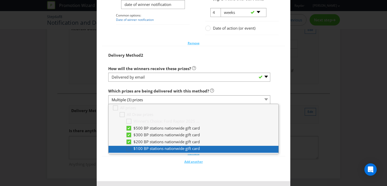
click at [129, 147] on div at bounding box center [129, 146] width 3 height 3
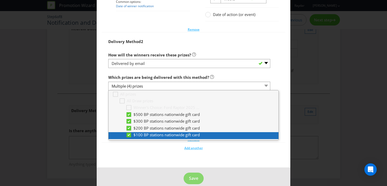
scroll to position [761, 0]
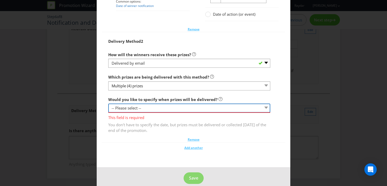
click at [158, 108] on select "-- Please select -- Yes, specific date (please specify) Yes, within a certain p…" at bounding box center [189, 107] width 162 height 9
click at [108, 103] on select "-- Please select -- Yes, specific date (please specify) Yes, within a certain p…" at bounding box center [189, 107] width 162 height 9
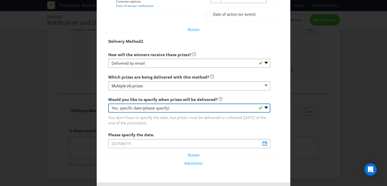
scroll to position [784, 0]
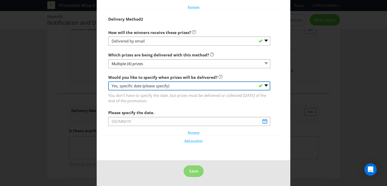
click at [265, 85] on select "-- Please select -- Yes, specific date (please specify) Yes, within a certain p…" at bounding box center [189, 85] width 162 height 9
select select "NO"
click at [108, 90] on select "-- Please select -- Yes, specific date (please specify) Yes, within a certain p…" at bounding box center [189, 85] width 162 height 9
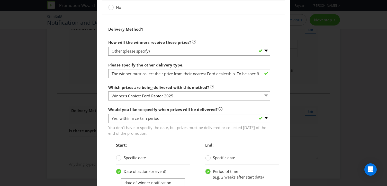
scroll to position [551, 0]
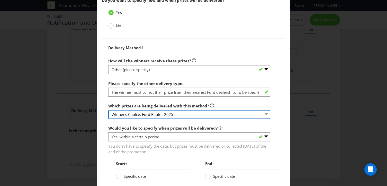
click at [210, 115] on select "Winner's Choice: Ford Raptor 2025 ..." at bounding box center [189, 114] width 162 height 9
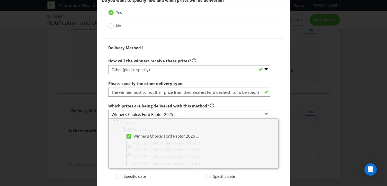
click at [219, 104] on div "Which prizes are being delivered with this method? Winner's Choice: Ford Raptor…" at bounding box center [189, 110] width 162 height 19
click at [274, 111] on div "Which prizes are being delivered with this method? Winner's Choice: Ford Raptor…" at bounding box center [193, 110] width 171 height 19
click at [266, 113] on select "Winner's Choice: Ford Raptor 2025 ..." at bounding box center [189, 114] width 162 height 9
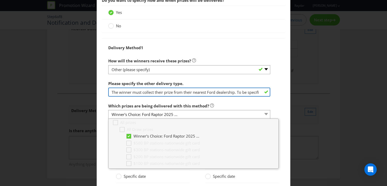
click at [236, 92] on input "The winner must collect their prize from their nearest Ford dealership. To be s…" at bounding box center [189, 91] width 162 height 9
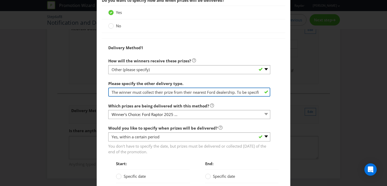
scroll to position [557, 0]
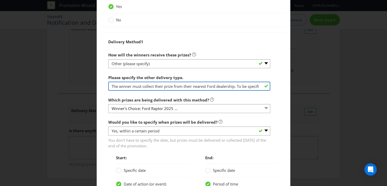
click at [240, 86] on input "The winner must collect their prize from their nearest Ford dealership. To be s…" at bounding box center [189, 86] width 162 height 9
click at [111, 86] on input "The winner must collect their prize from their nearest Ford dealership. To be s…" at bounding box center [189, 86] width 162 height 9
type input "Vehicle: The winner must collect their prize from their nearest Ford dealership…"
click at [254, 86] on input "Vehicle: The winner must collect their prize from their nearest Ford dealership…" at bounding box center [189, 86] width 162 height 9
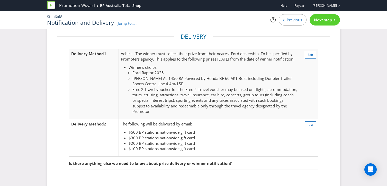
scroll to position [170, 0]
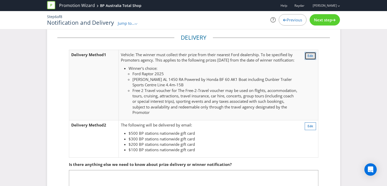
click at [308, 56] on span "Edit" at bounding box center [311, 56] width 6 height 4
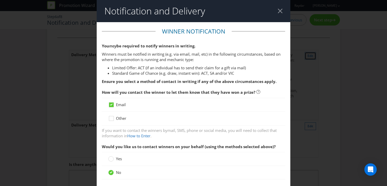
scroll to position [530, 0]
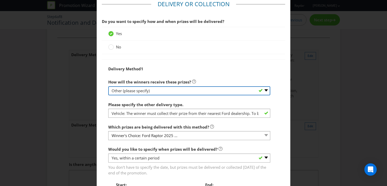
click at [191, 92] on select "-- Please select -- Delivered by mail Delivered by email Delivered in-person Co…" at bounding box center [189, 90] width 162 height 9
select select "CONTACT_TO_ORGANISE_DELIVERY"
click at [108, 86] on select "-- Please select -- Delivered by mail Delivered by email Delivered in-person Co…" at bounding box center [189, 90] width 162 height 9
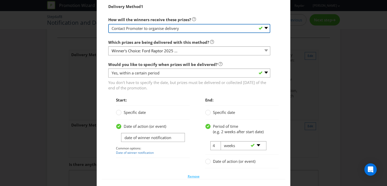
scroll to position [593, 0]
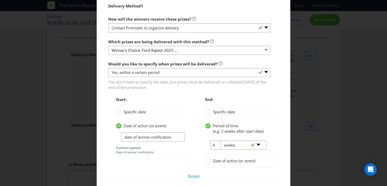
click at [120, 125] on icon at bounding box center [119, 126] width 3 height 2
click at [0, 0] on input "Date of action (or event)" at bounding box center [0, 0] width 0 height 0
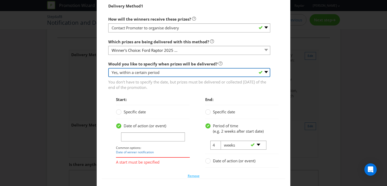
click at [266, 74] on select "-- Please select -- Yes, specific date (please specify) Yes, within a certain p…" at bounding box center [189, 72] width 162 height 9
select select "NO"
click at [108, 68] on select "-- Please select -- Yes, specific date (please specify) Yes, within a certain p…" at bounding box center [189, 72] width 162 height 9
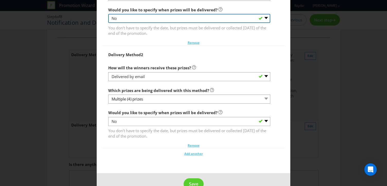
scroll to position [659, 0]
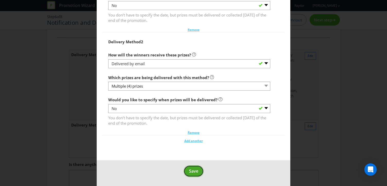
click at [192, 168] on span "Save" at bounding box center [193, 171] width 9 height 6
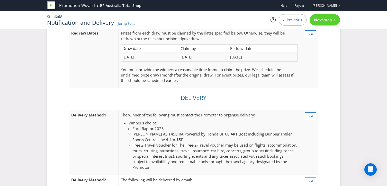
scroll to position [99, 0]
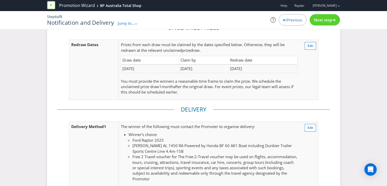
click at [328, 21] on span "Next step" at bounding box center [323, 19] width 18 height 5
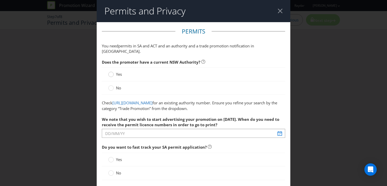
click at [110, 71] on div at bounding box center [111, 72] width 3 height 3
click at [0, 0] on input "Yes" at bounding box center [0, 0] width 0 height 0
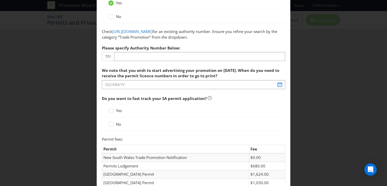
scroll to position [72, 0]
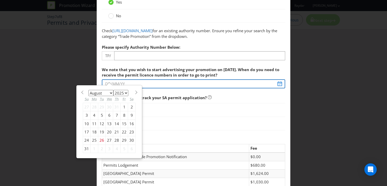
click at [280, 83] on input "text" at bounding box center [193, 83] width 183 height 9
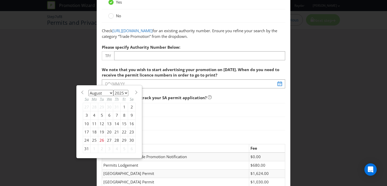
click at [135, 93] on span at bounding box center [136, 92] width 4 height 4
select select "8"
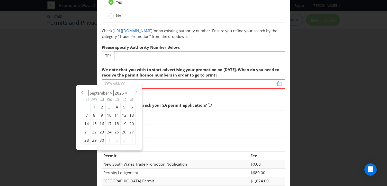
click at [102, 108] on div "2" at bounding box center [101, 107] width 7 height 8
type input "[DATE]"
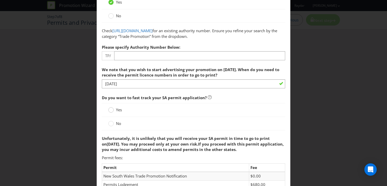
click at [112, 111] on circle at bounding box center [111, 109] width 5 height 5
click at [0, 0] on input "Yes" at bounding box center [0, 0] width 0 height 0
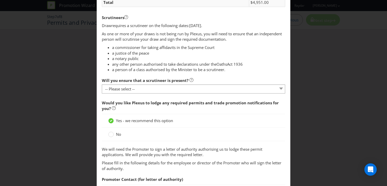
scroll to position [260, 0]
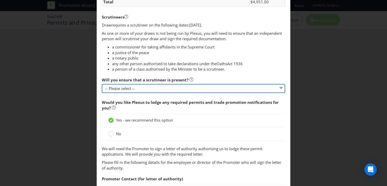
click at [140, 91] on select "-- Please select -- Yes, I agree to arrange for a scrutineer for each draw. No,…" at bounding box center [193, 88] width 183 height 9
select select "YES"
click at [102, 84] on select "-- Please select -- Yes, I agree to arrange for a scrutineer for each draw. No,…" at bounding box center [193, 88] width 183 height 9
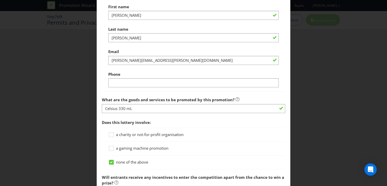
scroll to position [470, 0]
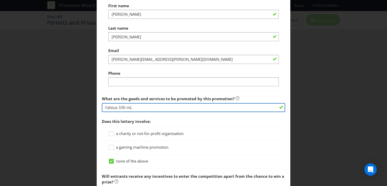
click at [148, 110] on input "Celsius 330 mL" at bounding box center [193, 107] width 183 height 9
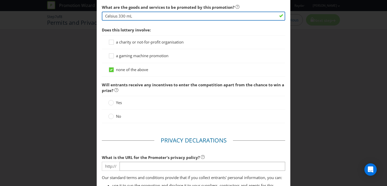
scroll to position [578, 0]
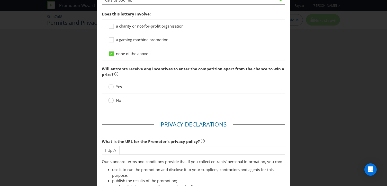
click at [110, 100] on circle at bounding box center [111, 100] width 5 height 5
click at [0, 0] on input "No" at bounding box center [0, 0] width 0 height 0
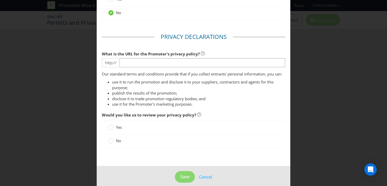
scroll to position [666, 0]
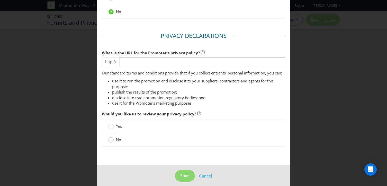
click at [111, 138] on div at bounding box center [111, 138] width 3 height 3
click at [0, 0] on input "No" at bounding box center [0, 0] width 0 height 0
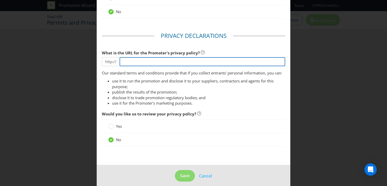
click at [155, 64] on input "text" at bounding box center [203, 61] width 166 height 9
paste input "[URL][DOMAIN_NAME]"
drag, startPoint x: 136, startPoint y: 62, endPoint x: 119, endPoint y: 60, distance: 17.1
click at [119, 60] on div "http:// [URL][DOMAIN_NAME]" at bounding box center [193, 61] width 183 height 9
type input "[DOMAIN_NAME][URL]"
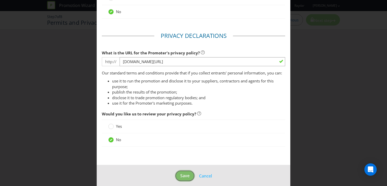
click at [179, 174] on button "Save" at bounding box center [185, 176] width 20 height 12
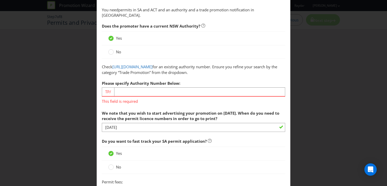
scroll to position [0, 0]
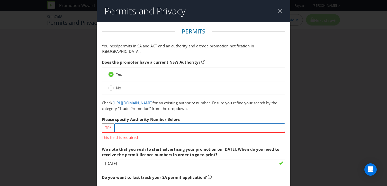
click at [133, 131] on input "number" at bounding box center [199, 127] width 171 height 9
type input "4"
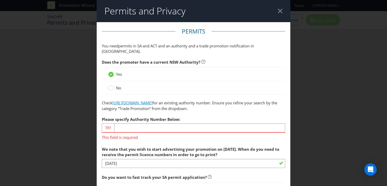
click at [153, 100] on link "[URL][DOMAIN_NAME]" at bounding box center [132, 102] width 40 height 5
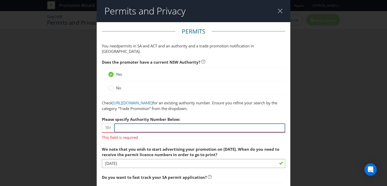
click at [129, 127] on input "number" at bounding box center [199, 127] width 171 height 9
paste input "00765"
type input "00765"
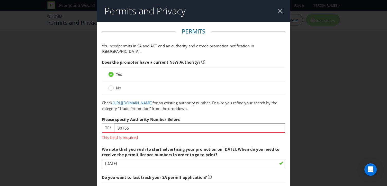
click at [169, 108] on p "Check [URL][DOMAIN_NAME] for an existing authority number. Ensure you refine yo…" at bounding box center [193, 105] width 183 height 11
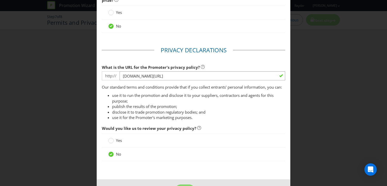
scroll to position [679, 0]
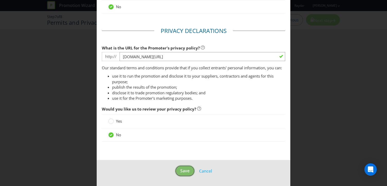
click at [183, 171] on span "Save" at bounding box center [184, 171] width 9 height 6
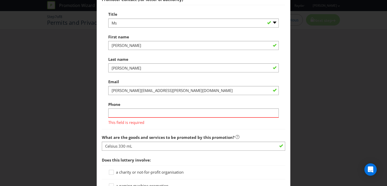
scroll to position [441, 0]
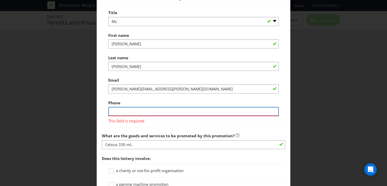
click at [153, 112] on input "text" at bounding box center [193, 111] width 171 height 9
type input "0212541225"
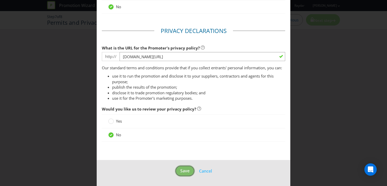
scroll to position [671, 0]
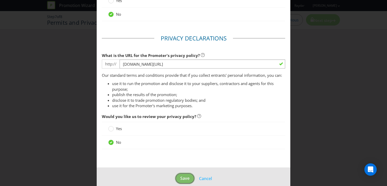
click at [182, 175] on span "Save" at bounding box center [184, 178] width 9 height 6
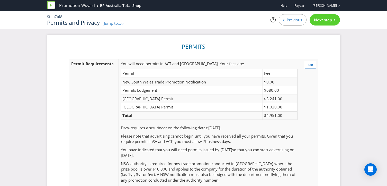
click at [323, 22] on span "Next step" at bounding box center [323, 19] width 18 height 5
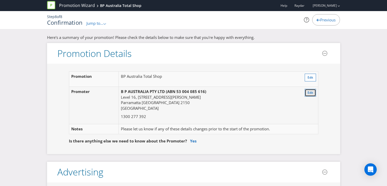
click at [306, 94] on button "Edit" at bounding box center [310, 93] width 11 height 8
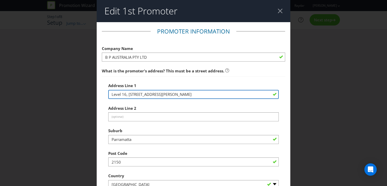
drag, startPoint x: 170, startPoint y: 95, endPoint x: 81, endPoint y: 95, distance: 89.0
click at [81, 95] on div "Edit 1st Promoter Promoter Information Company Name B P AUSTRALIA PTY LTD What …" at bounding box center [193, 93] width 387 height 186
paste input "LEVEL 17 [STREET_ADDRESS]"
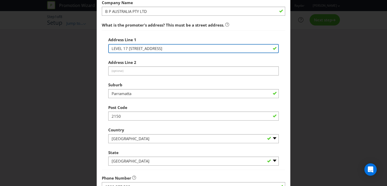
scroll to position [48, 0]
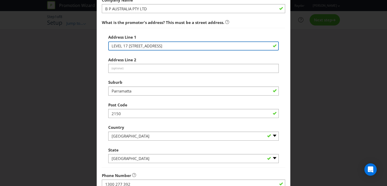
type input "LEVEL 17 [STREET_ADDRESS]"
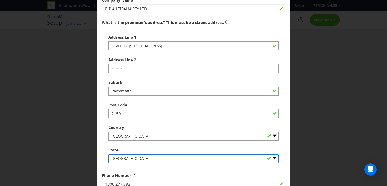
click at [132, 157] on select "-- Please Select -- [GEOGRAPHIC_DATA] [GEOGRAPHIC_DATA] [GEOGRAPHIC_DATA] [GEOG…" at bounding box center [193, 158] width 171 height 9
select select "VIC"
click at [108, 154] on select "-- Please Select -- [GEOGRAPHIC_DATA] [GEOGRAPHIC_DATA] [GEOGRAPHIC_DATA] [GEOG…" at bounding box center [193, 158] width 171 height 9
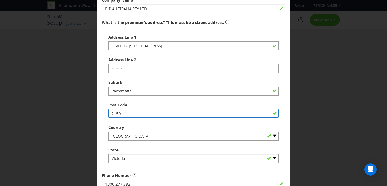
drag, startPoint x: 122, startPoint y: 115, endPoint x: 96, endPoint y: 113, distance: 25.6
click at [96, 113] on div "Edit 1st Promoter Promoter Information Company Name B P AUSTRALIA PTY LTD What …" at bounding box center [193, 93] width 387 height 186
type input "3008"
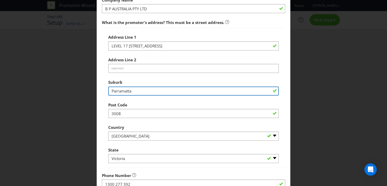
drag, startPoint x: 137, startPoint y: 92, endPoint x: 82, endPoint y: 92, distance: 54.8
click at [82, 92] on div "Edit 1st Promoter Promoter Information Company Name B P AUSTRALIA PTY LTD What …" at bounding box center [193, 93] width 387 height 186
type input "d"
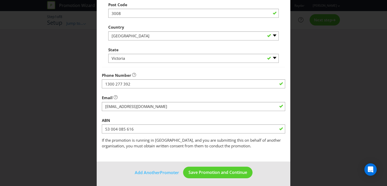
scroll to position [150, 0]
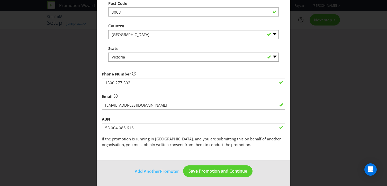
type input "Docklands"
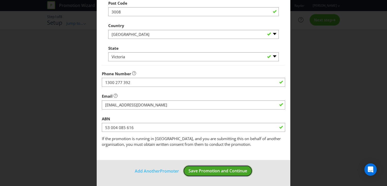
click at [234, 170] on span "Save Promotion and Continue" at bounding box center [218, 171] width 59 height 6
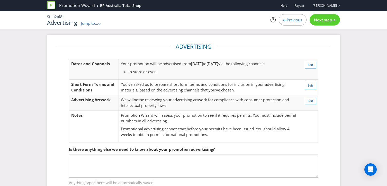
click at [329, 21] on span "Next step" at bounding box center [323, 19] width 18 height 5
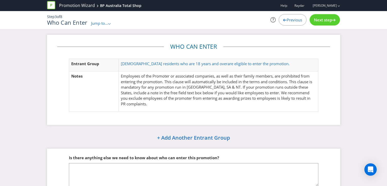
click at [325, 21] on span "Next step" at bounding box center [323, 19] width 18 height 5
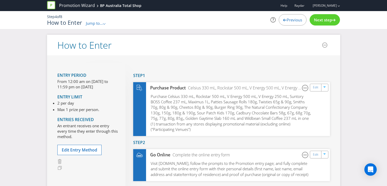
click at [325, 21] on span "Next step" at bounding box center [323, 19] width 18 height 5
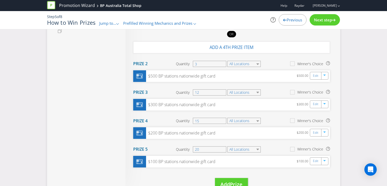
scroll to position [151, 0]
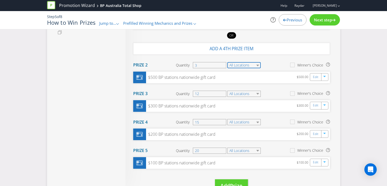
click at [259, 65] on select "All Locations" at bounding box center [243, 65] width 33 height 6
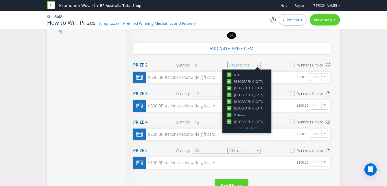
click at [274, 63] on section "Prize 2 Quantity 3 All Locations [GEOGRAPHIC_DATA] [GEOGRAPHIC_DATA] [GEOGRAPHI…" at bounding box center [231, 65] width 197 height 13
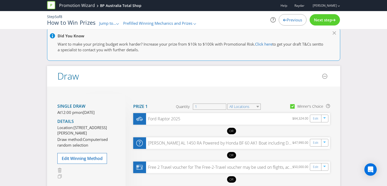
scroll to position [4, 0]
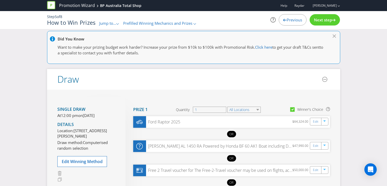
click at [323, 21] on span "Next step" at bounding box center [323, 19] width 18 height 5
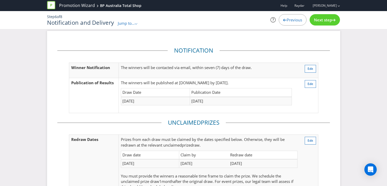
click at [323, 21] on span "Next step" at bounding box center [323, 19] width 18 height 5
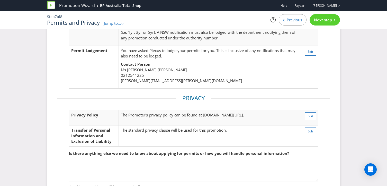
scroll to position [131, 0]
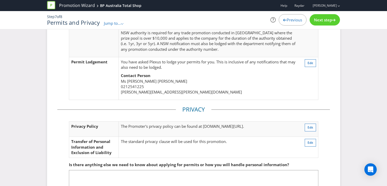
click at [327, 19] on span "Next step" at bounding box center [323, 19] width 18 height 5
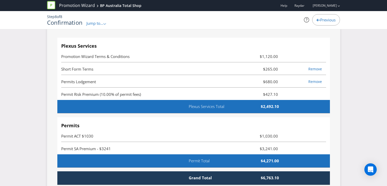
scroll to position [1537, 0]
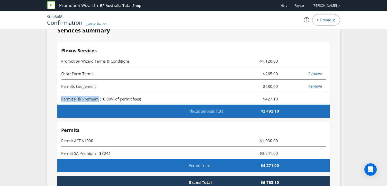
drag, startPoint x: 61, startPoint y: 104, endPoint x: 98, endPoint y: 103, distance: 36.0
click at [98, 101] on span "Permit Risk Premium (10.00% of permit fees)" at bounding box center [101, 98] width 80 height 5
copy span "Permit Risk Premium"
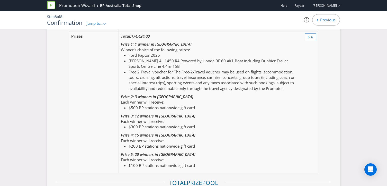
scroll to position [651, 0]
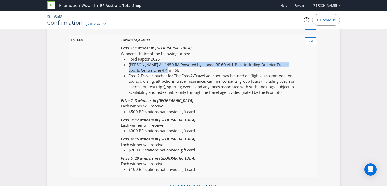
drag, startPoint x: 168, startPoint y: 75, endPoint x: 130, endPoint y: 70, distance: 38.4
click at [130, 70] on li "[PERSON_NAME] AL 1450 RA Powered by Honda BF 60 AK1 Boat including Dunbier Trai…" at bounding box center [213, 67] width 169 height 11
copy li "[PERSON_NAME] AL 1450 RA Powered by Honda BF 60 AK1 Boat including Dunbier Trai…"
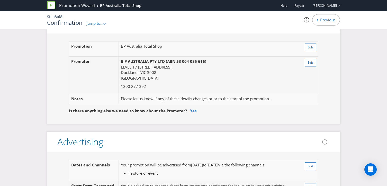
scroll to position [0, 0]
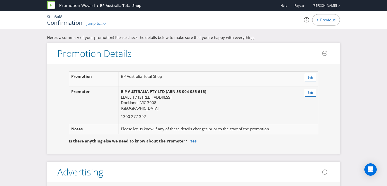
click at [326, 21] on span "Previous" at bounding box center [327, 19] width 15 height 5
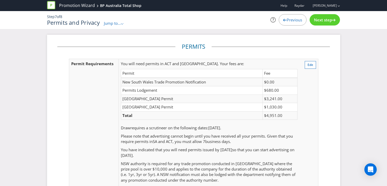
click at [326, 21] on span "Next step" at bounding box center [323, 19] width 18 height 5
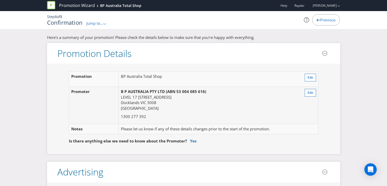
click at [326, 21] on span "Previous" at bounding box center [327, 19] width 15 height 5
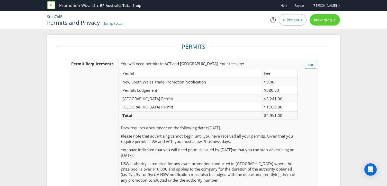
click at [298, 18] on span "Previous" at bounding box center [294, 19] width 15 height 5
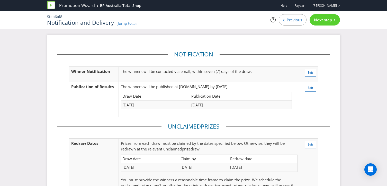
click at [296, 19] on span "Previous" at bounding box center [294, 19] width 15 height 5
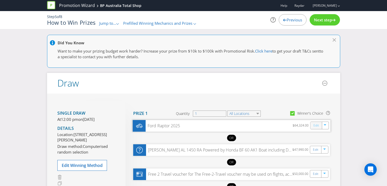
click at [316, 124] on link "Edit" at bounding box center [315, 125] width 5 height 6
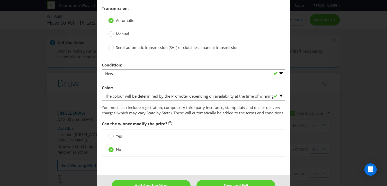
scroll to position [685, 0]
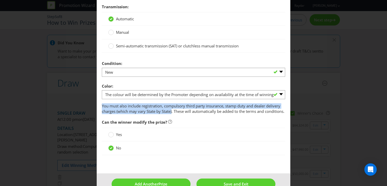
drag, startPoint x: 103, startPoint y: 106, endPoint x: 173, endPoint y: 112, distance: 70.5
click at [173, 112] on p "You must also include registration, compulsory third party insurance, stamp dut…" at bounding box center [193, 108] width 183 height 11
copy p "You must also include registration, compulsory third party insurance, stamp dut…"
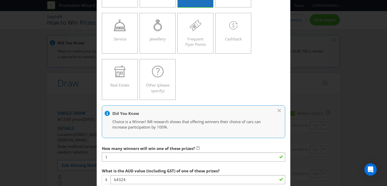
scroll to position [0, 0]
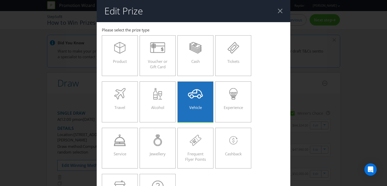
click at [280, 12] on div at bounding box center [280, 10] width 5 height 5
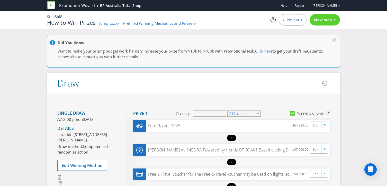
click at [297, 21] on span "Previous" at bounding box center [294, 19] width 15 height 5
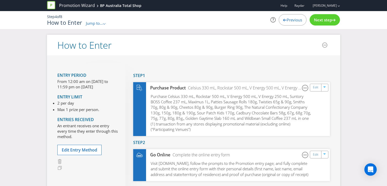
click at [296, 21] on span "Previous" at bounding box center [294, 19] width 15 height 5
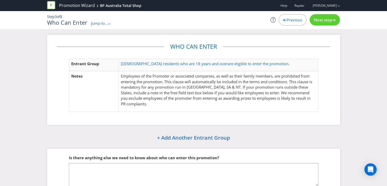
click at [296, 22] on span "Previous" at bounding box center [294, 19] width 15 height 5
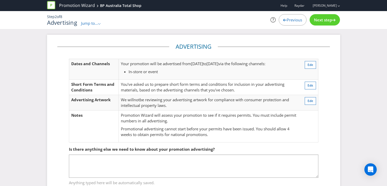
click at [295, 22] on span "Previous" at bounding box center [294, 19] width 15 height 5
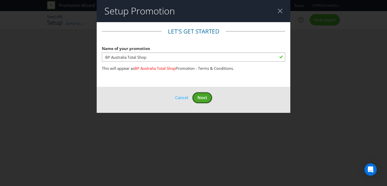
click at [205, 97] on span "Next" at bounding box center [203, 98] width 10 height 6
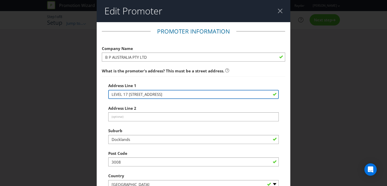
drag, startPoint x: 209, startPoint y: 95, endPoint x: 94, endPoint y: 95, distance: 115.0
click at [94, 94] on div "Edit Promoter Promoter Information Company Name B P AUSTRALIA PTY LTD What is t…" at bounding box center [193, 93] width 387 height 186
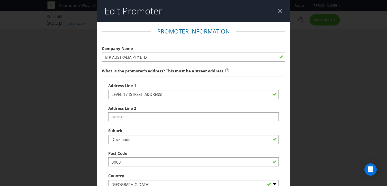
click at [280, 10] on div at bounding box center [280, 10] width 5 height 5
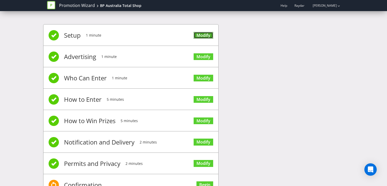
click at [209, 37] on link "Modify" at bounding box center [204, 35] width 20 height 7
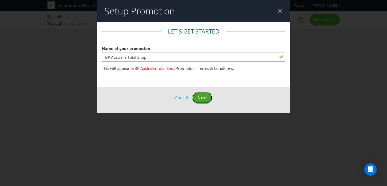
click at [200, 98] on span "Next" at bounding box center [203, 98] width 10 height 6
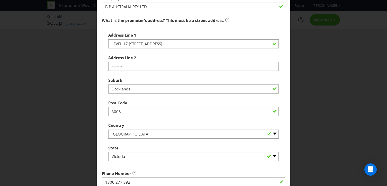
scroll to position [150, 0]
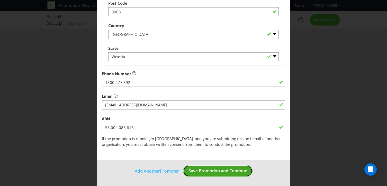
click at [206, 172] on span "Save Promotion and Continue" at bounding box center [218, 171] width 59 height 6
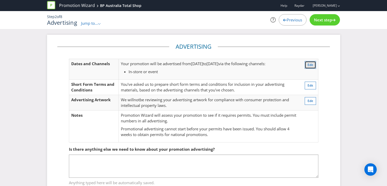
click at [313, 64] on button "Edit" at bounding box center [310, 65] width 11 height 8
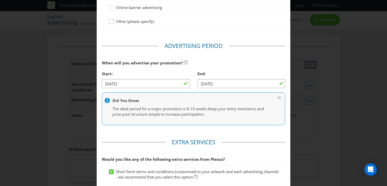
scroll to position [122, 0]
click at [184, 83] on input "[DATE]" at bounding box center [146, 82] width 88 height 9
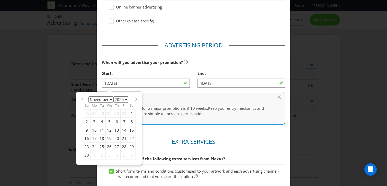
click at [84, 99] on section "January February March April May June July August September October November [D…" at bounding box center [109, 98] width 53 height 4
click at [82, 98] on span at bounding box center [82, 99] width 4 height 4
select select "9"
click at [93, 147] on div "27" at bounding box center [95, 147] width 8 height 8
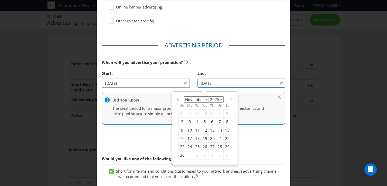
click at [281, 84] on input "[DATE]" at bounding box center [242, 82] width 88 height 9
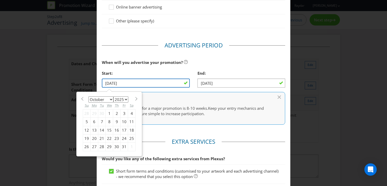
click at [158, 82] on input "[DATE]" at bounding box center [146, 82] width 88 height 9
click at [108, 137] on div "22" at bounding box center [109, 138] width 7 height 8
type input "[DATE]"
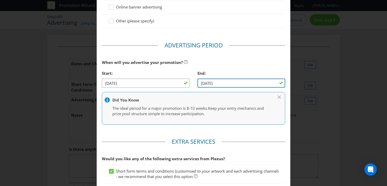
click at [240, 82] on input "[DATE]" at bounding box center [242, 82] width 88 height 9
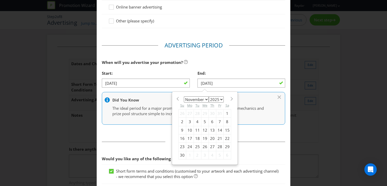
click at [197, 137] on div "18" at bounding box center [197, 138] width 7 height 8
type input "[DATE]"
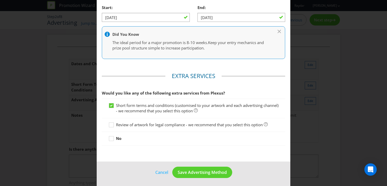
scroll to position [189, 0]
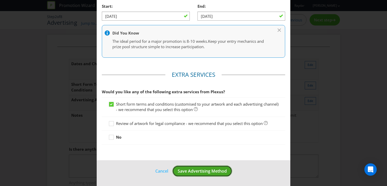
click at [195, 169] on span "Save Advertising Method" at bounding box center [202, 171] width 49 height 6
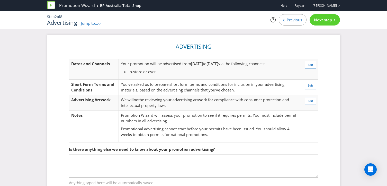
click at [330, 20] on span "Next step" at bounding box center [323, 19] width 18 height 5
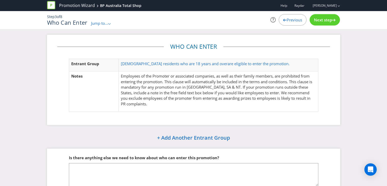
click at [330, 20] on span "Next step" at bounding box center [323, 19] width 18 height 5
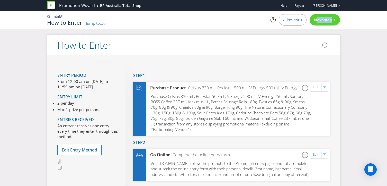
click at [330, 20] on span "Next step" at bounding box center [323, 19] width 18 height 5
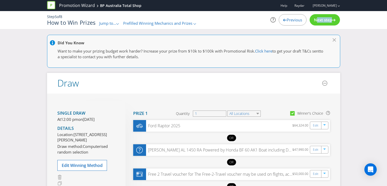
click at [330, 20] on span "Next step" at bounding box center [323, 19] width 18 height 5
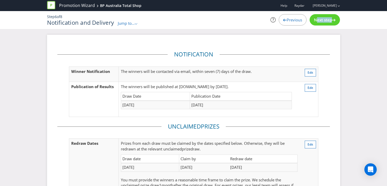
click at [330, 20] on span "Next step" at bounding box center [323, 19] width 18 height 5
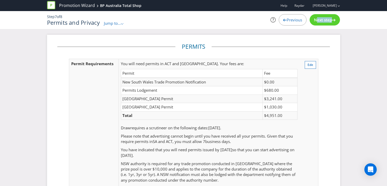
click at [330, 20] on span "Next step" at bounding box center [323, 19] width 18 height 5
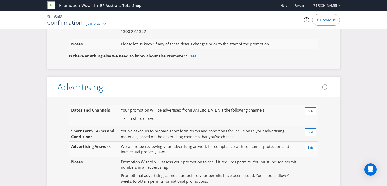
scroll to position [76, 0]
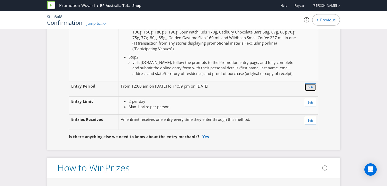
click at [309, 89] on span "Edit" at bounding box center [311, 87] width 6 height 4
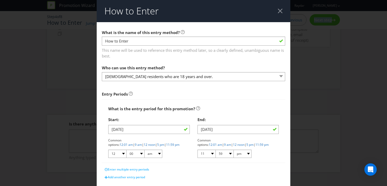
scroll to position [134, 0]
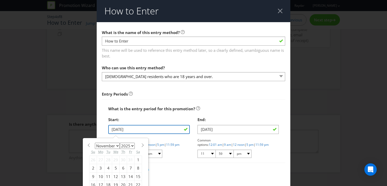
click at [184, 130] on input "[DATE]" at bounding box center [148, 129] width 81 height 9
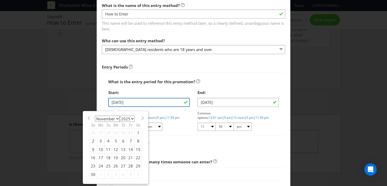
scroll to position [32, 0]
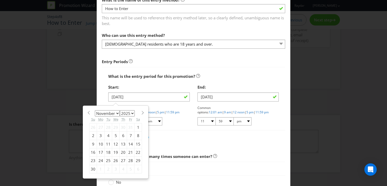
click at [116, 111] on select "January February March April May June July August September October November De…" at bounding box center [107, 113] width 25 height 6
click at [95, 110] on select "January February March April May June July August September October November De…" at bounding box center [107, 113] width 25 height 6
click at [115, 112] on select "January February March April May June July August September October November De…" at bounding box center [107, 113] width 25 height 6
select select "9"
click at [95, 110] on select "January February March April May June July August September October November De…" at bounding box center [107, 113] width 25 height 6
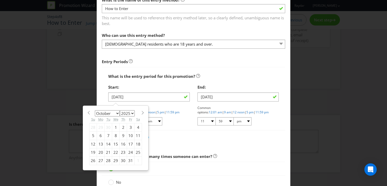
click at [115, 152] on div "22" at bounding box center [115, 152] width 7 height 8
type input "[DATE]"
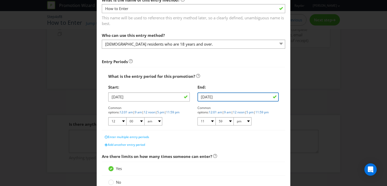
click at [219, 95] on input "[DATE]" at bounding box center [238, 96] width 81 height 9
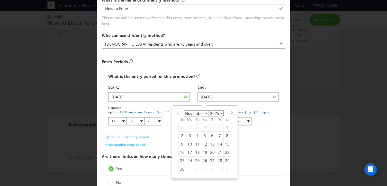
click at [190, 151] on div "17" at bounding box center [190, 152] width 8 height 8
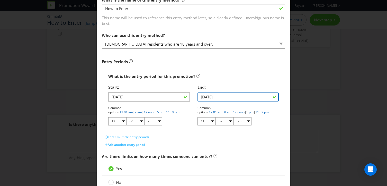
click at [222, 96] on input "[DATE]" at bounding box center [238, 96] width 81 height 9
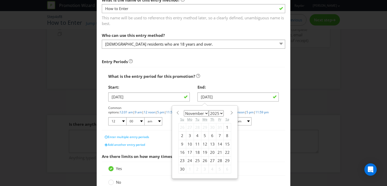
click at [199, 153] on div "18" at bounding box center [197, 152] width 7 height 8
type input "[DATE]"
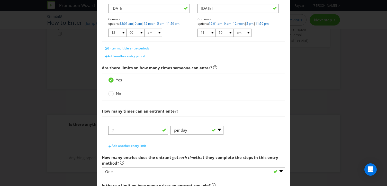
scroll to position [204, 0]
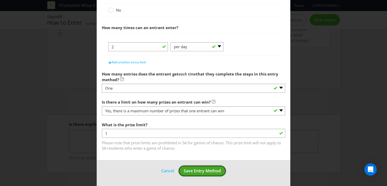
click at [195, 169] on span "Save Entry Method" at bounding box center [202, 171] width 37 height 6
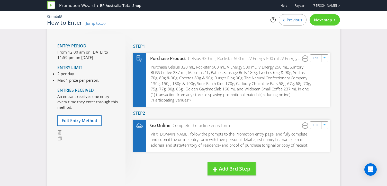
scroll to position [30, 0]
click at [325, 16] on div "Next step" at bounding box center [325, 19] width 30 height 11
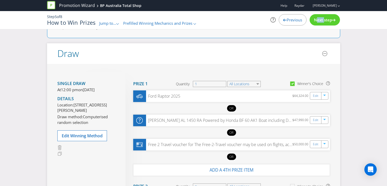
click at [325, 16] on div "Next step" at bounding box center [325, 19] width 30 height 11
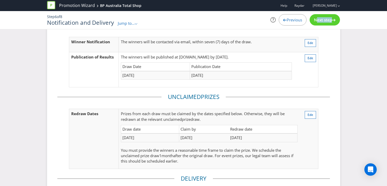
click at [325, 16] on div "Next step" at bounding box center [325, 19] width 30 height 11
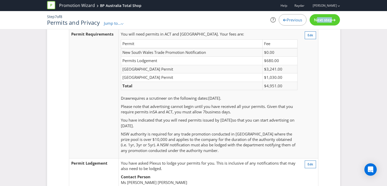
click at [325, 16] on div "Next step" at bounding box center [325, 19] width 30 height 11
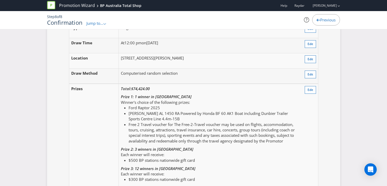
scroll to position [603, 0]
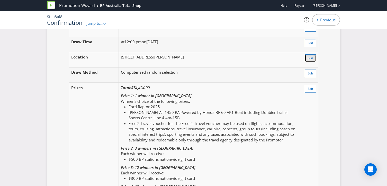
click at [310, 60] on span "Edit" at bounding box center [311, 58] width 6 height 4
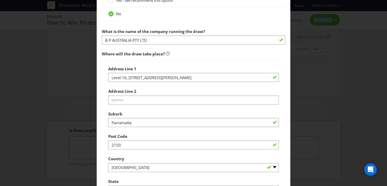
scroll to position [269, 0]
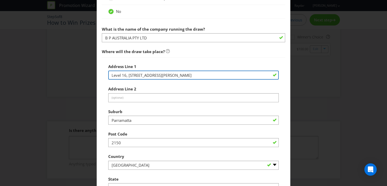
drag, startPoint x: 169, startPoint y: 74, endPoint x: 91, endPoint y: 74, distance: 78.7
click at [91, 74] on div "Edit Winning Method How to Enter How will the winners be selected? Draw Judging…" at bounding box center [193, 93] width 387 height 186
paste input "LEVEL 17 [STREET_ADDRESS]"
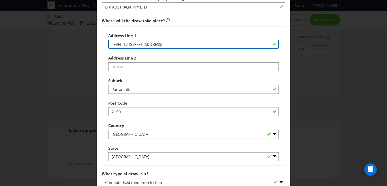
scroll to position [307, 0]
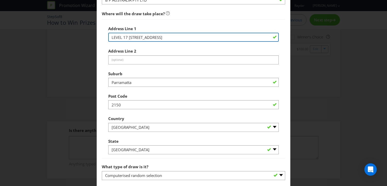
type input "LEVEL 17 [STREET_ADDRESS]"
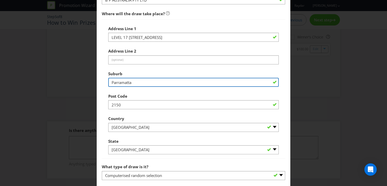
drag, startPoint x: 137, startPoint y: 83, endPoint x: 93, endPoint y: 84, distance: 43.8
click at [95, 83] on div "Edit Winning Method How to Enter How will the winners be selected? Draw Judging…" at bounding box center [193, 93] width 387 height 186
type input "Docklands"
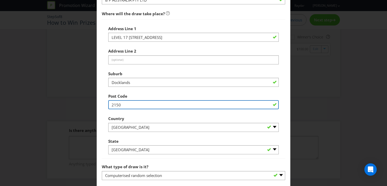
drag, startPoint x: 131, startPoint y: 104, endPoint x: 52, endPoint y: 104, distance: 79.5
click at [52, 104] on div "Edit Winning Method How to Enter How will the winners be selected? Draw Judging…" at bounding box center [193, 93] width 387 height 186
type input "3008"
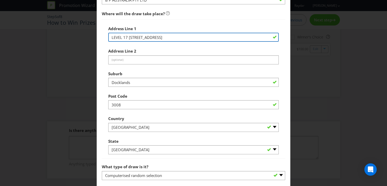
drag, startPoint x: 205, startPoint y: 38, endPoint x: 159, endPoint y: 37, distance: 45.8
click at [159, 37] on input "LEVEL 17 [STREET_ADDRESS]" at bounding box center [193, 37] width 171 height 9
type input "LEVEL 17 [GEOGRAPHIC_DATA]"
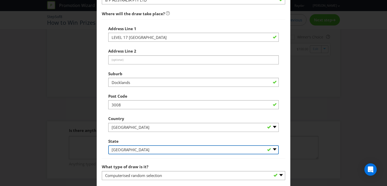
click at [140, 146] on select "-- Please Select -- [GEOGRAPHIC_DATA] [GEOGRAPHIC_DATA] [GEOGRAPHIC_DATA] [GEOG…" at bounding box center [193, 149] width 171 height 9
select select "VIC"
click at [108, 145] on select "-- Please Select -- [GEOGRAPHIC_DATA] [GEOGRAPHIC_DATA] [GEOGRAPHIC_DATA] [GEOG…" at bounding box center [193, 149] width 171 height 9
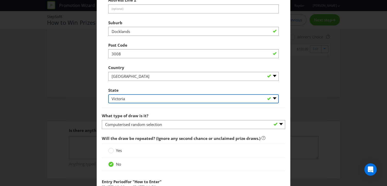
scroll to position [493, 0]
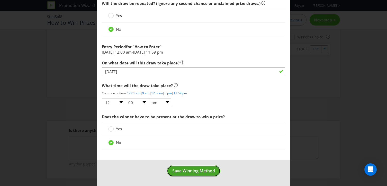
click at [182, 172] on span "Save Winning Method" at bounding box center [193, 171] width 43 height 6
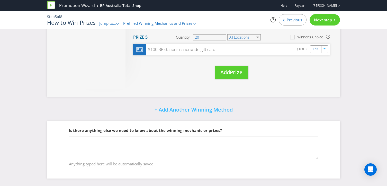
click at [329, 19] on span "Next step" at bounding box center [323, 19] width 18 height 5
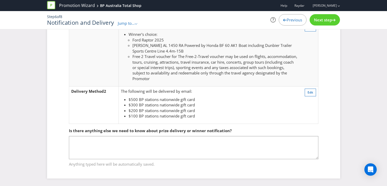
click at [329, 19] on span "Next step" at bounding box center [323, 19] width 18 height 5
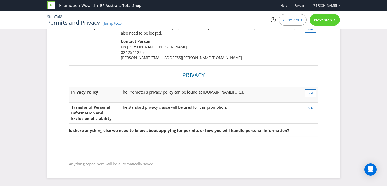
click at [329, 19] on span "Next step" at bounding box center [323, 19] width 18 height 5
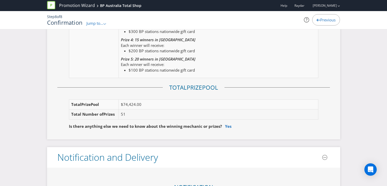
scroll to position [750, 0]
click at [135, 108] on td "$74,424.00" at bounding box center [218, 104] width 199 height 10
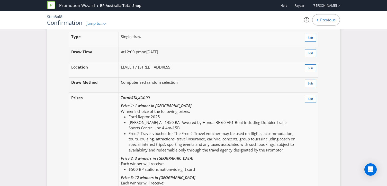
scroll to position [594, 0]
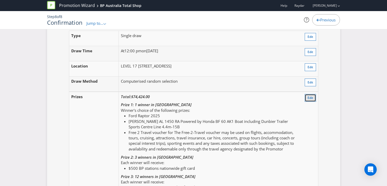
click at [311, 100] on span "Edit" at bounding box center [311, 97] width 6 height 4
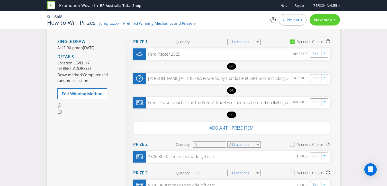
scroll to position [60, 0]
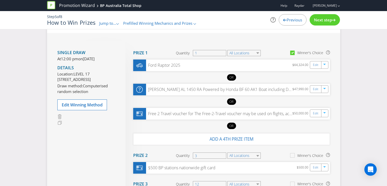
click at [326, 18] on span "Next step" at bounding box center [323, 19] width 18 height 5
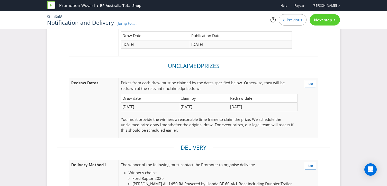
click at [326, 19] on span "Next step" at bounding box center [323, 19] width 18 height 5
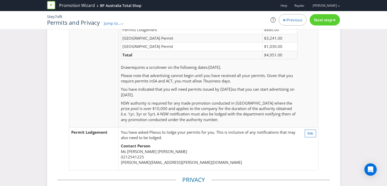
click at [326, 19] on span "Next step" at bounding box center [323, 19] width 18 height 5
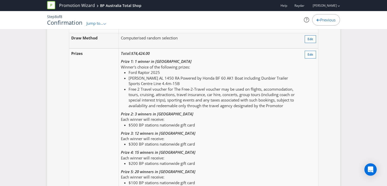
scroll to position [635, 0]
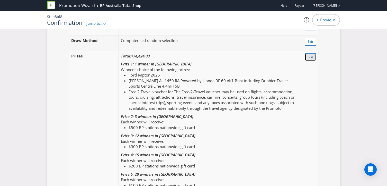
click at [312, 59] on span "Edit" at bounding box center [311, 57] width 6 height 4
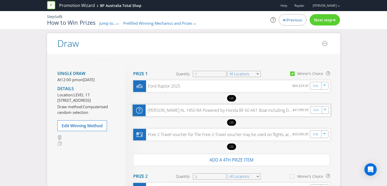
scroll to position [31, 0]
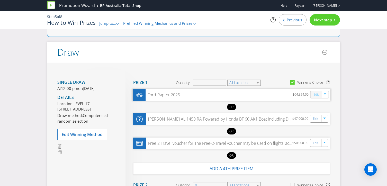
click at [316, 95] on link "Edit" at bounding box center [315, 94] width 5 height 6
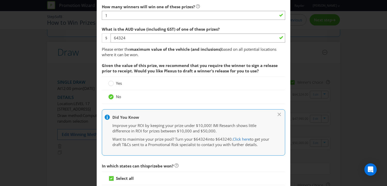
scroll to position [250, 0]
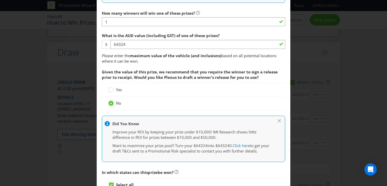
click at [352, 81] on div "Edit Prize [GEOGRAPHIC_DATA] [GEOGRAPHIC_DATA] [GEOGRAPHIC_DATA] [GEOGRAPHIC_DA…" at bounding box center [193, 93] width 387 height 186
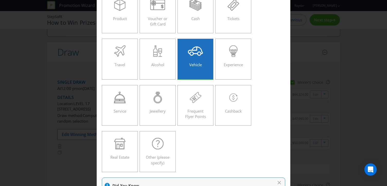
scroll to position [0, 0]
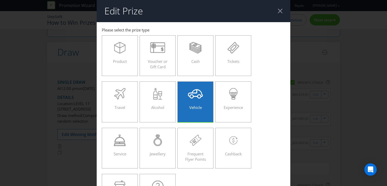
click at [280, 13] on div at bounding box center [280, 10] width 5 height 5
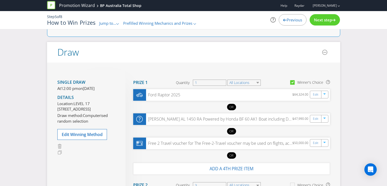
click at [325, 20] on span "Next step" at bounding box center [323, 19] width 18 height 5
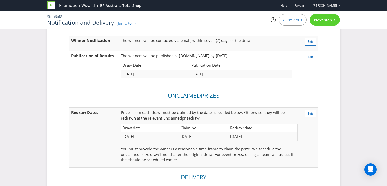
click at [325, 20] on span "Next step" at bounding box center [323, 19] width 18 height 5
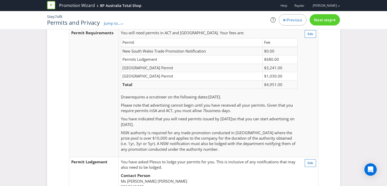
click at [325, 20] on span "Next step" at bounding box center [323, 19] width 18 height 5
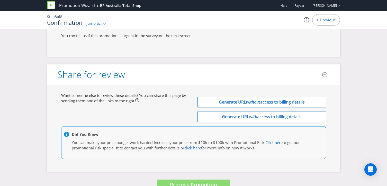
scroll to position [2050, 0]
